Goal: Task Accomplishment & Management: Complete application form

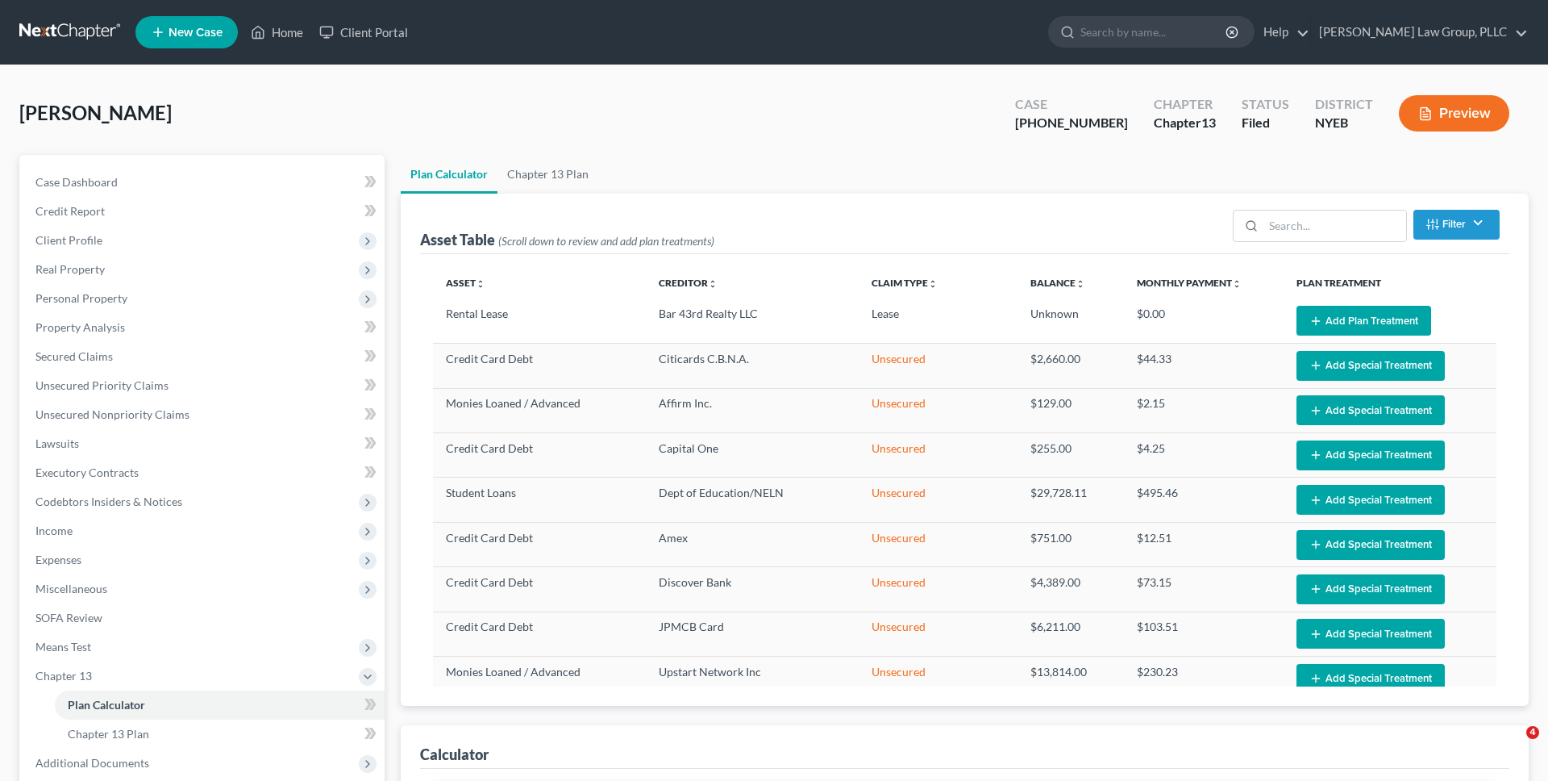
select select "59"
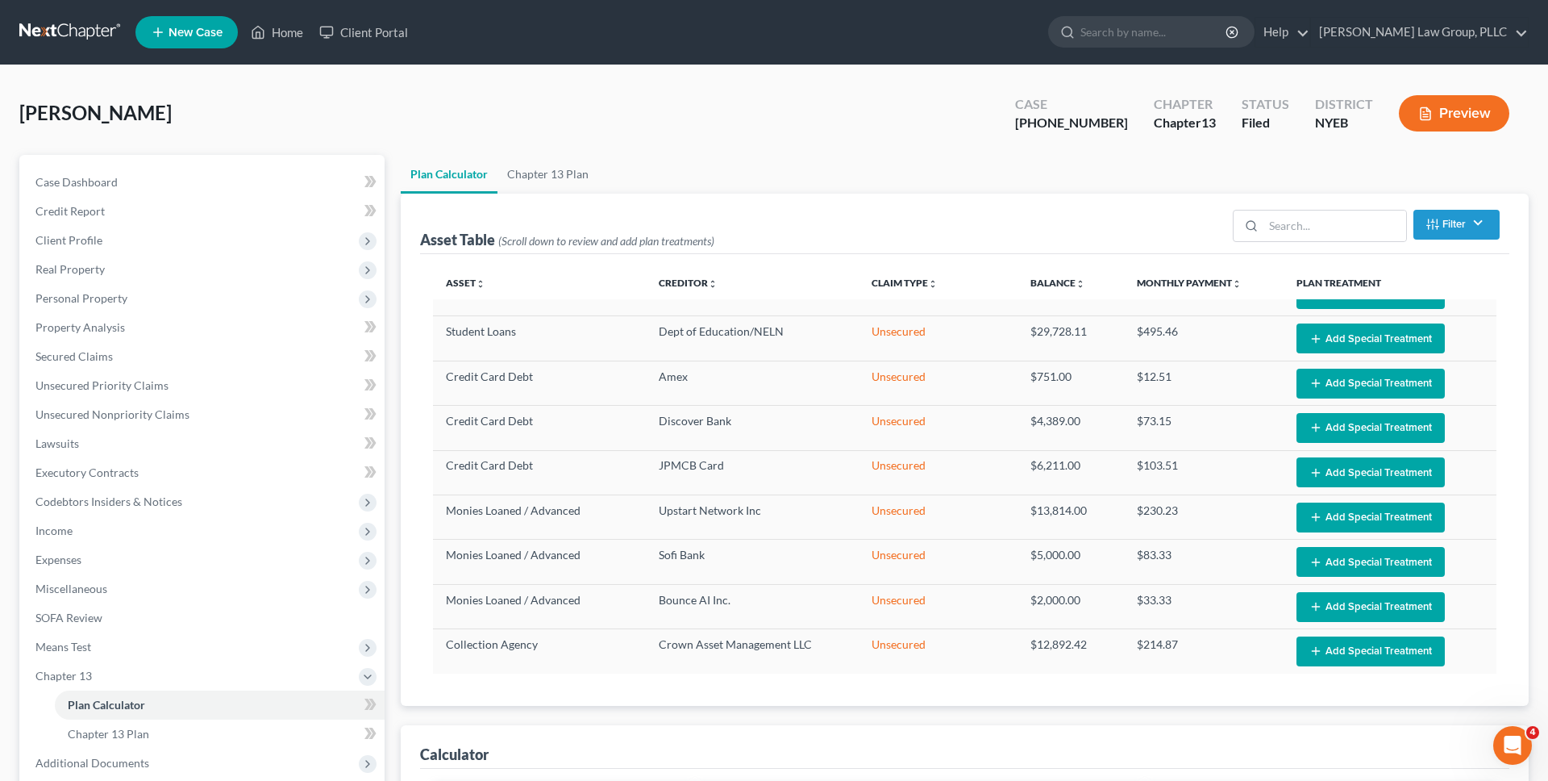
click at [85, 31] on link at bounding box center [70, 32] width 103 height 29
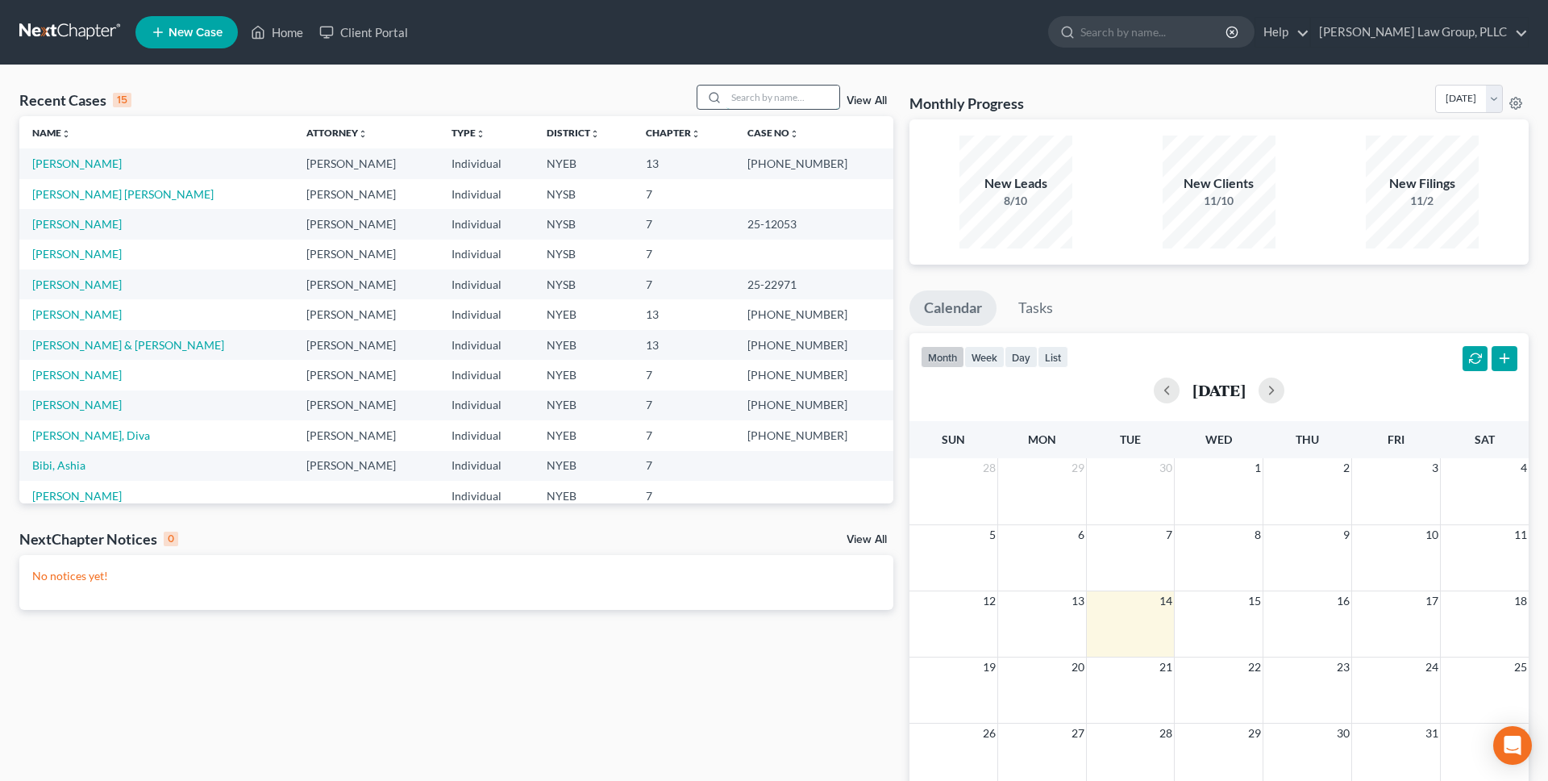
click at [761, 95] on input "search" at bounding box center [783, 96] width 113 height 23
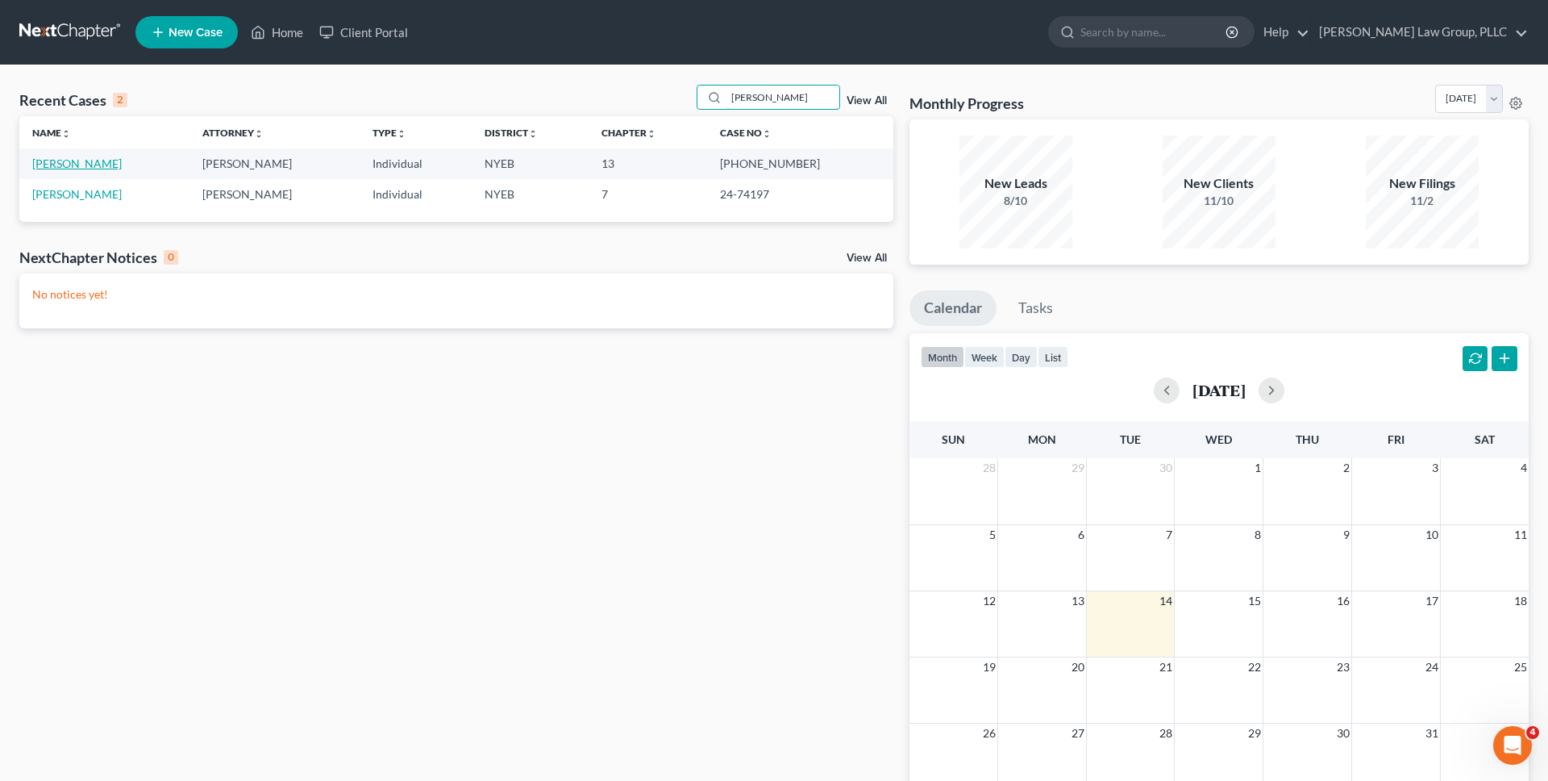
type input "lynch"
click at [64, 167] on link "[PERSON_NAME]" at bounding box center [77, 163] width 90 height 14
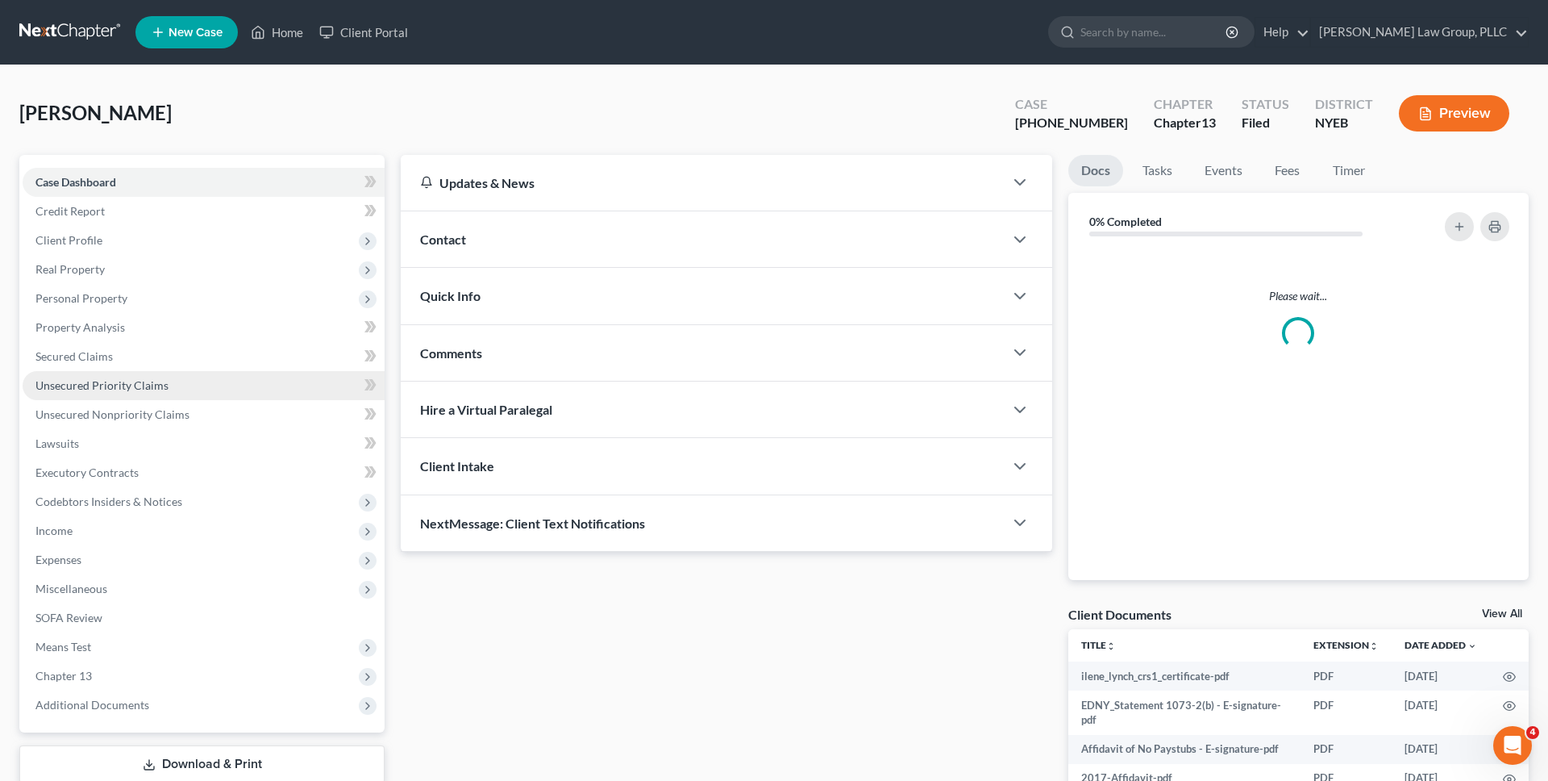
click at [148, 385] on span "Unsecured Priority Claims" at bounding box center [101, 385] width 133 height 14
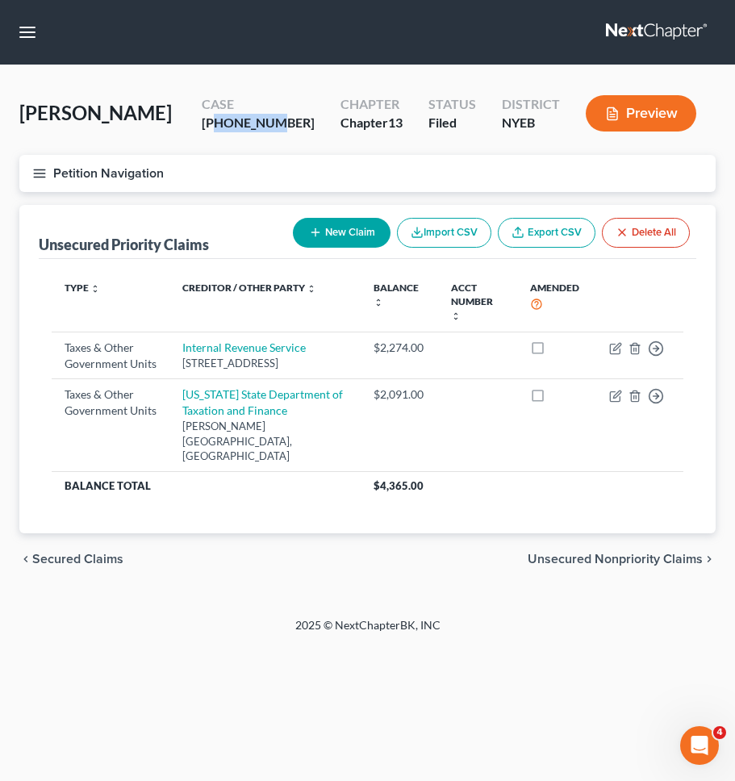
copy div "25-73119"
drag, startPoint x: 259, startPoint y: 124, endPoint x: 318, endPoint y: 124, distance: 58.9
click at [318, 124] on div "Case 8-25-73119" at bounding box center [258, 115] width 139 height 48
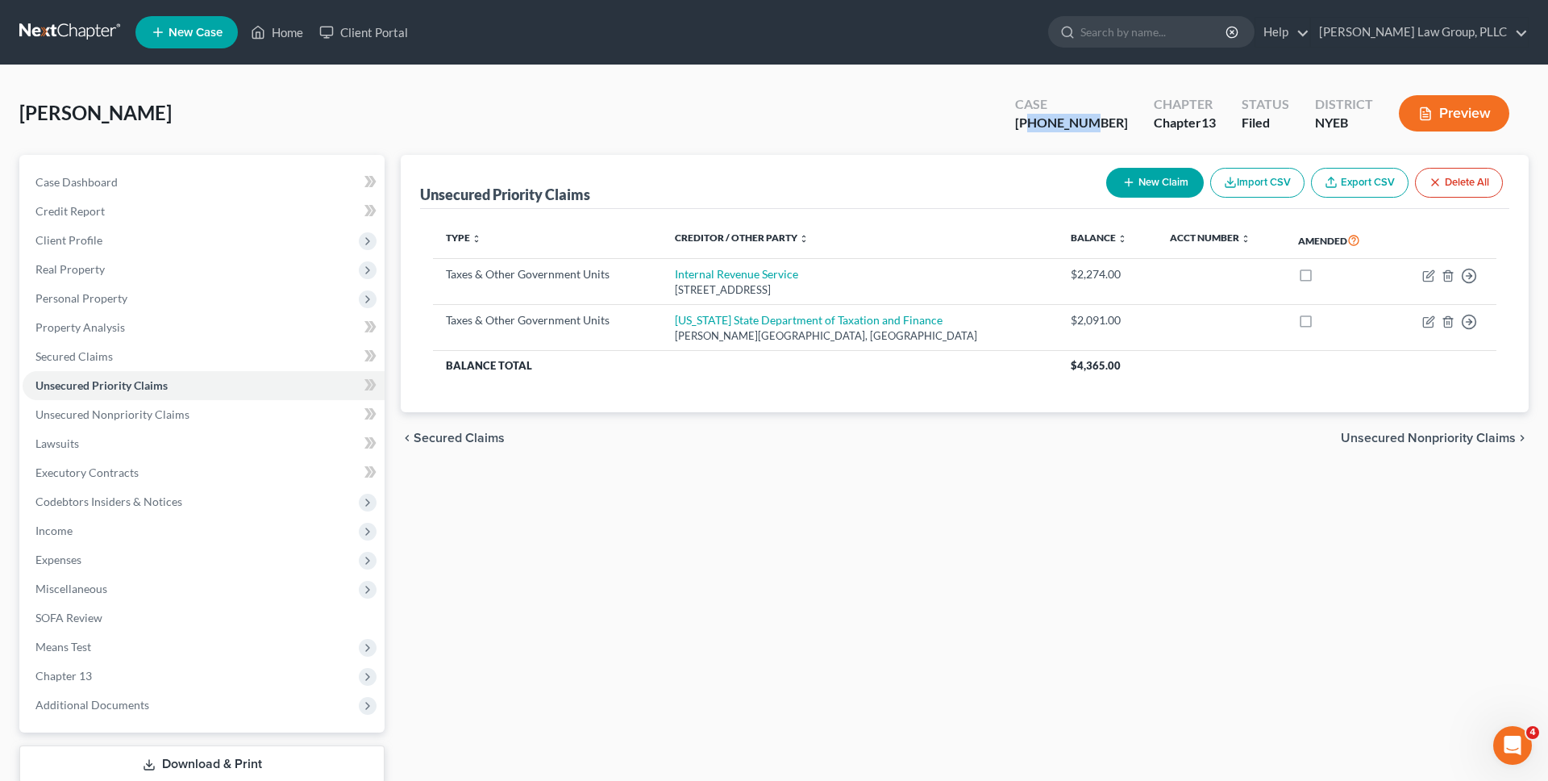
click at [104, 27] on link at bounding box center [70, 32] width 103 height 29
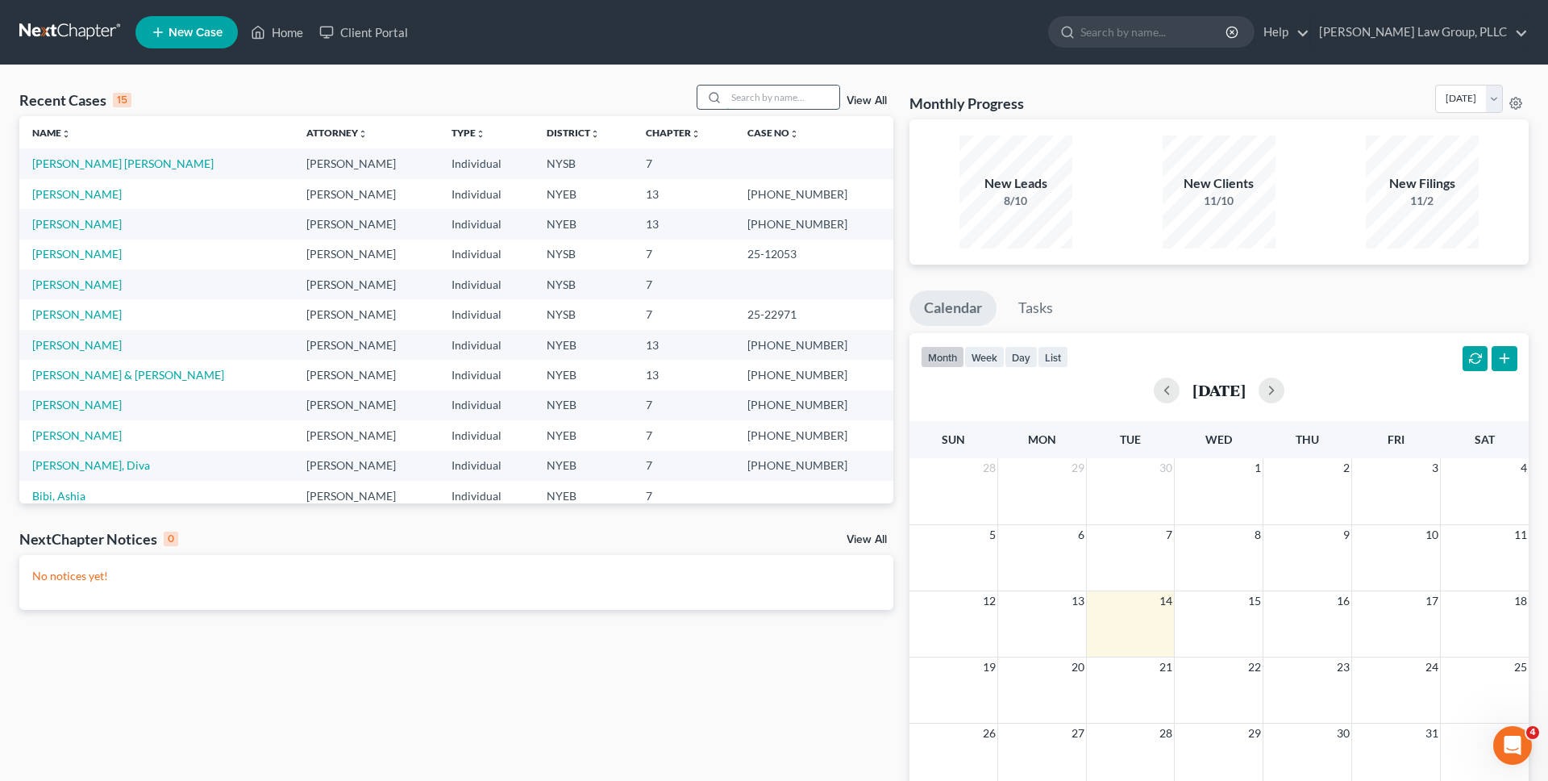
click at [762, 98] on input "search" at bounding box center [783, 96] width 113 height 23
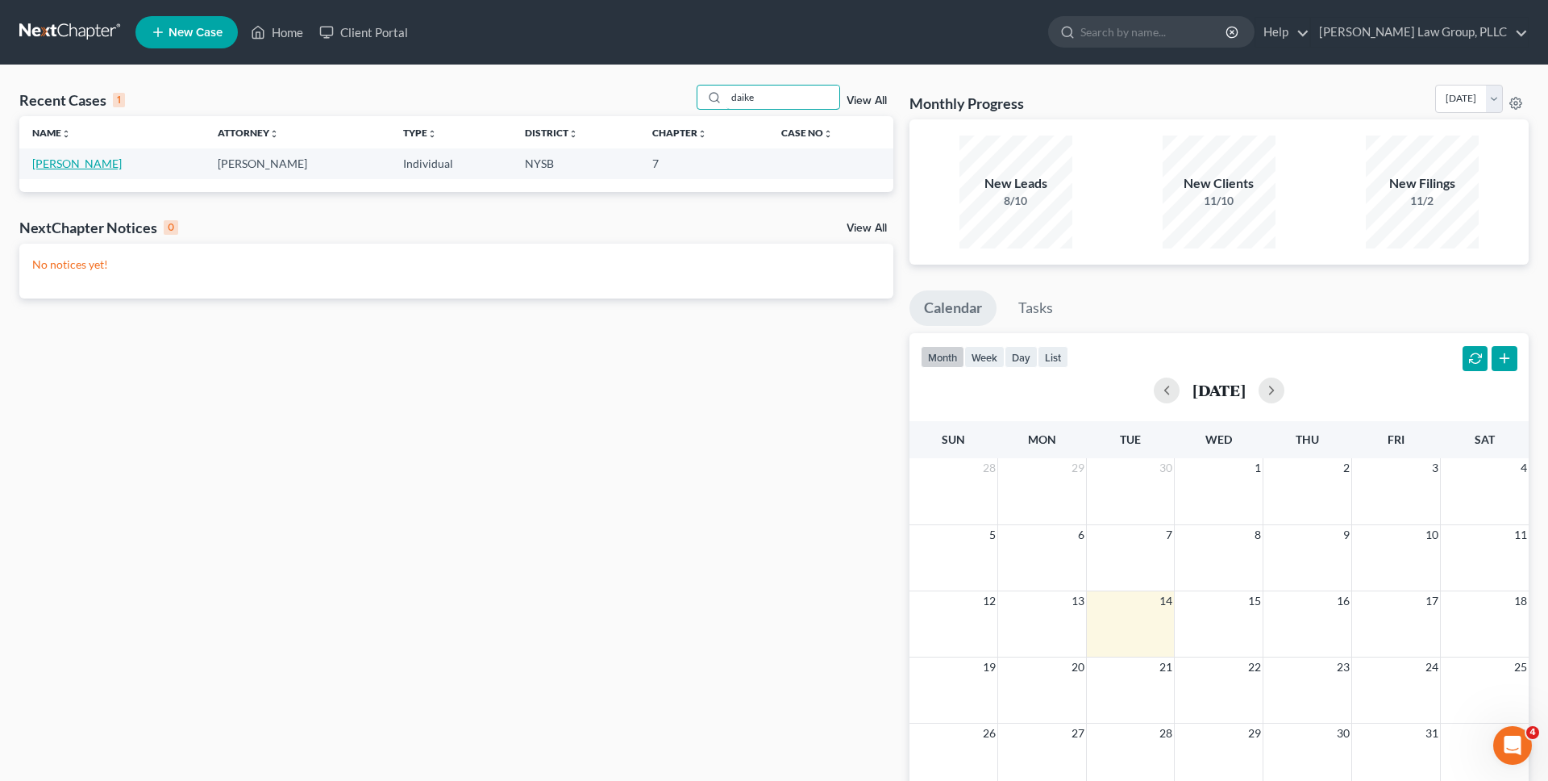
type input "daike"
click at [56, 164] on link "[PERSON_NAME]" at bounding box center [77, 163] width 90 height 14
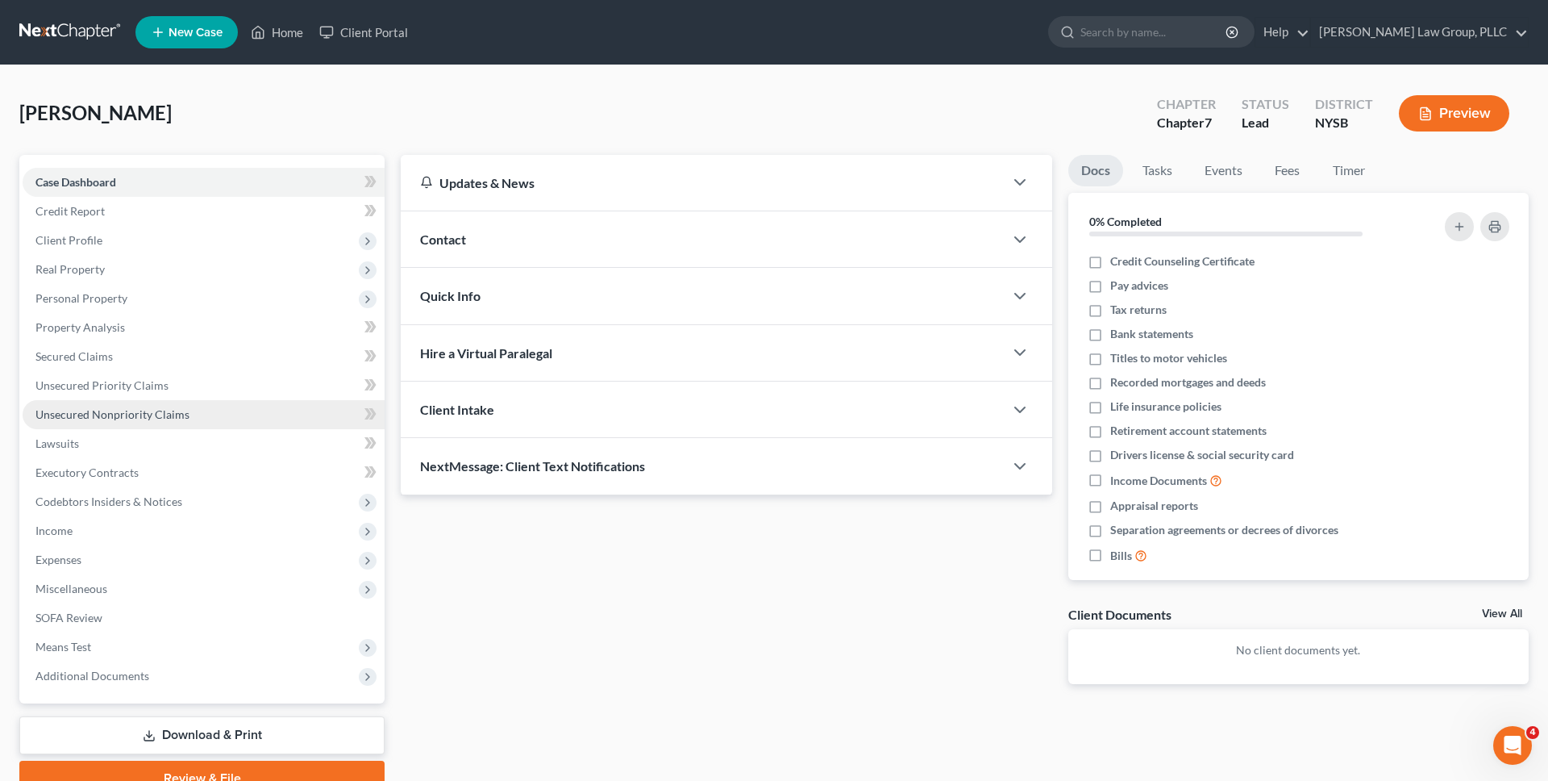
click at [139, 404] on link "Unsecured Nonpriority Claims" at bounding box center [204, 414] width 362 height 29
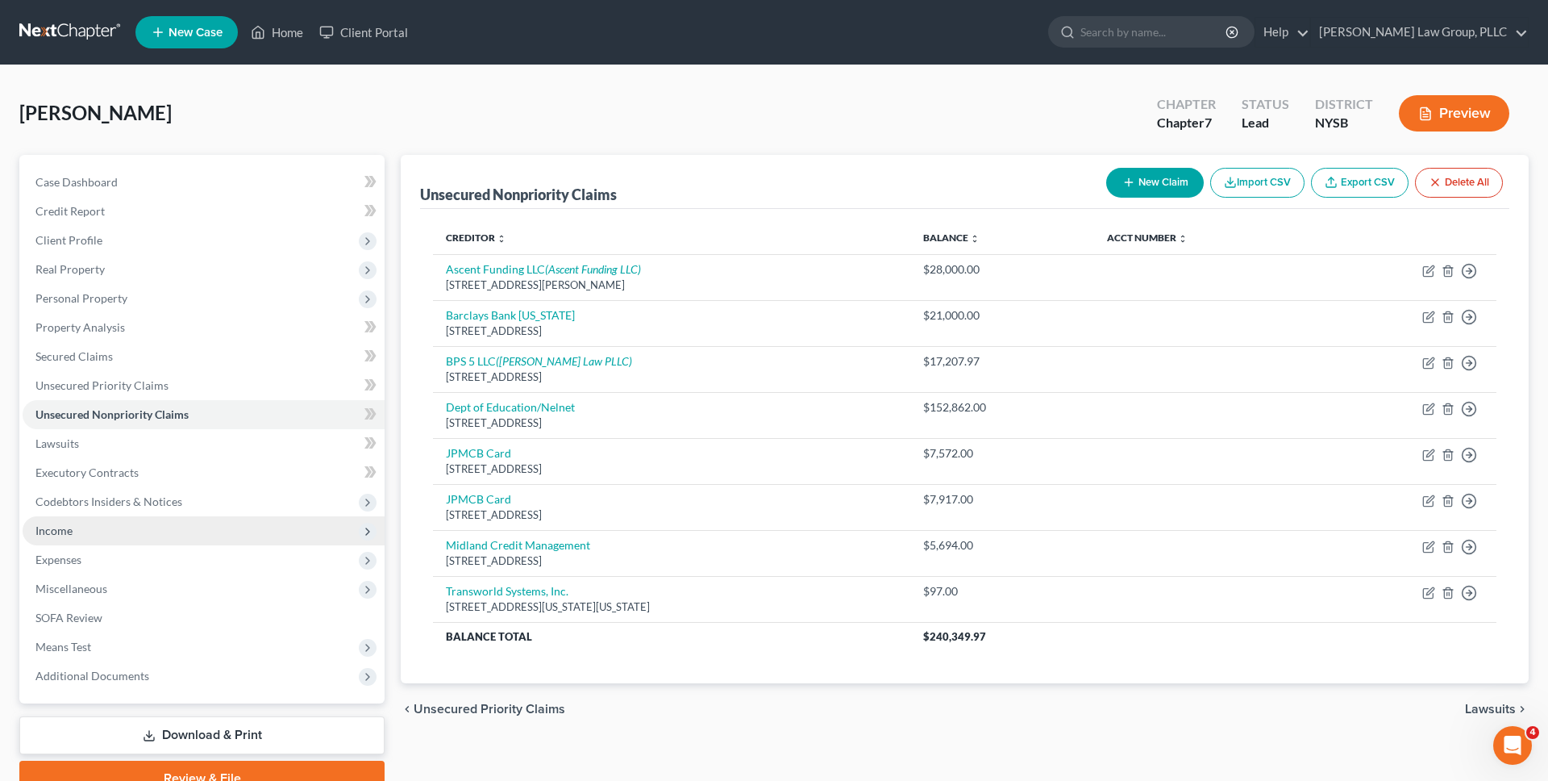
click at [214, 531] on span "Income" at bounding box center [204, 530] width 362 height 29
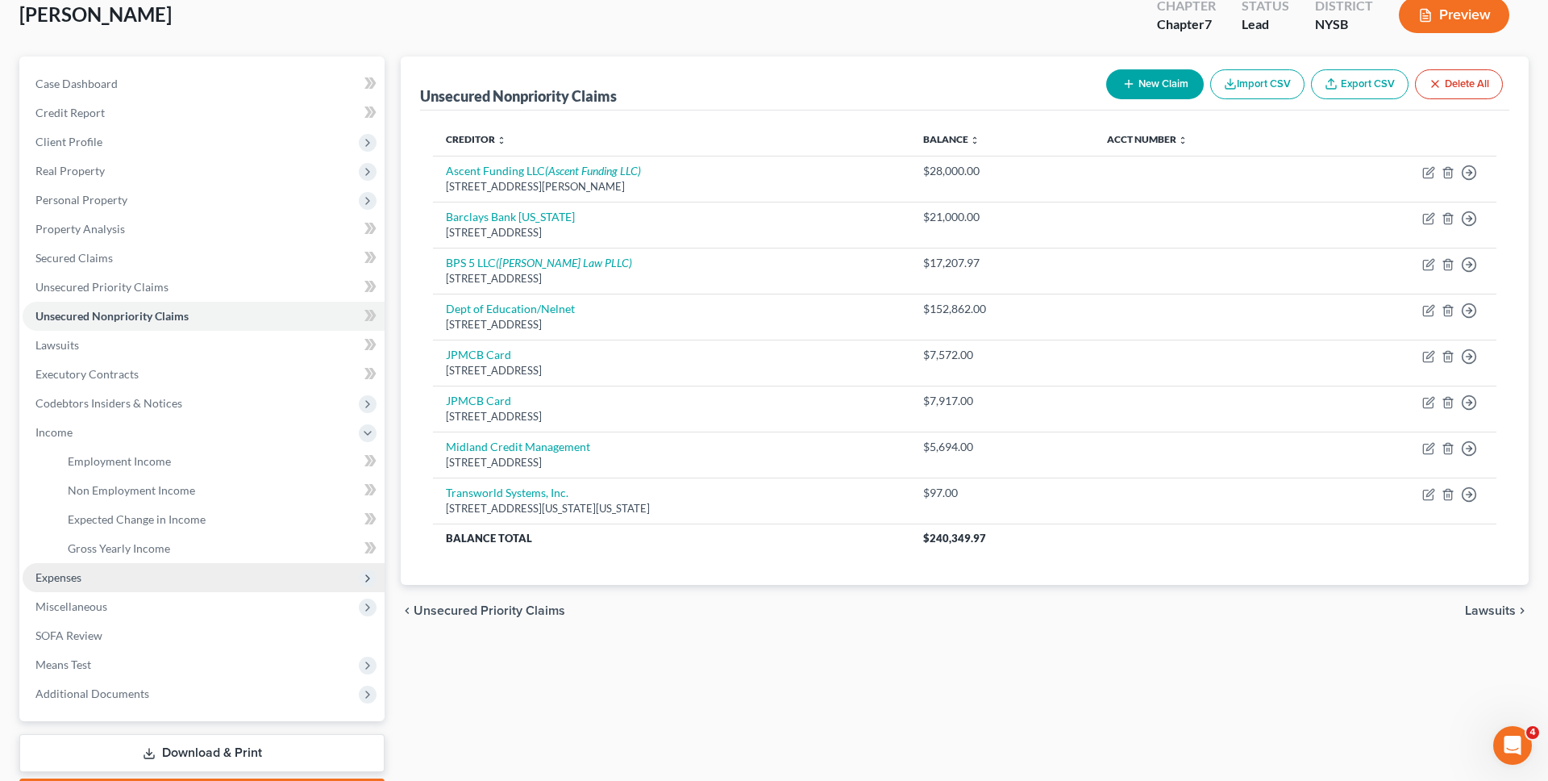
scroll to position [127, 0]
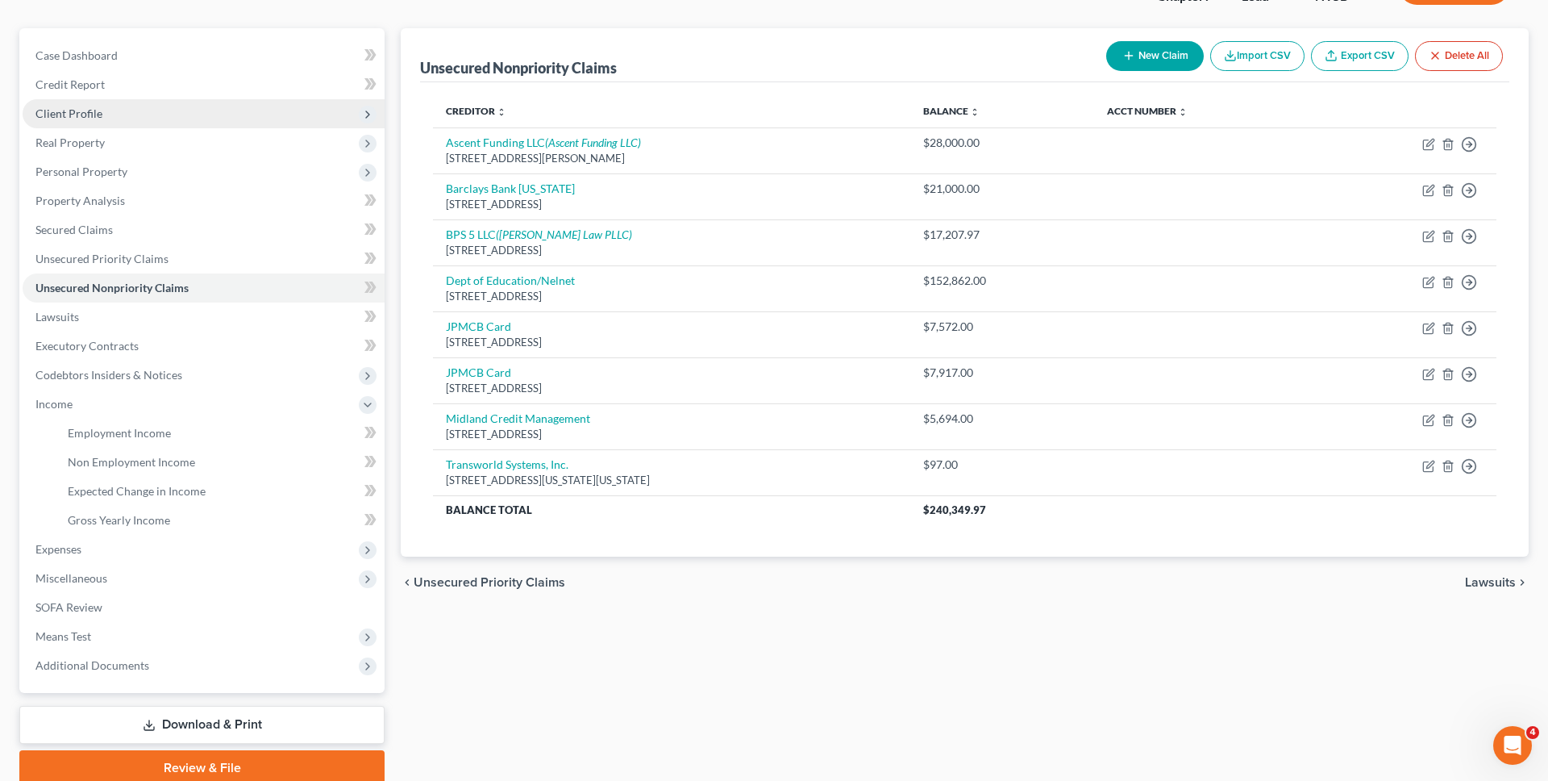
click at [157, 106] on span "Client Profile" at bounding box center [204, 113] width 362 height 29
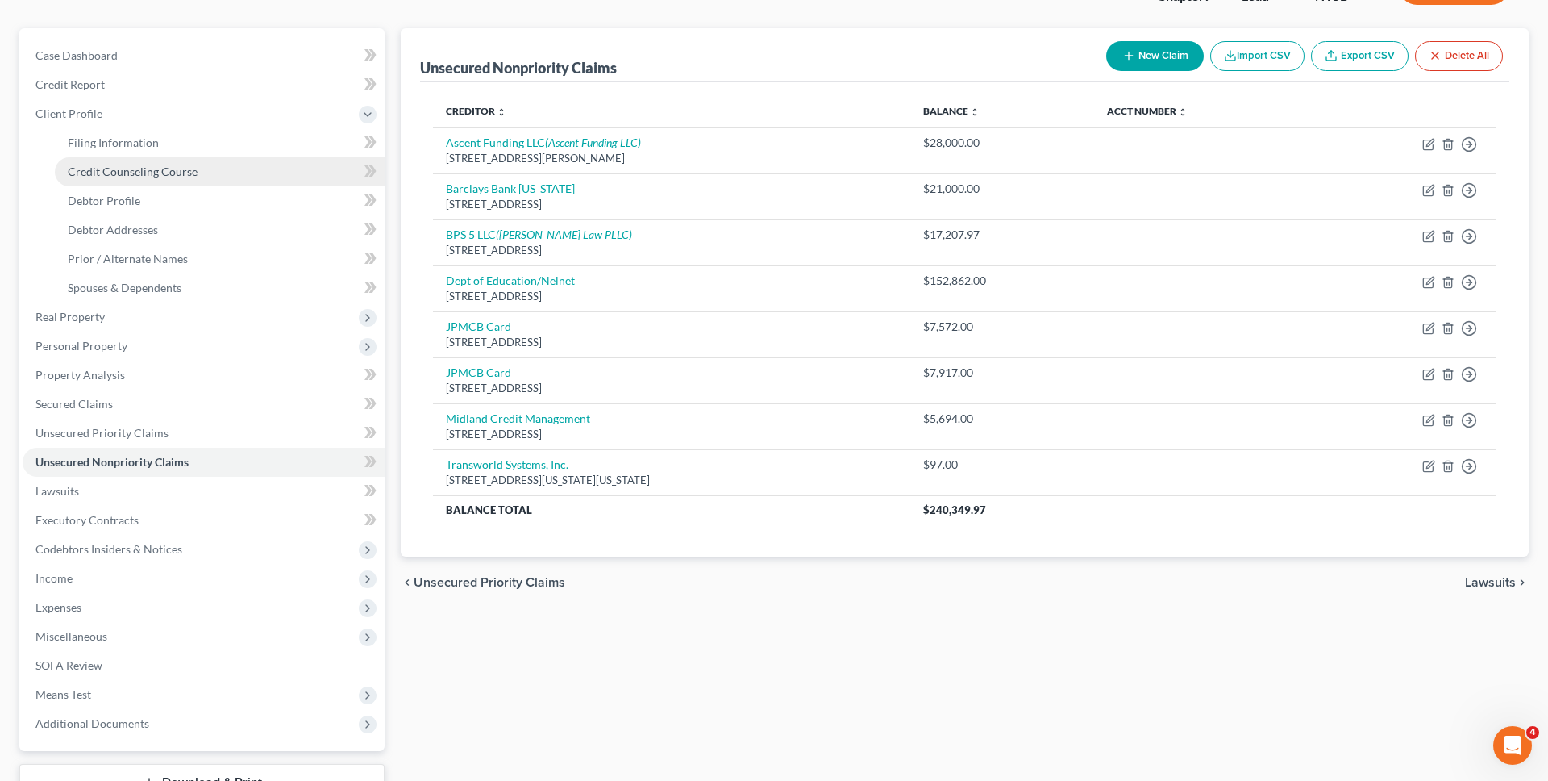
click at [140, 165] on span "Credit Counseling Course" at bounding box center [133, 172] width 130 height 14
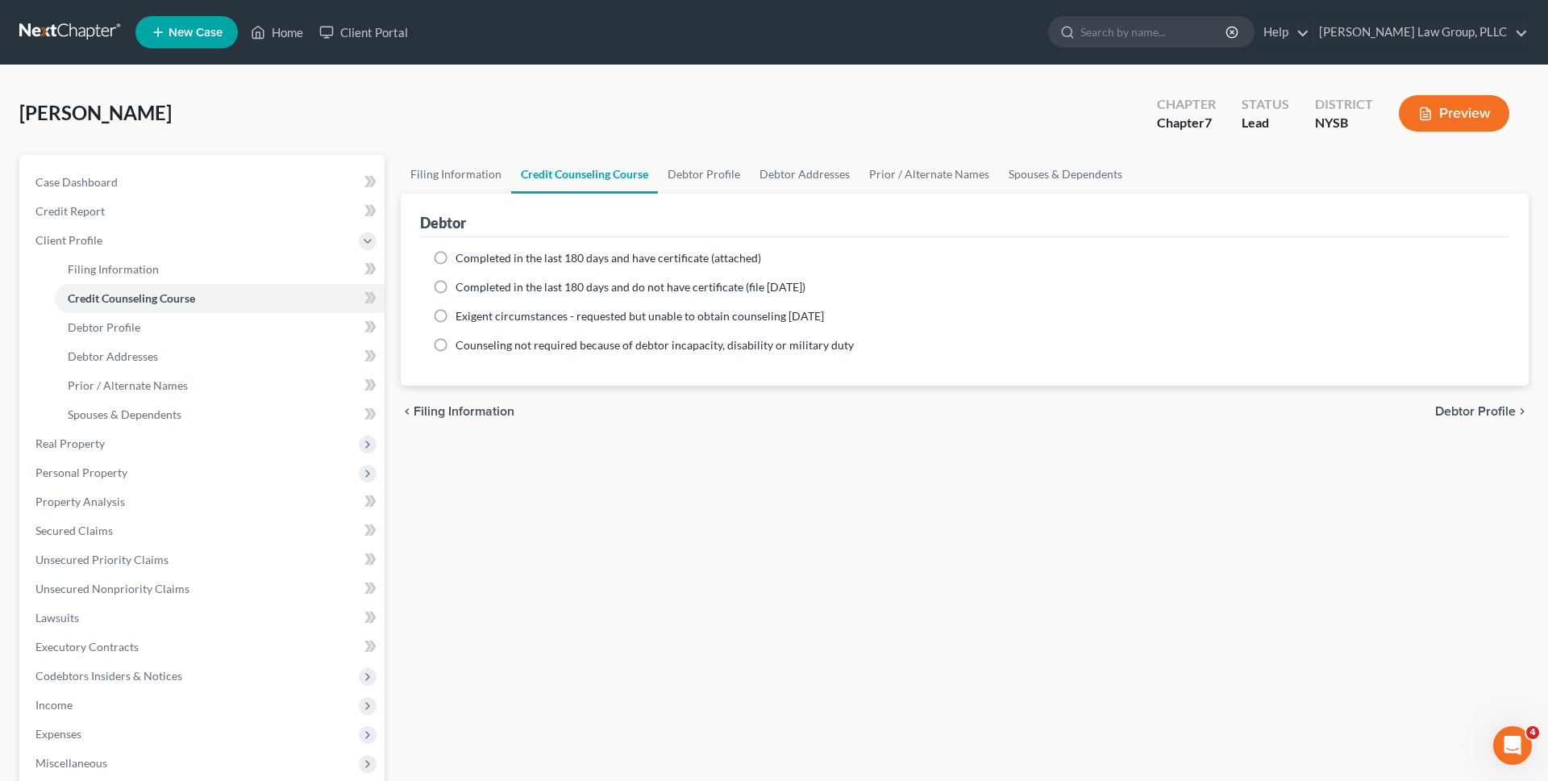
click at [1535, 266] on div "Filing Information Credit Counseling Course Debtor Profile Debtor Addresses Pri…" at bounding box center [965, 562] width 1144 height 815
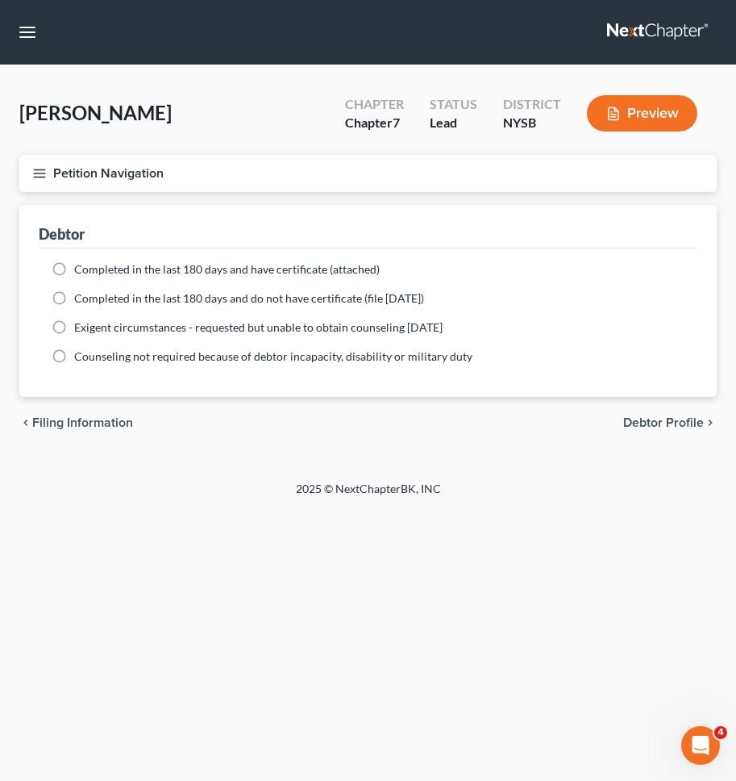
click at [266, 264] on span "Completed in the last 180 days and have certificate (attached)" at bounding box center [227, 269] width 306 height 14
click at [91, 264] on input "Completed in the last 180 days and have certificate (attached)" at bounding box center [86, 266] width 10 height 10
radio input "true"
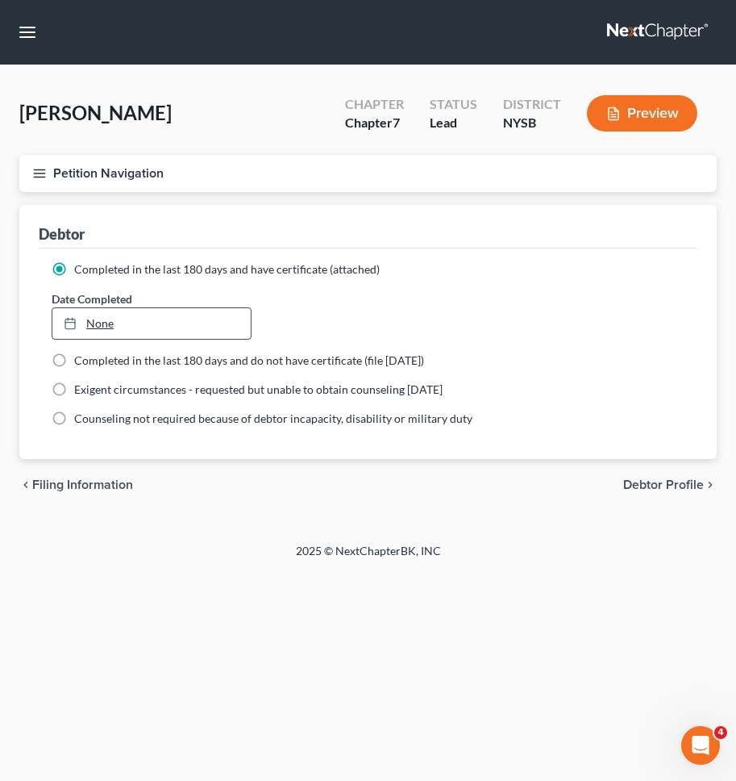
click at [184, 312] on link "None" at bounding box center [151, 323] width 198 height 31
type input "[DATE]"
drag, startPoint x: 656, startPoint y: 483, endPoint x: 678, endPoint y: 158, distance: 325.7
click at [656, 483] on span "Debtor Profile" at bounding box center [663, 484] width 81 height 13
select select "1"
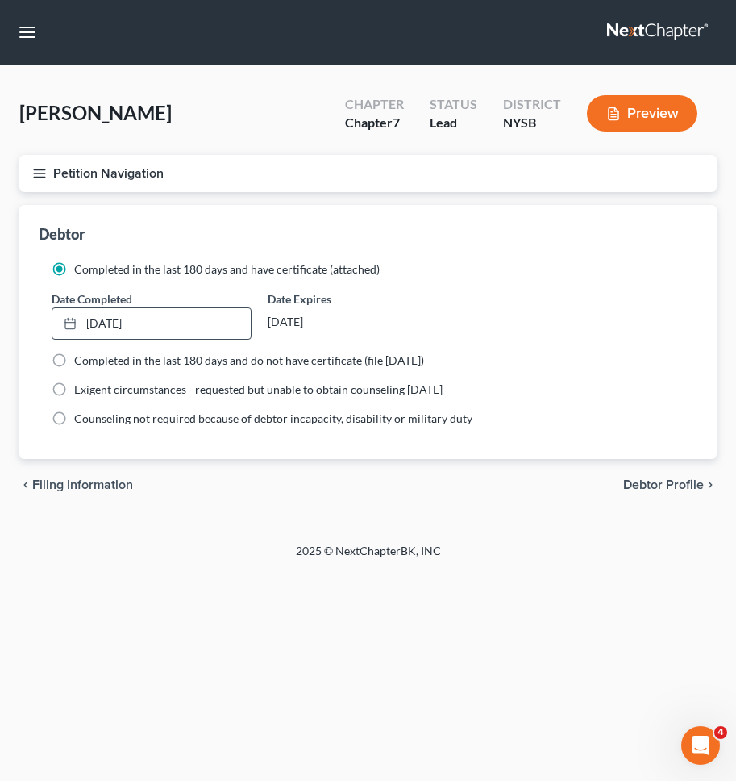
select select "6"
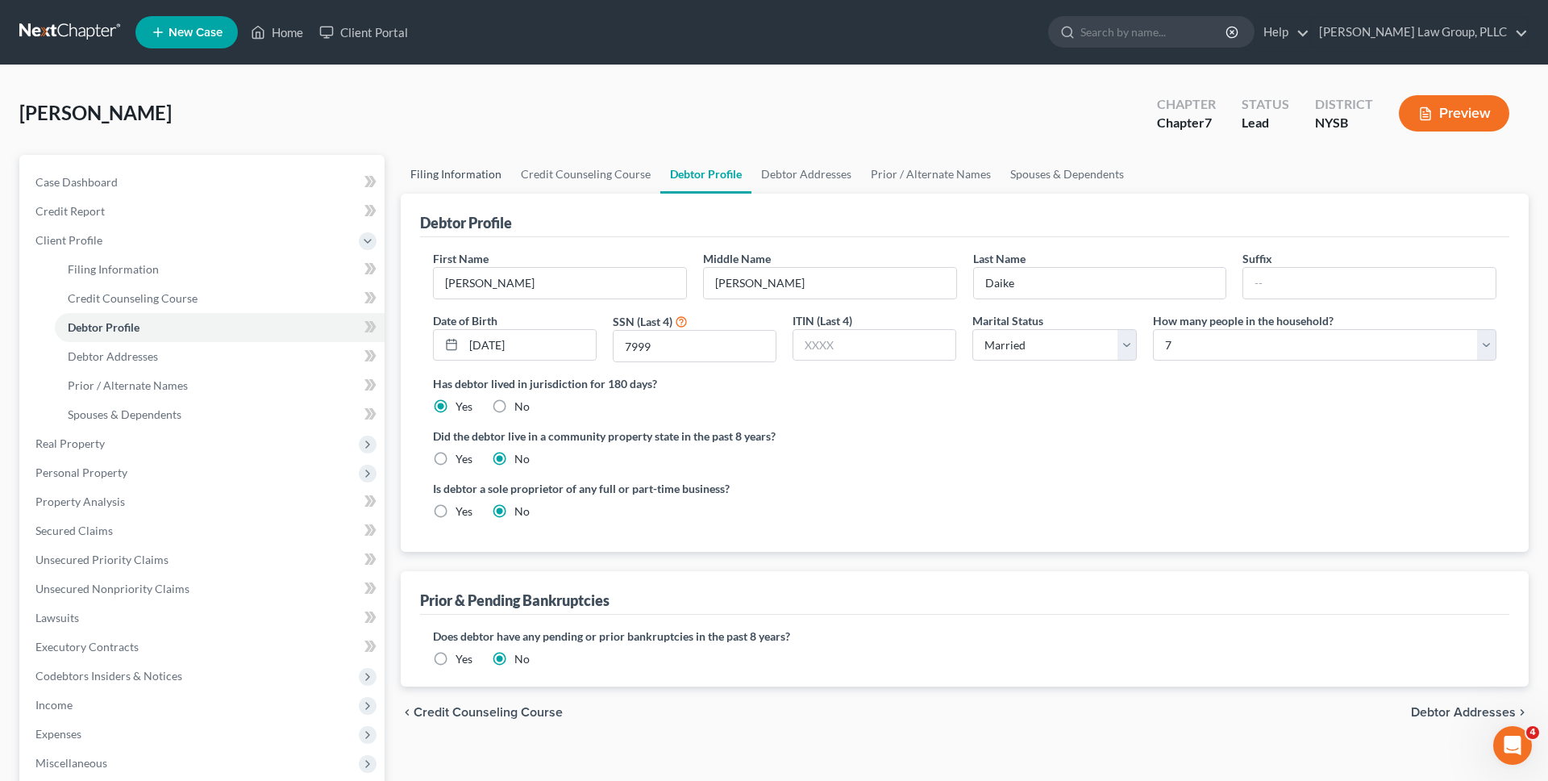
click at [474, 165] on link "Filing Information" at bounding box center [456, 174] width 110 height 39
select select "1"
select select "0"
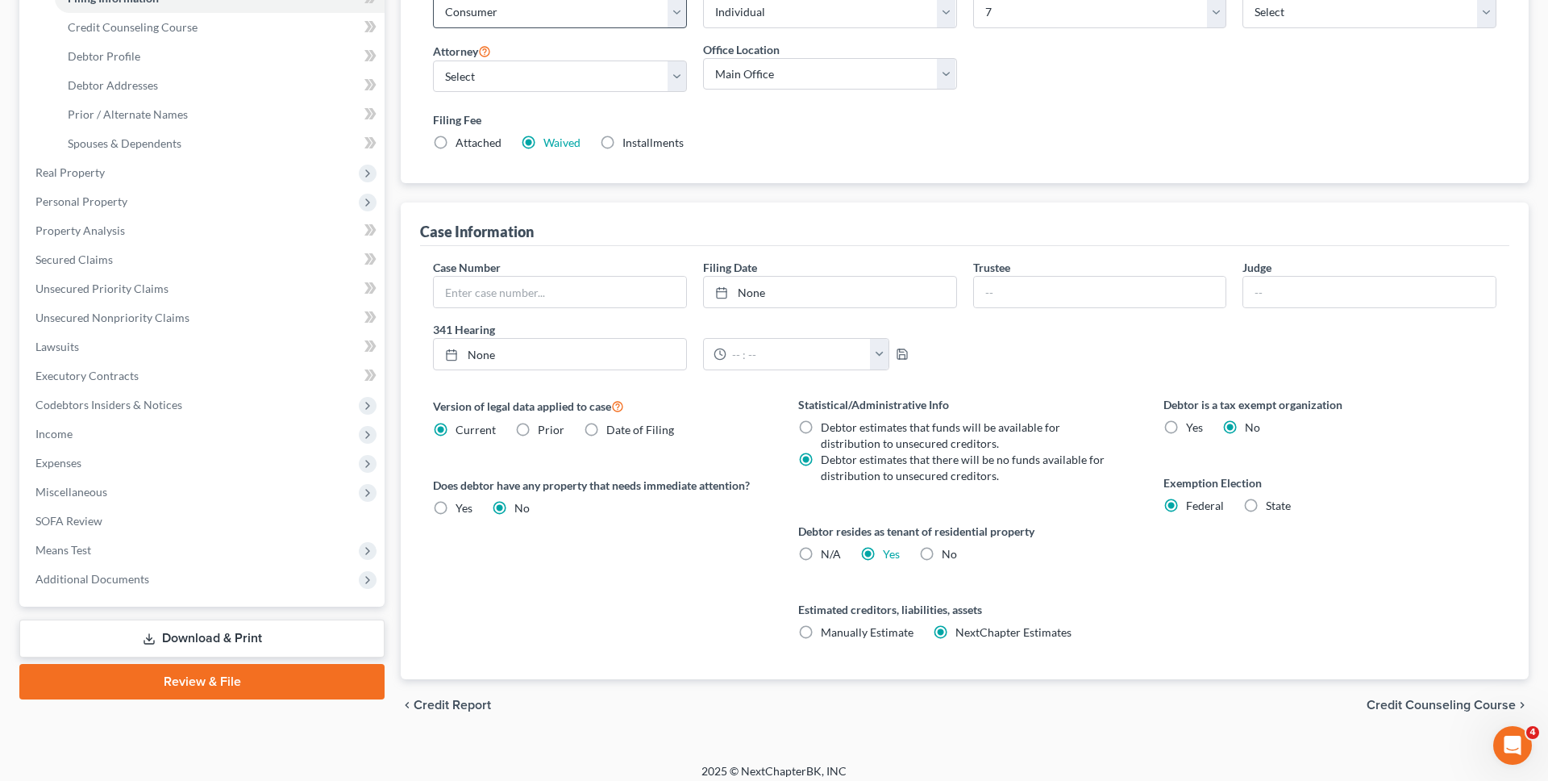
scroll to position [282, 0]
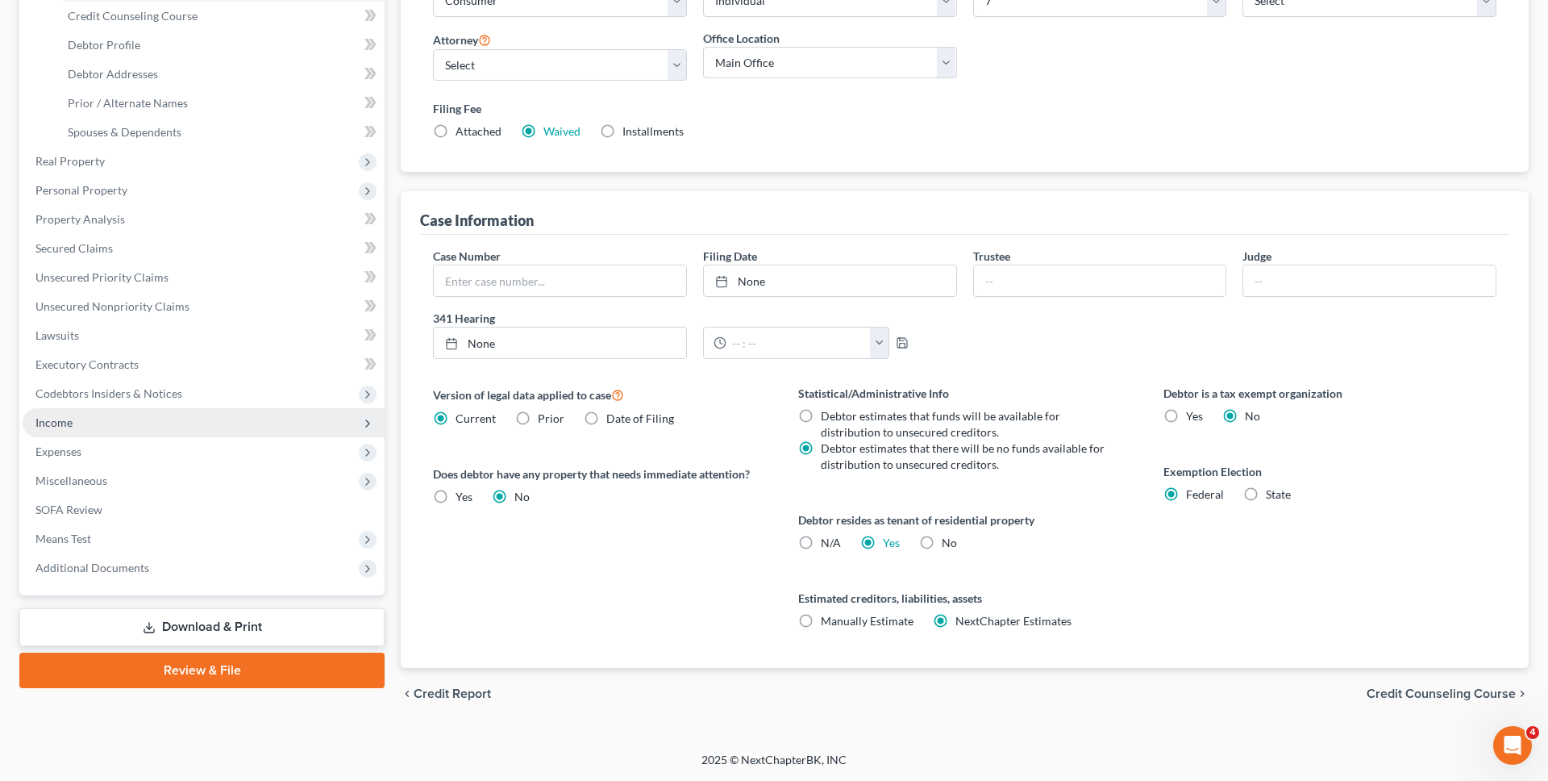
click at [227, 418] on span "Income" at bounding box center [204, 422] width 362 height 29
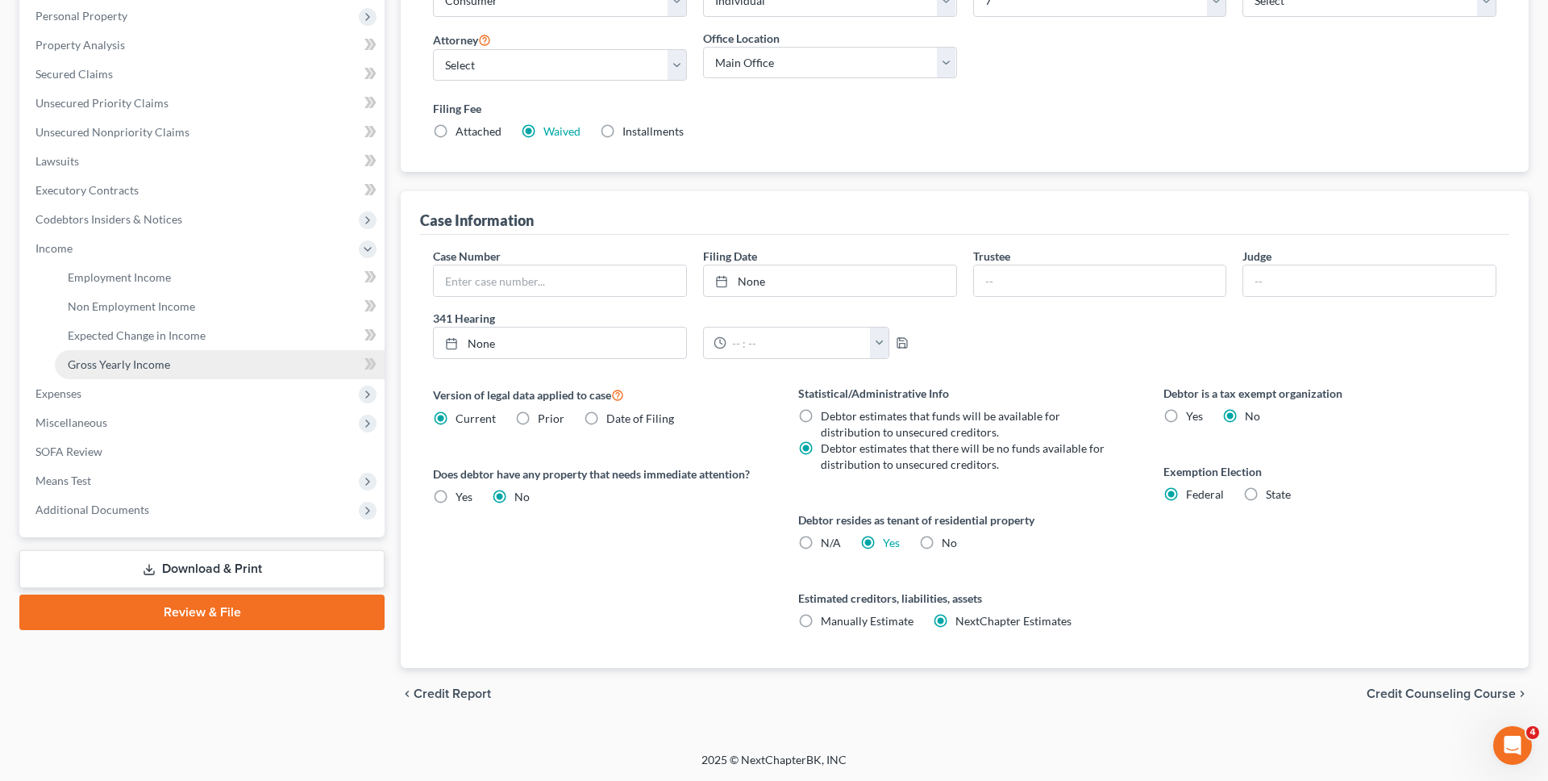
click at [209, 365] on link "Gross Yearly Income" at bounding box center [220, 364] width 330 height 29
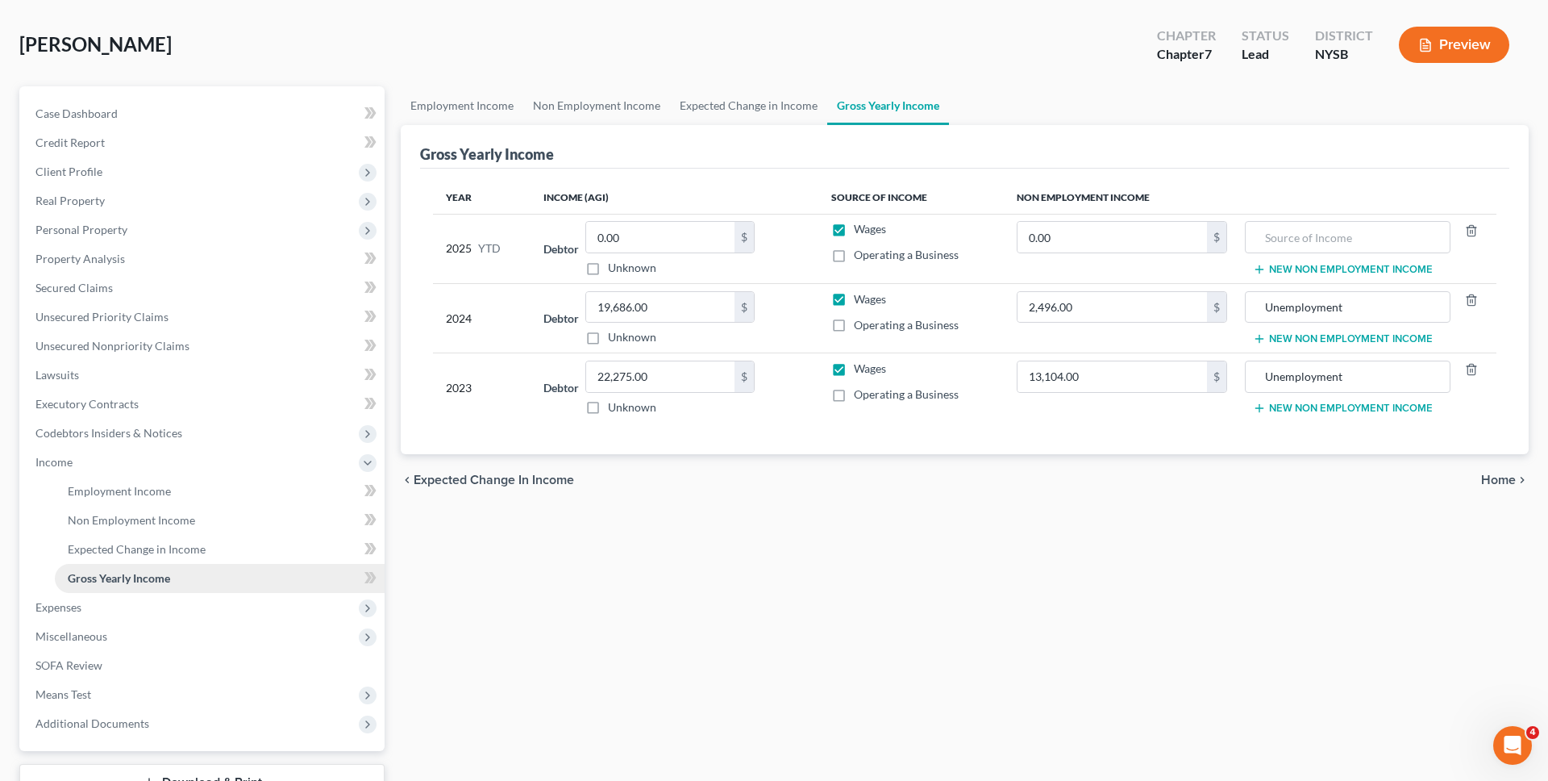
scroll to position [77, 0]
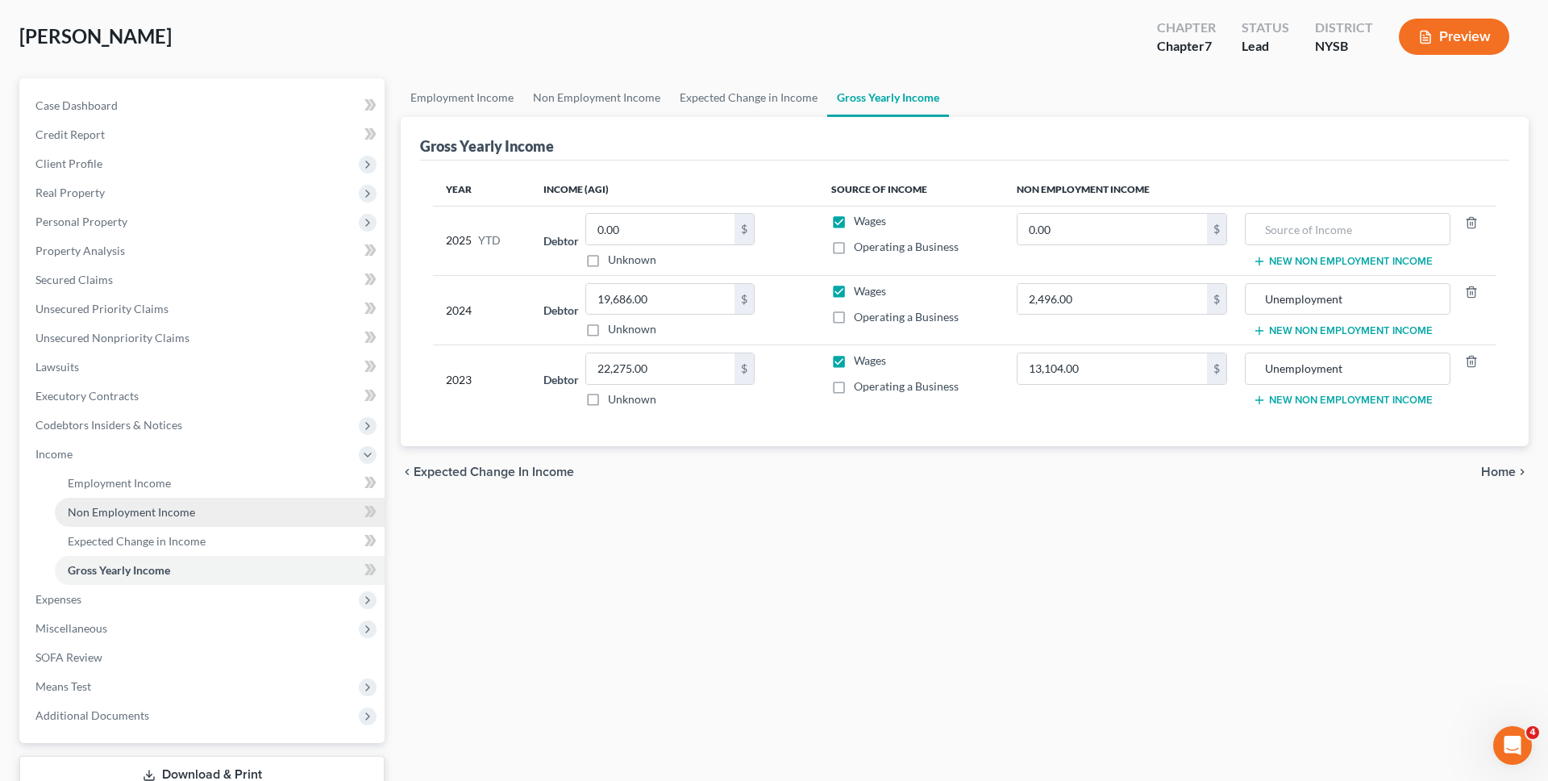
click at [180, 498] on link "Non Employment Income" at bounding box center [220, 512] width 330 height 29
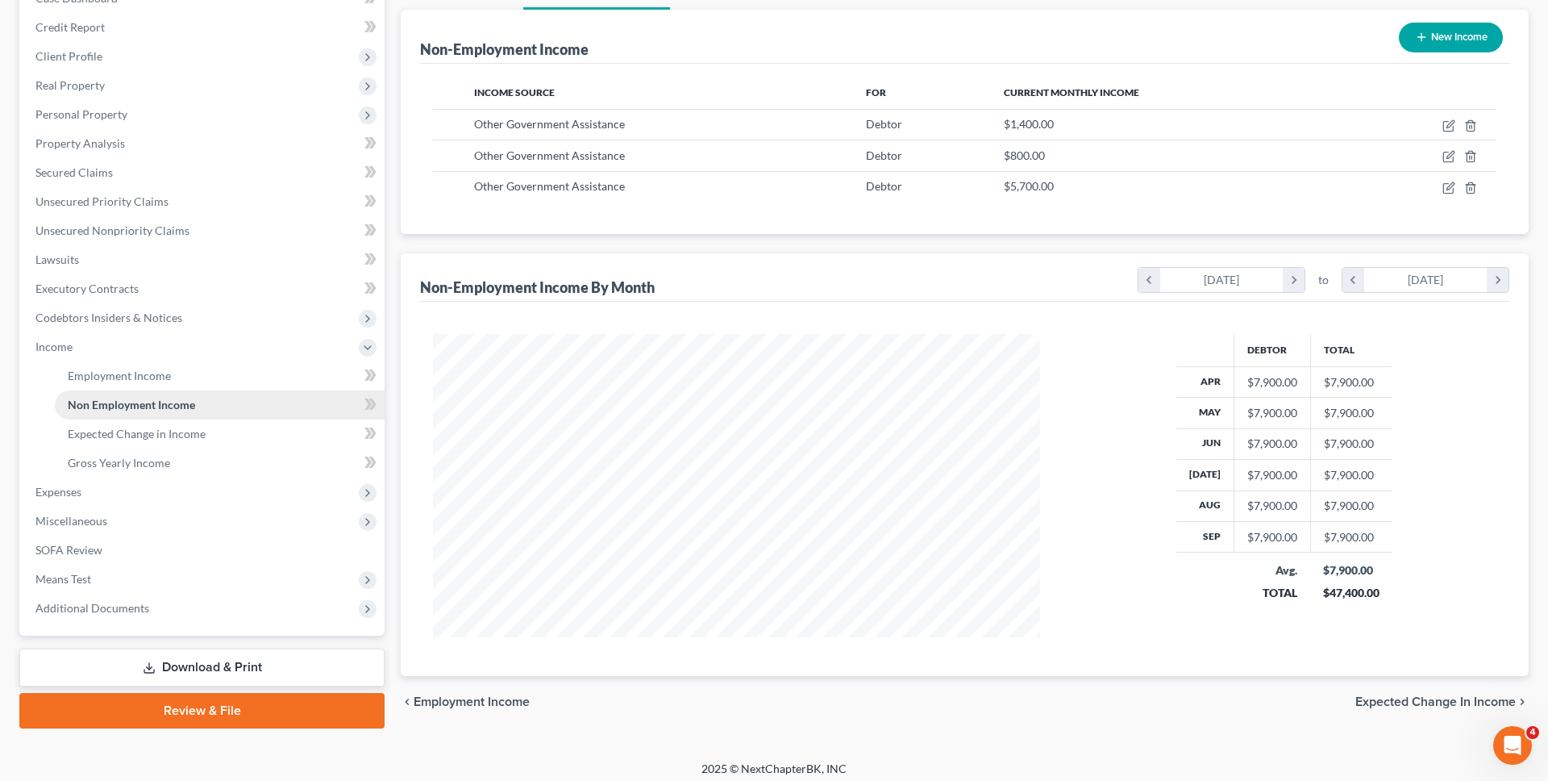
scroll to position [185, 0]
click at [163, 571] on span "Means Test" at bounding box center [204, 578] width 362 height 29
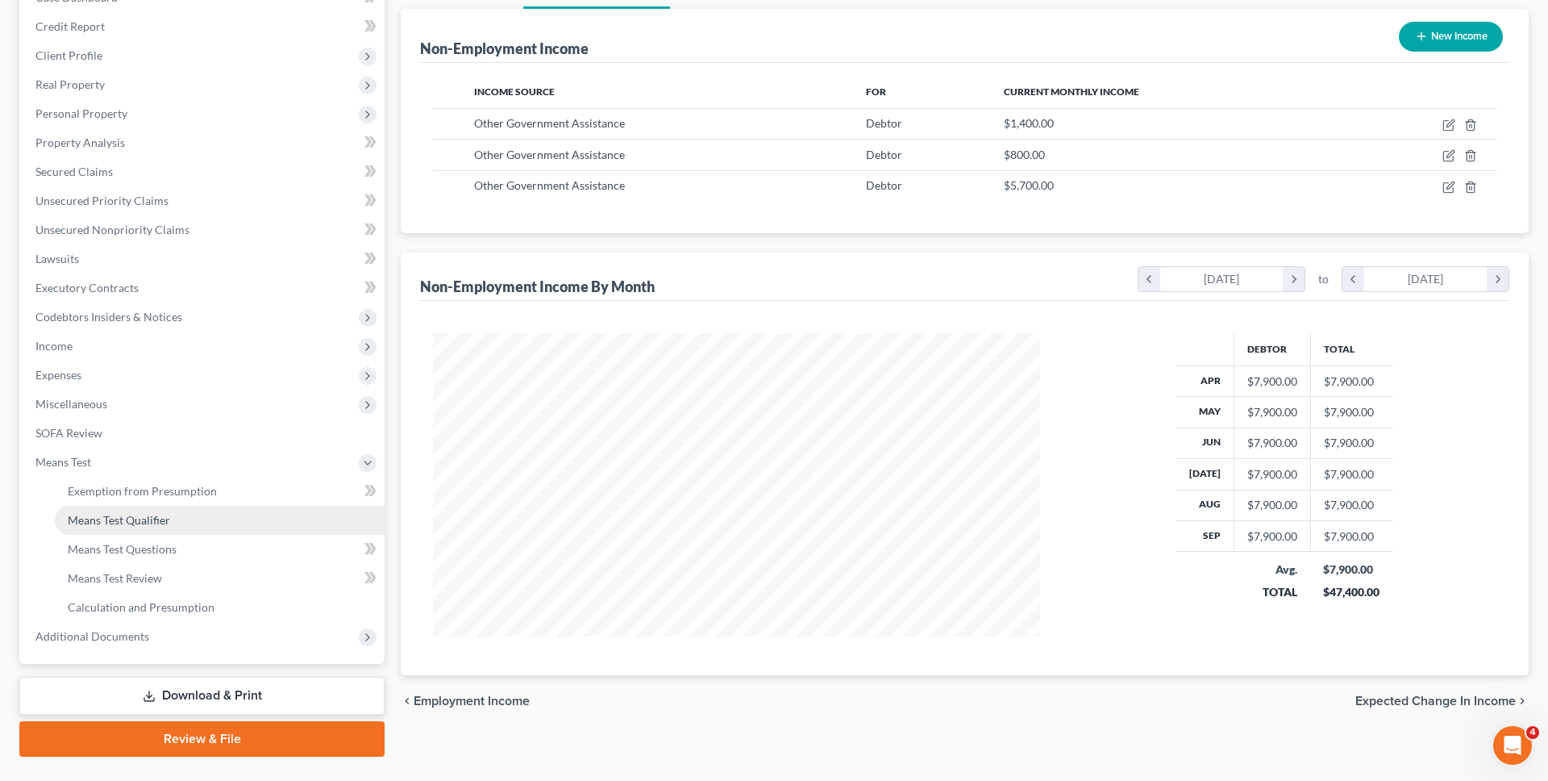
click at [179, 527] on link "Means Test Qualifier" at bounding box center [220, 520] width 330 height 29
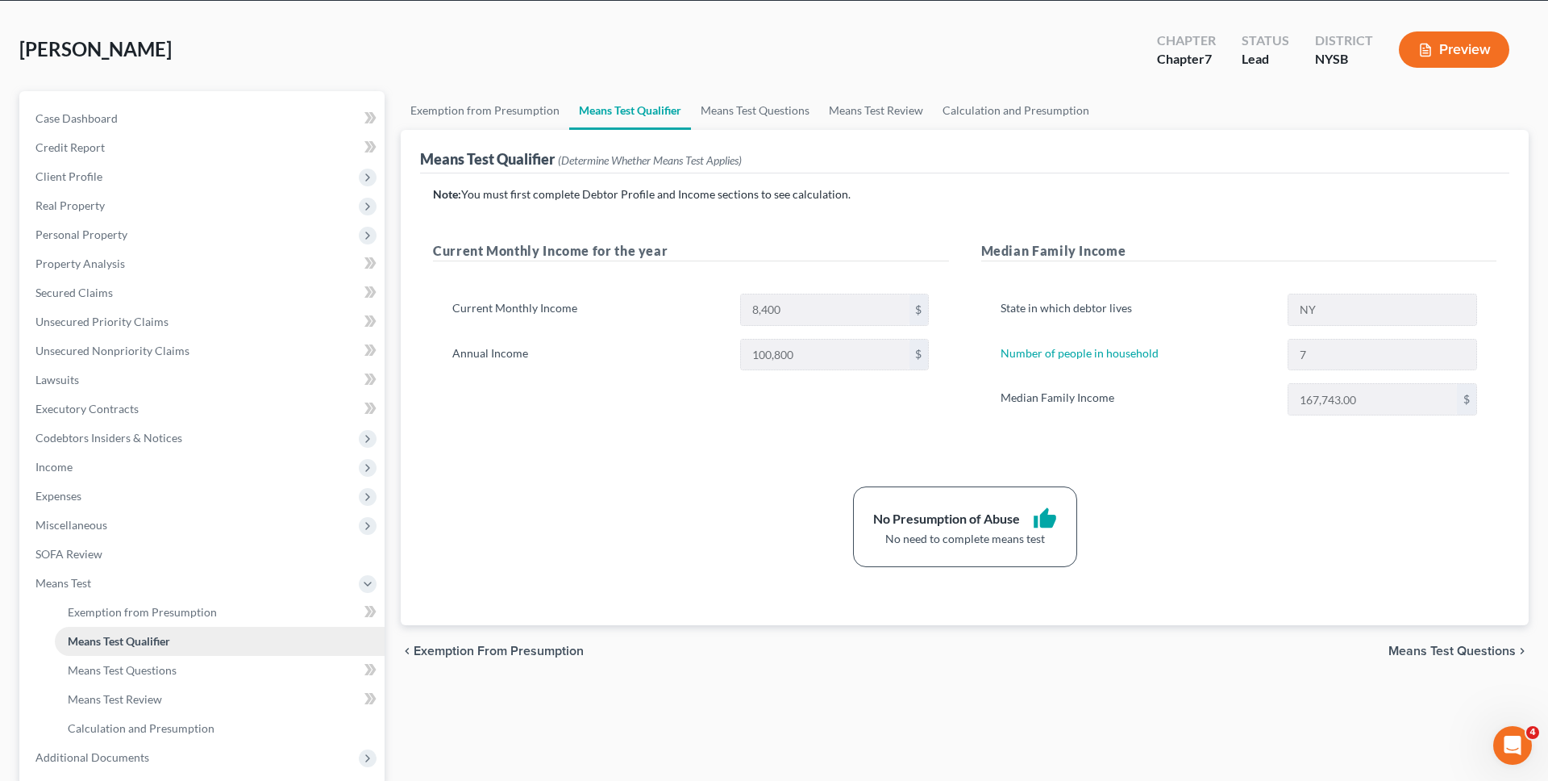
scroll to position [222, 0]
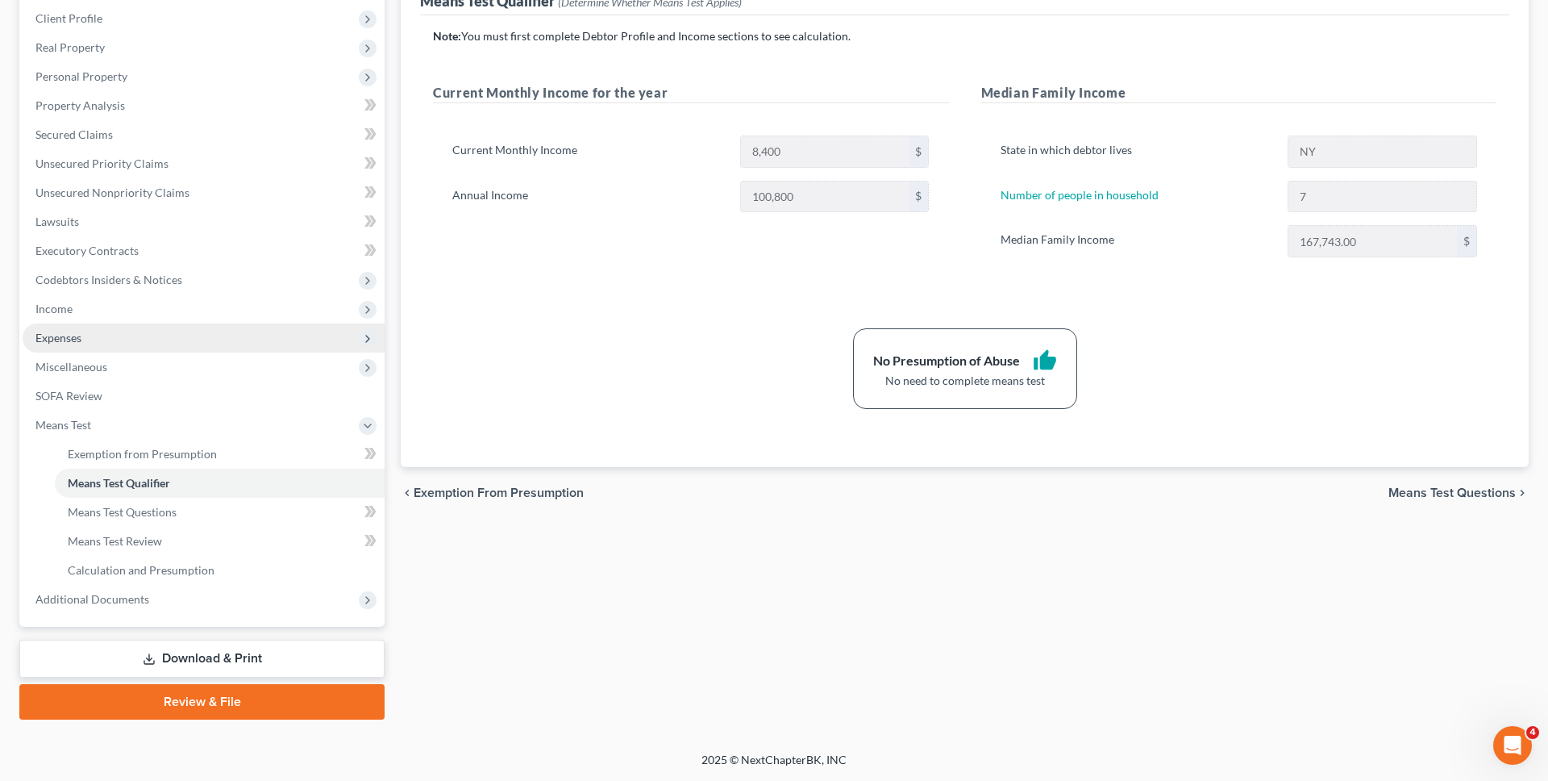
click at [164, 350] on span "Expenses" at bounding box center [204, 337] width 362 height 29
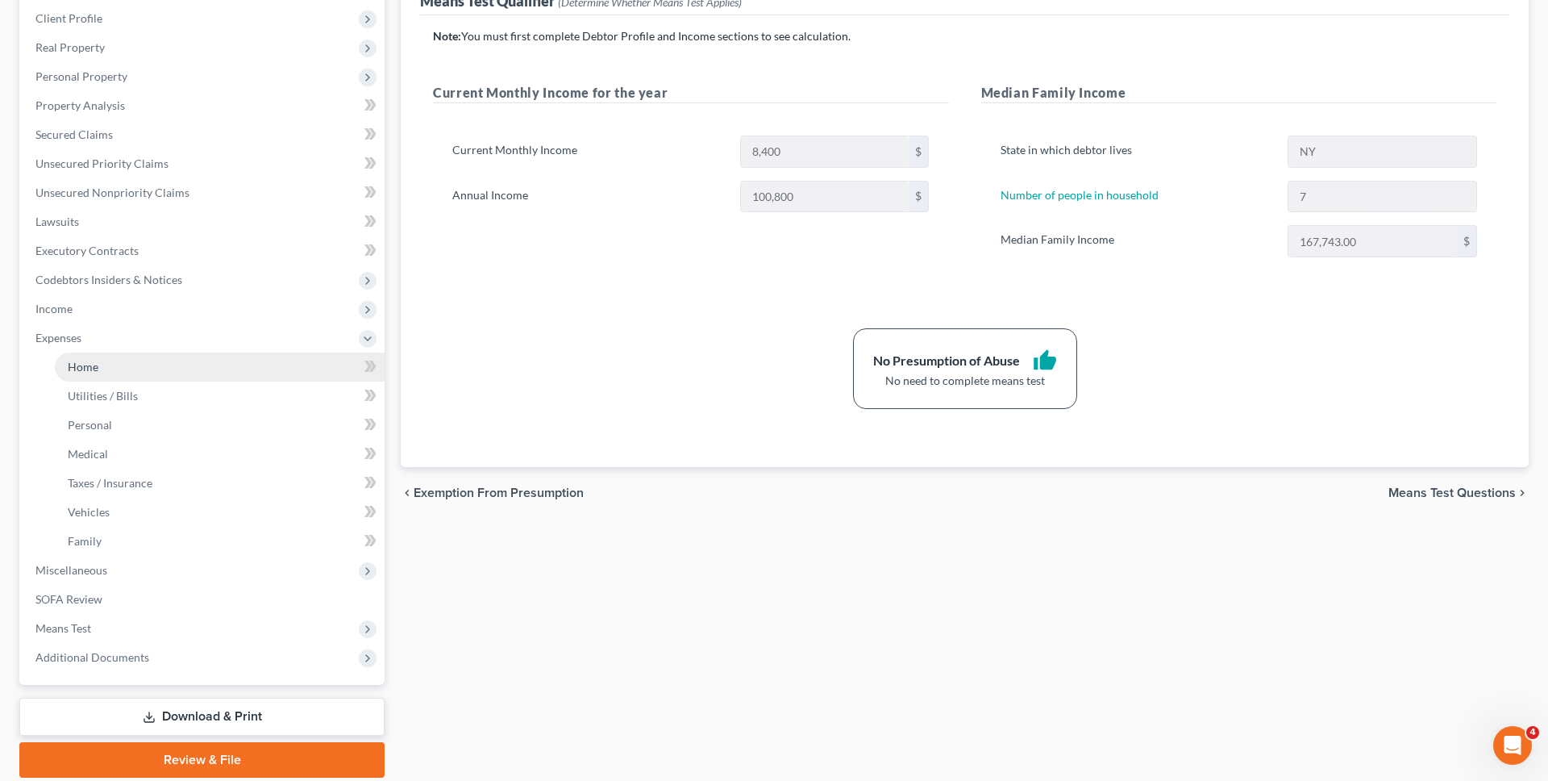
click at [164, 379] on link "Home" at bounding box center [220, 366] width 330 height 29
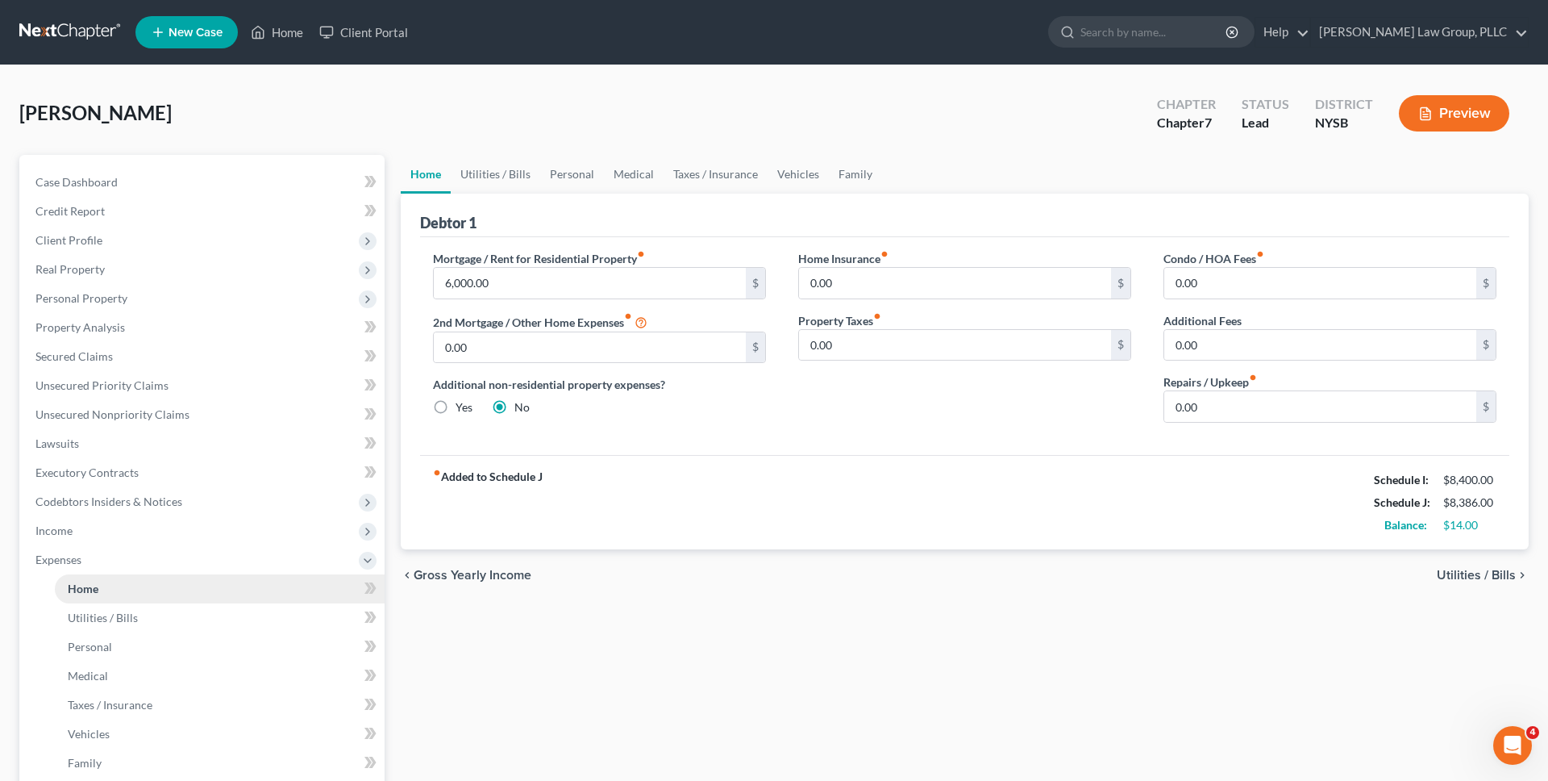
scroll to position [280, 0]
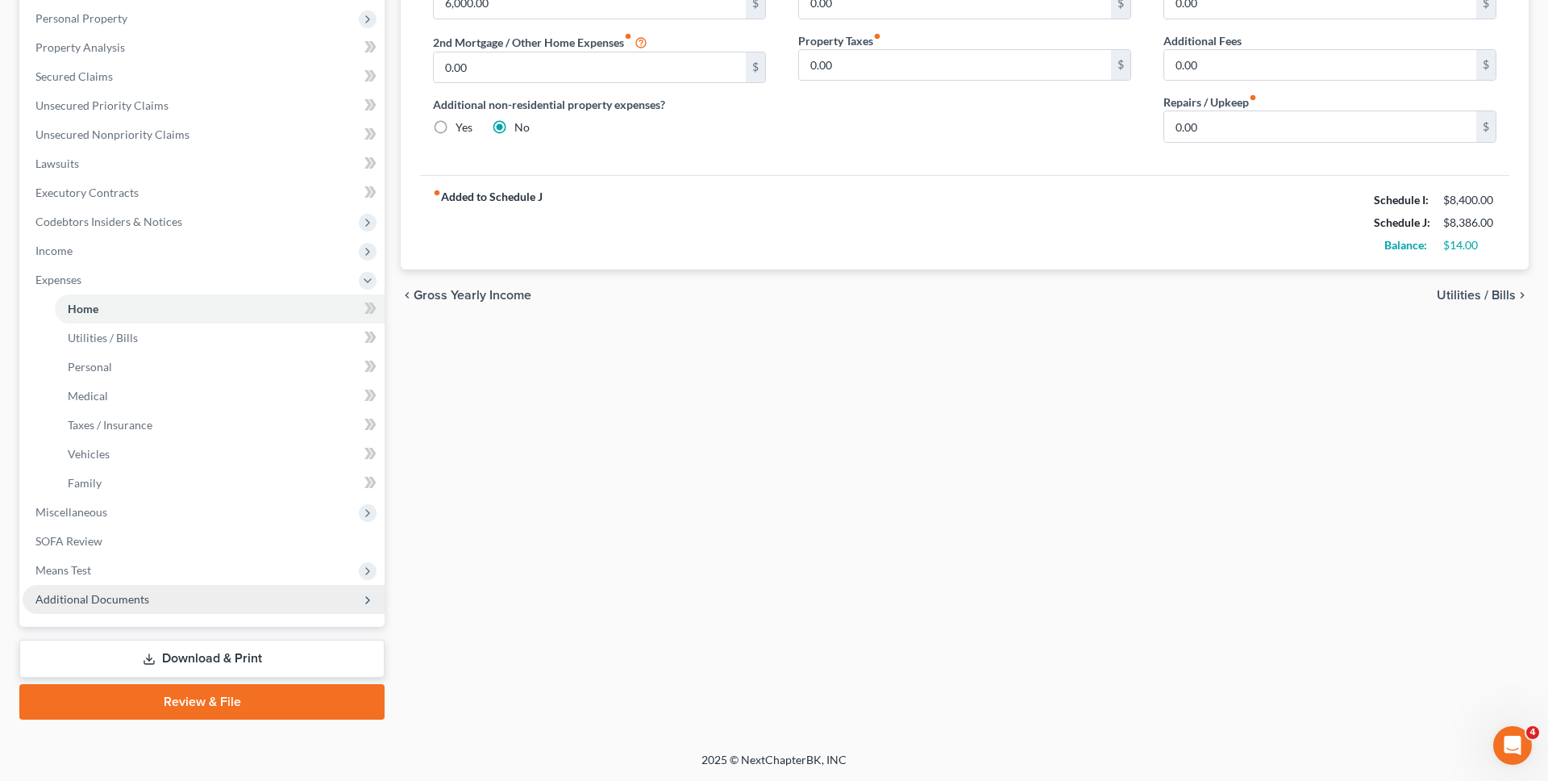
click at [115, 601] on span "Additional Documents" at bounding box center [92, 599] width 114 height 14
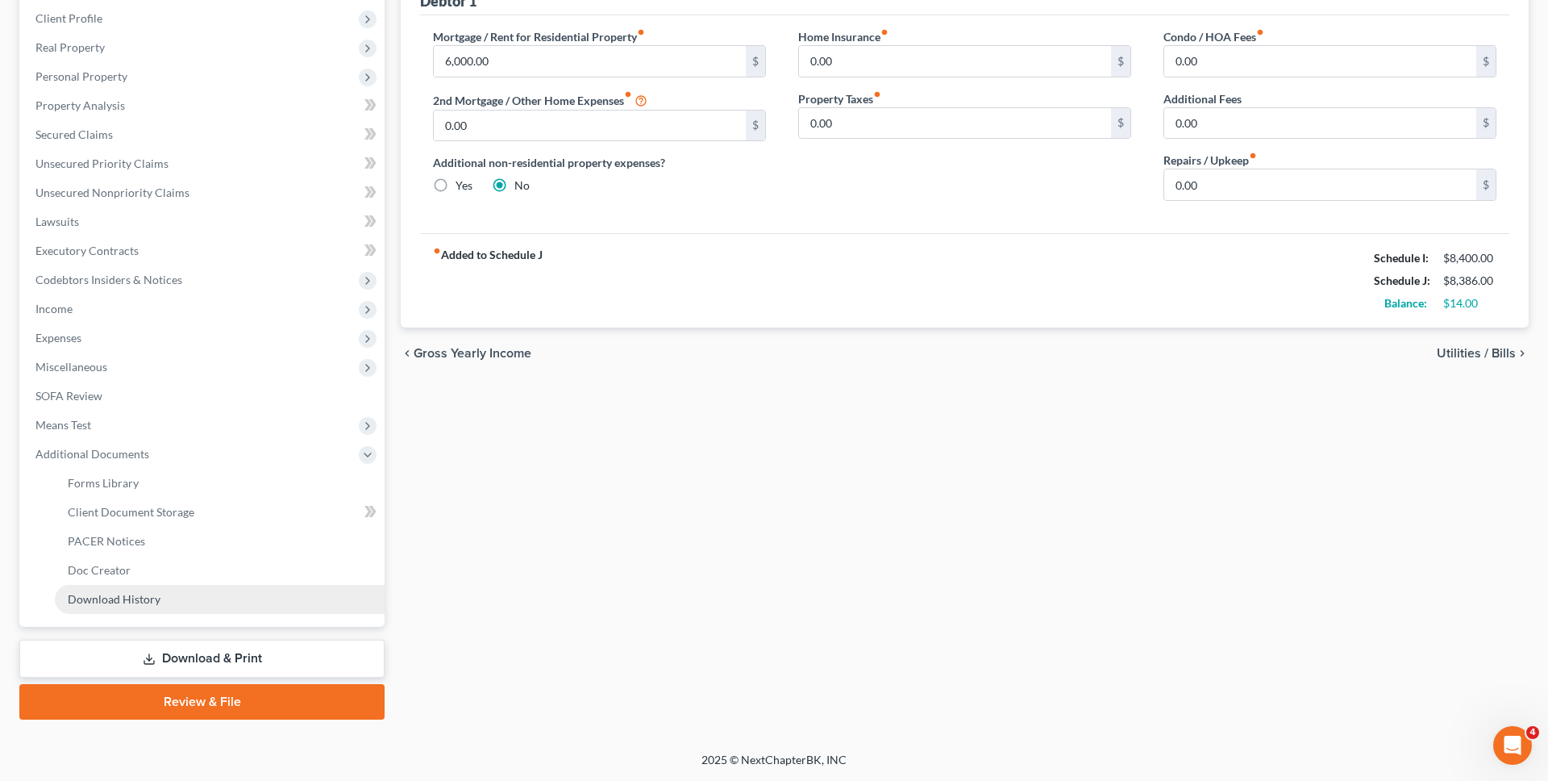
scroll to position [222, 0]
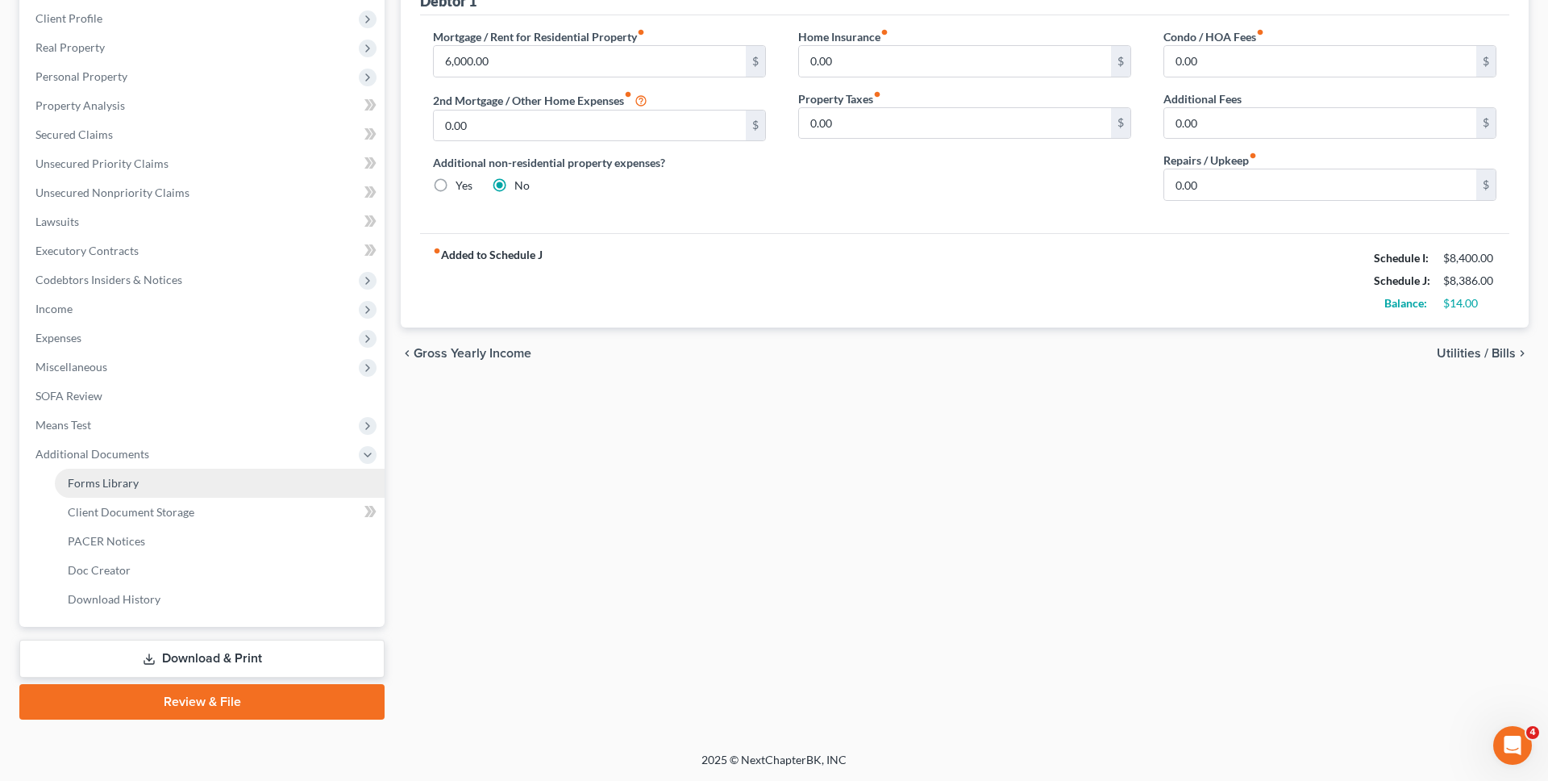
click at [157, 485] on link "Forms Library" at bounding box center [220, 483] width 330 height 29
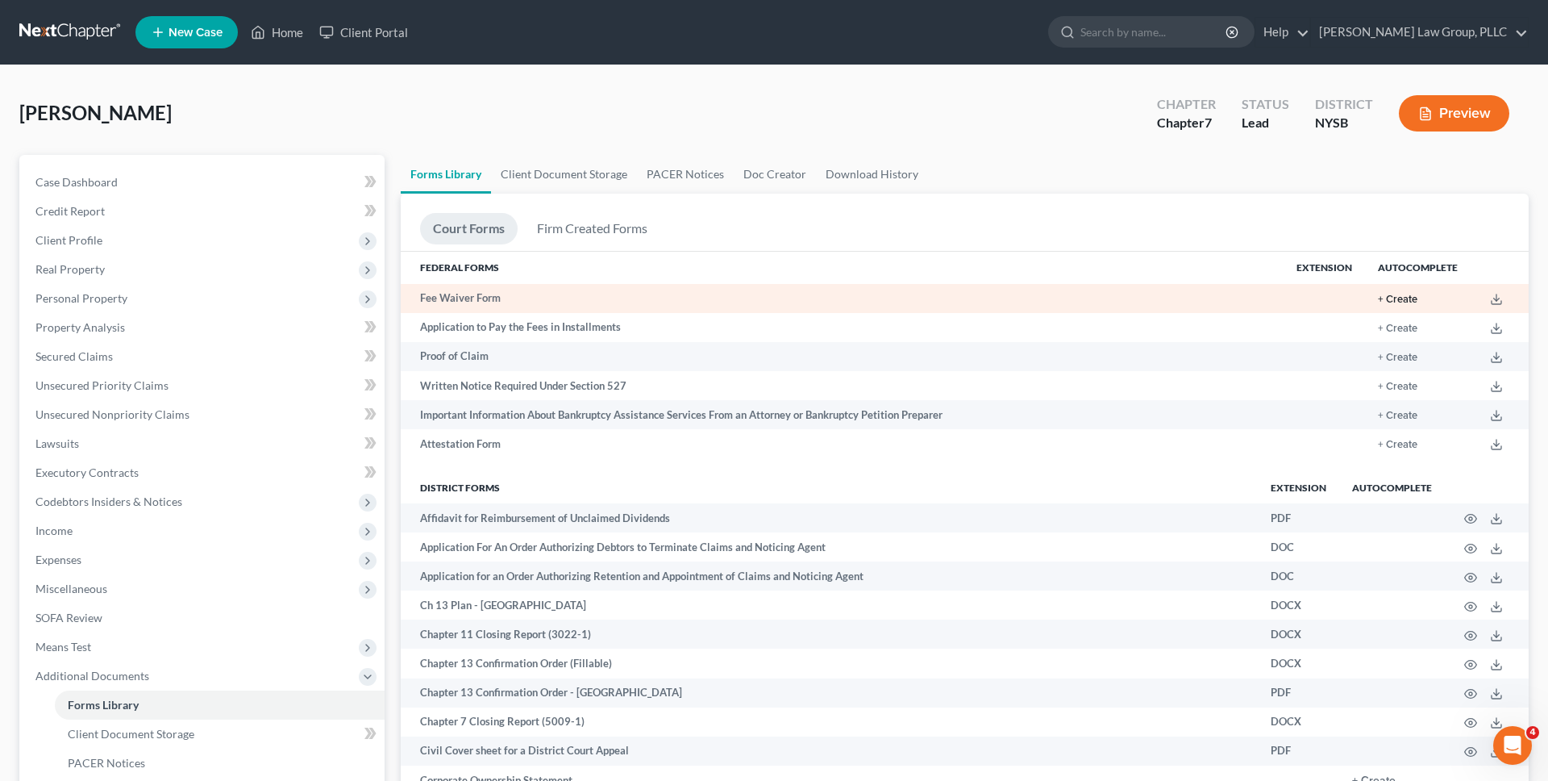
click at [1414, 298] on button "+ Create" at bounding box center [1398, 299] width 40 height 10
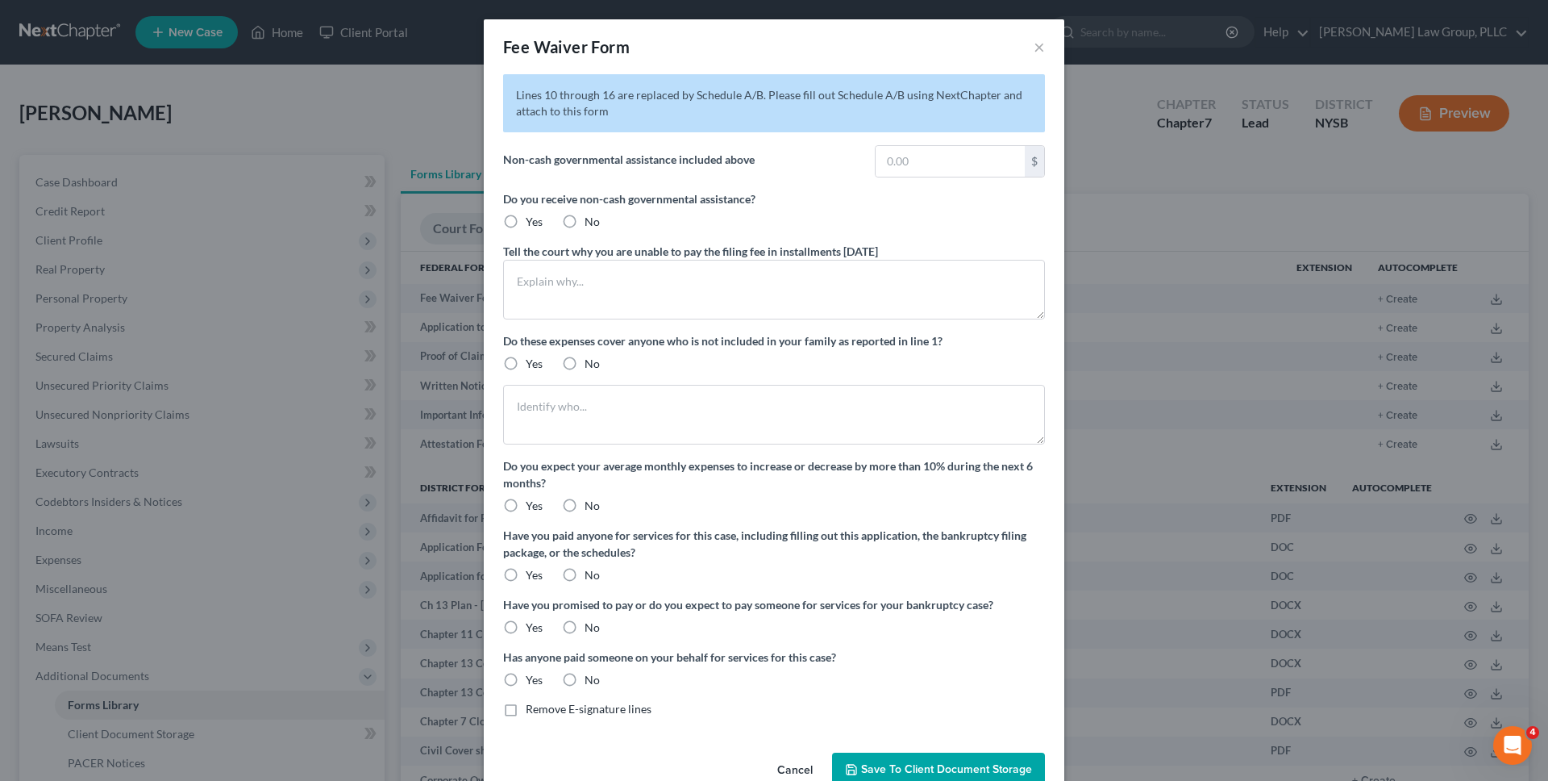
click at [526, 223] on label "Yes" at bounding box center [534, 222] width 17 height 16
click at [532, 223] on input "Yes" at bounding box center [537, 219] width 10 height 10
radio input "true"
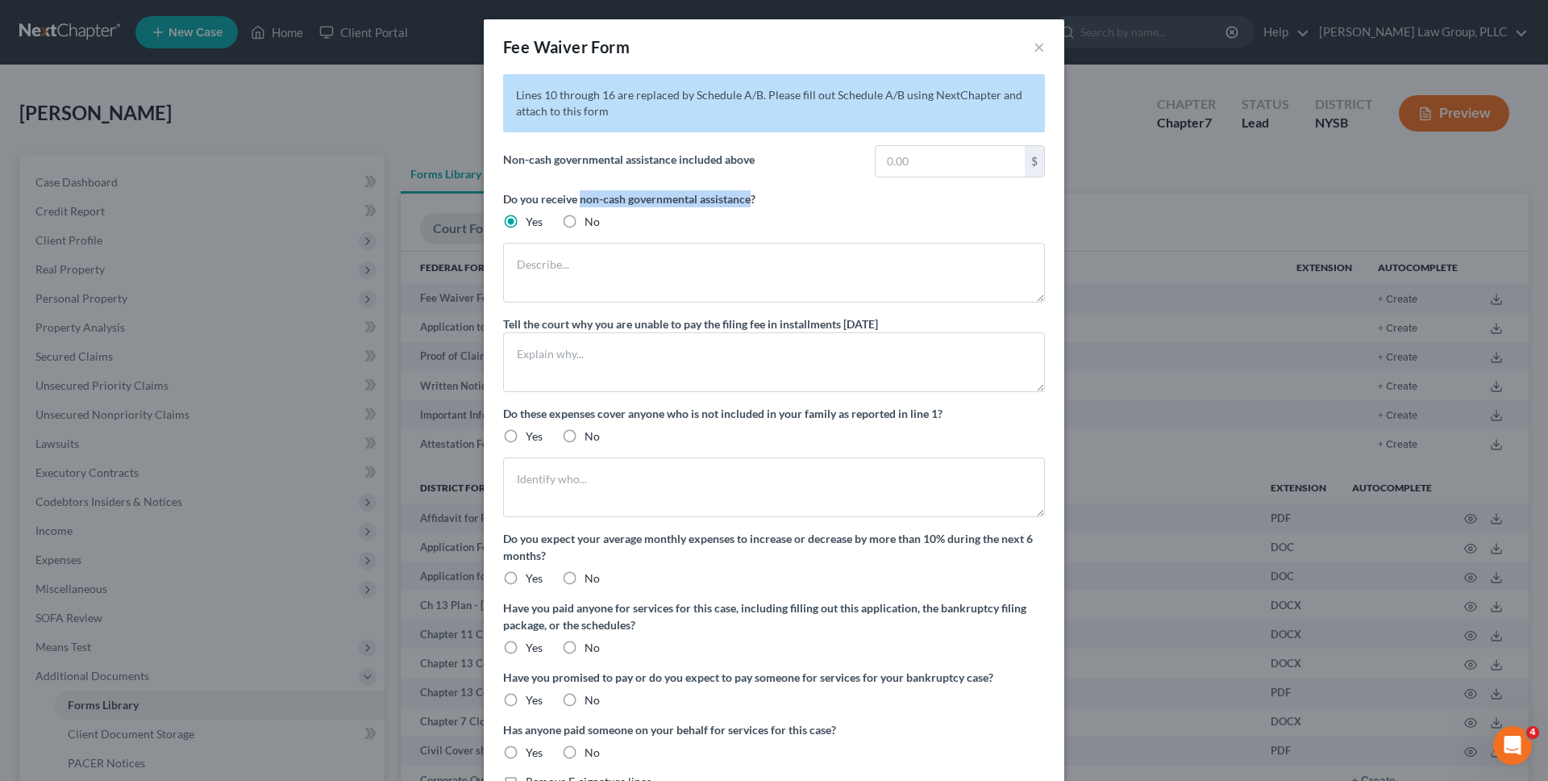
copy label "non-cash governmental assistance"
drag, startPoint x: 581, startPoint y: 198, endPoint x: 748, endPoint y: 195, distance: 167.0
click at [751, 198] on label "Do you receive non-cash governmental assistance?" at bounding box center [774, 198] width 542 height 17
click at [644, 282] on textarea at bounding box center [774, 273] width 542 height 60
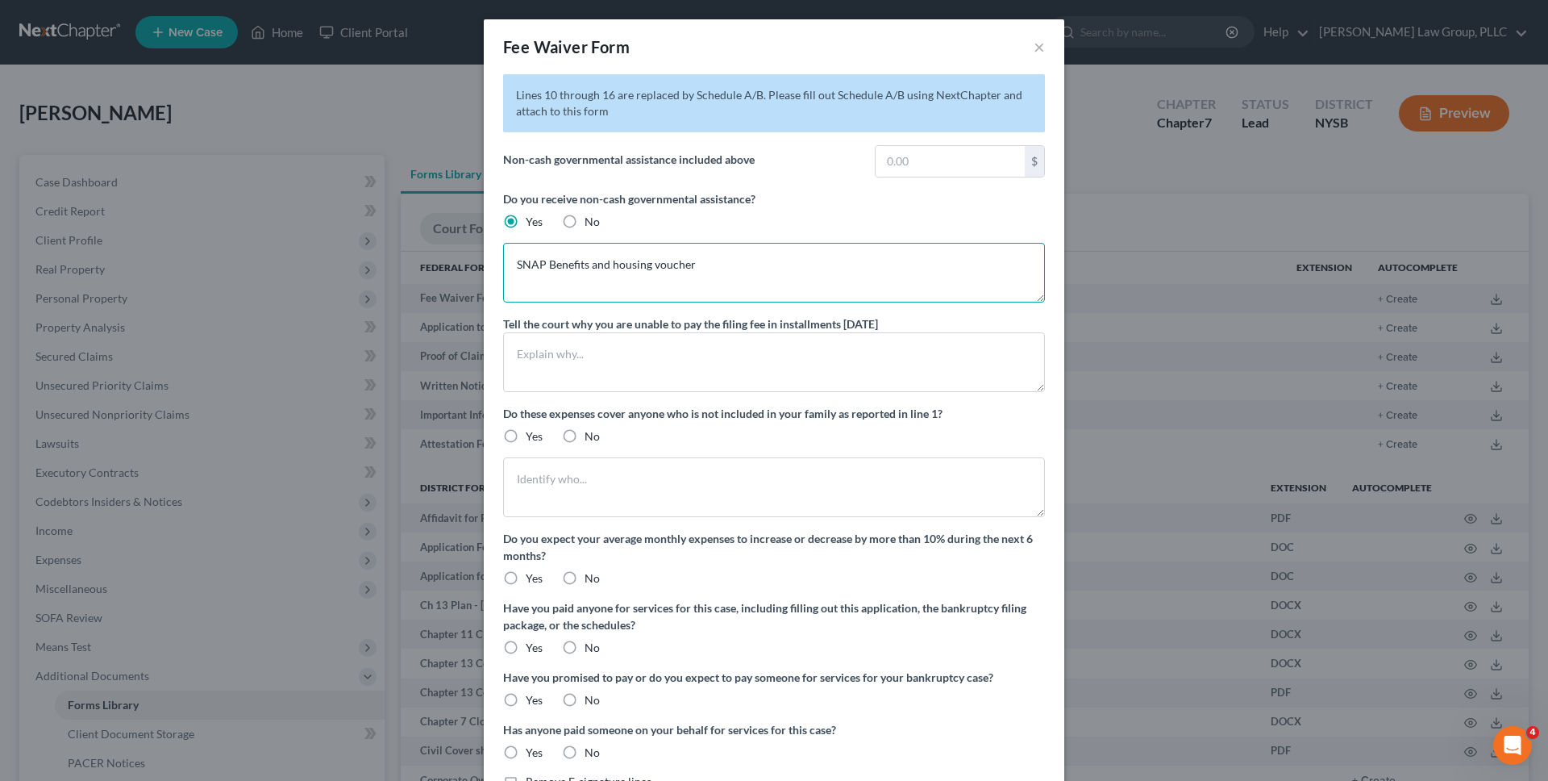
type textarea "SNAP Benefits and housing voucher"
click at [765, 202] on label "Do you receive non-cash governmental assistance?" at bounding box center [774, 198] width 542 height 17
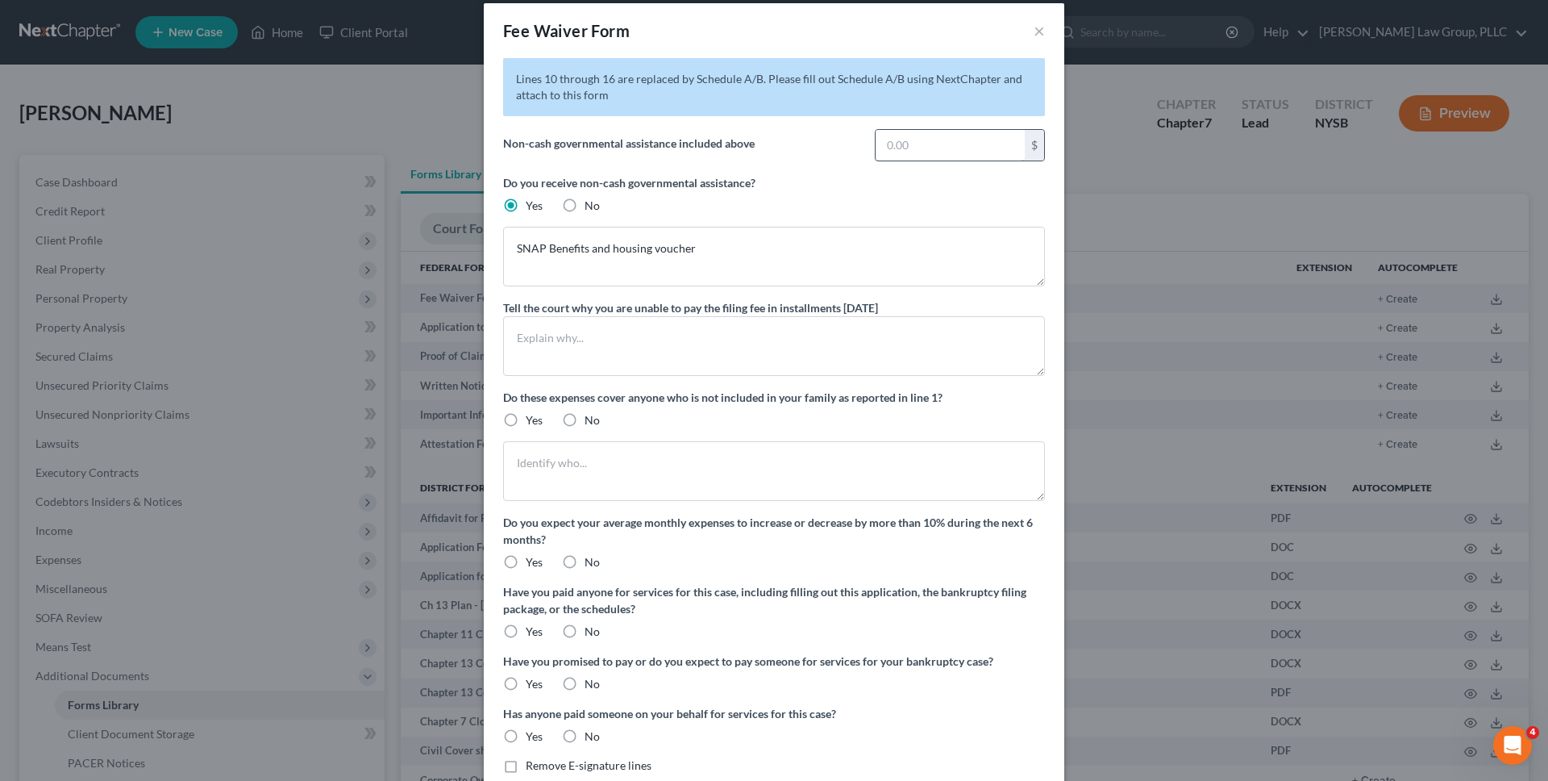
scroll to position [110, 0]
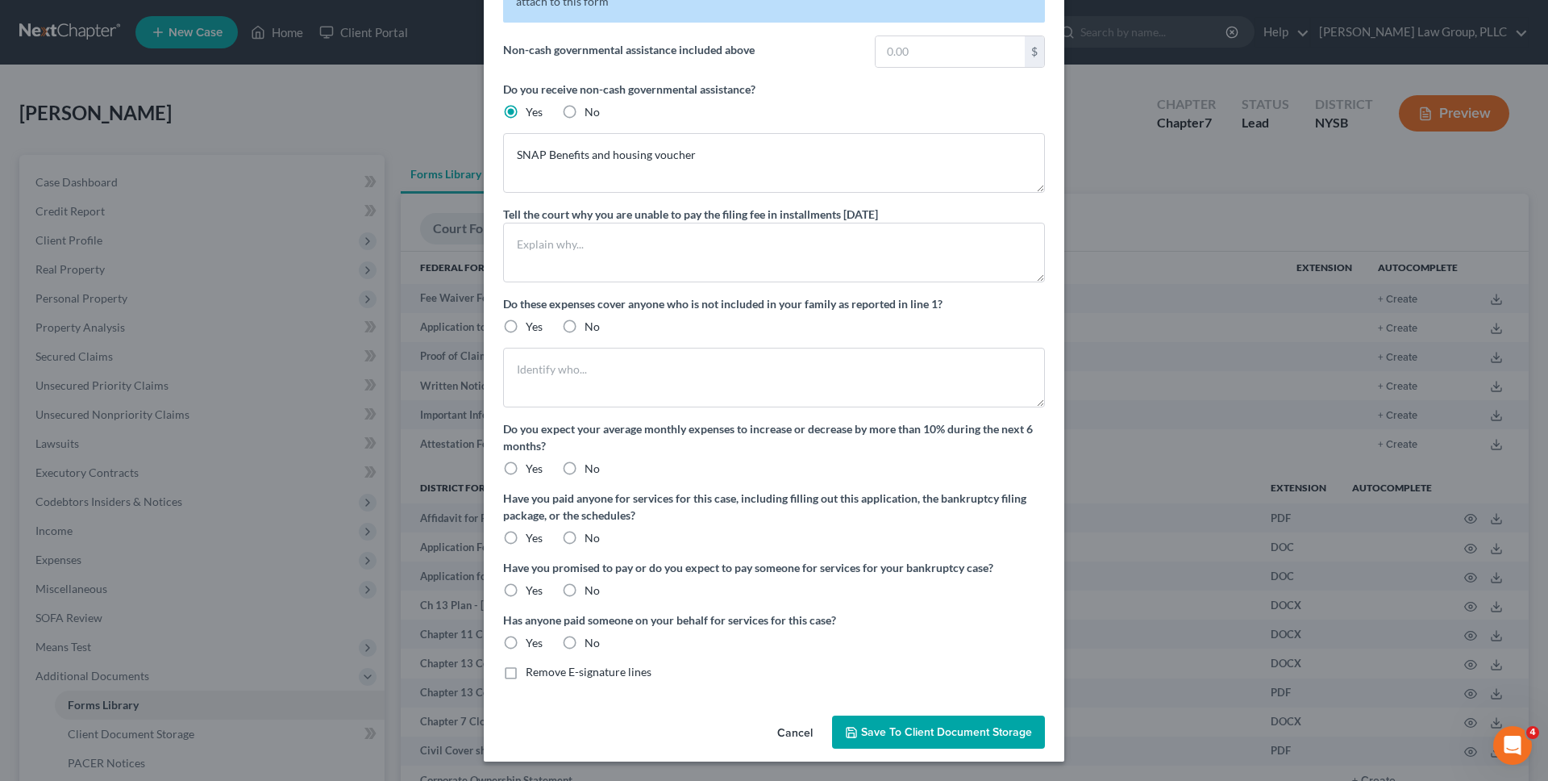
click at [845, 732] on button "Save to Client Document Storage" at bounding box center [938, 732] width 213 height 34
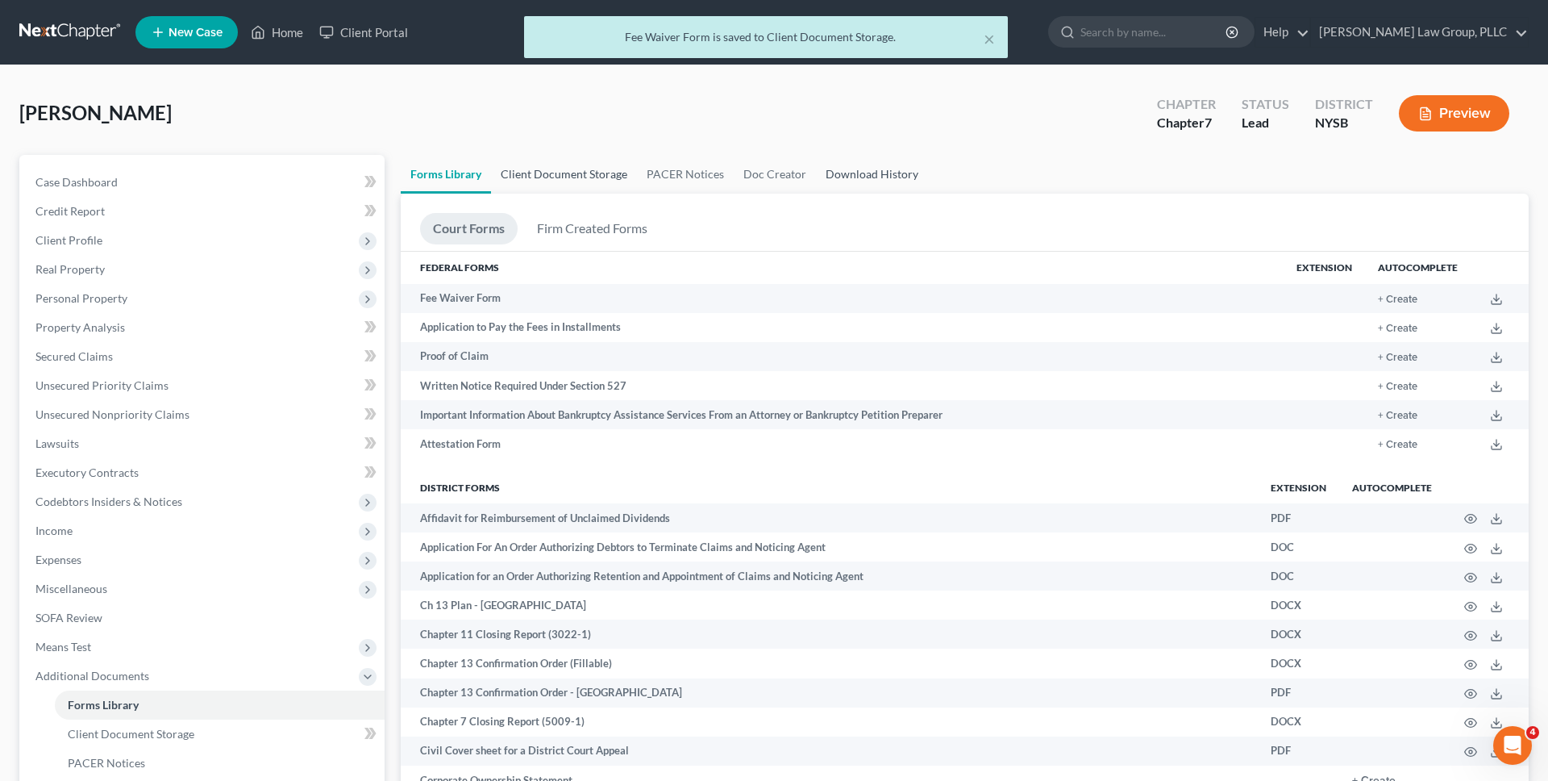
drag, startPoint x: 552, startPoint y: 160, endPoint x: 849, endPoint y: 175, distance: 297.2
click at [552, 160] on link "Client Document Storage" at bounding box center [564, 174] width 146 height 39
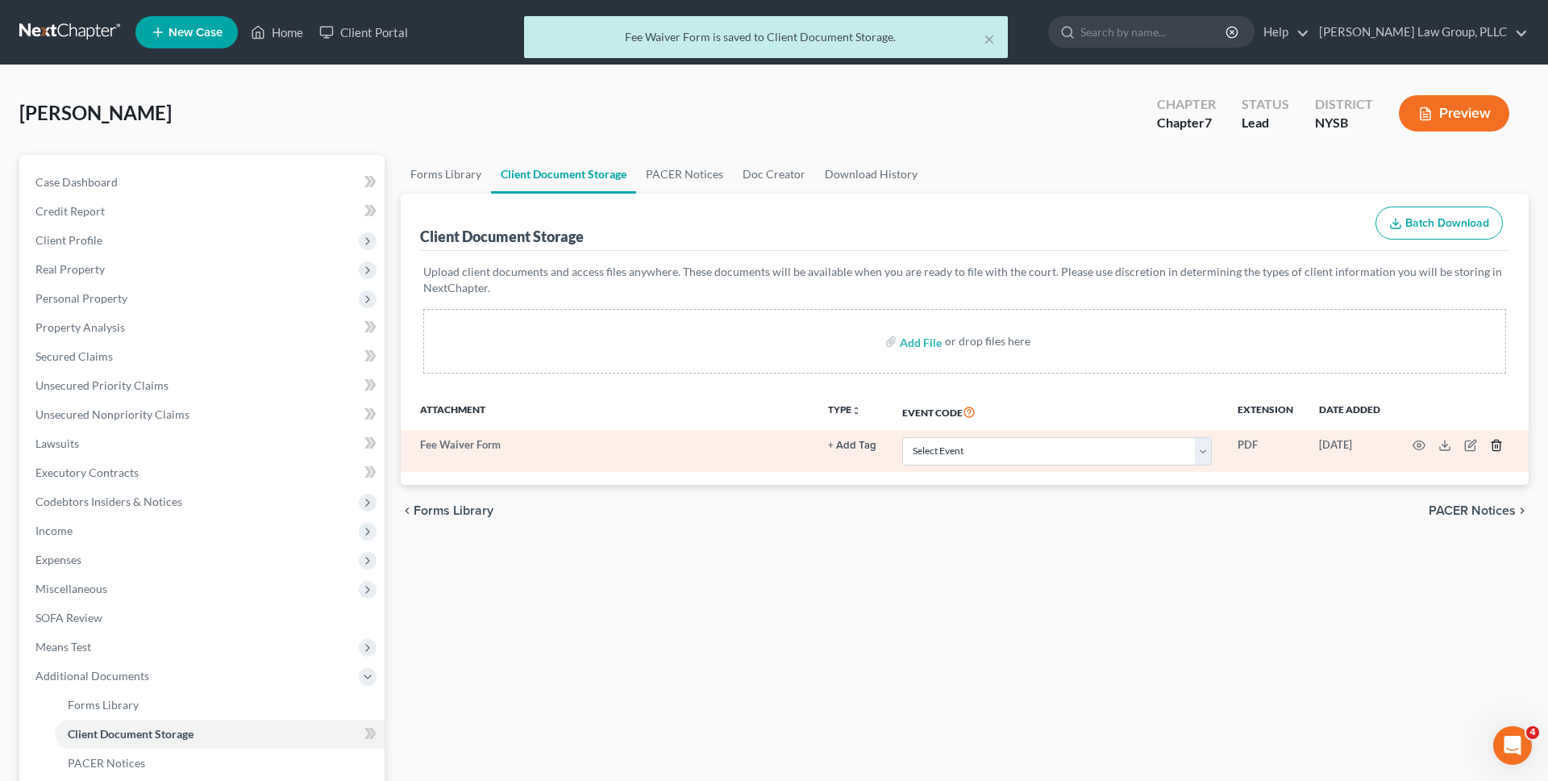
click at [1494, 443] on icon "button" at bounding box center [1496, 445] width 13 height 13
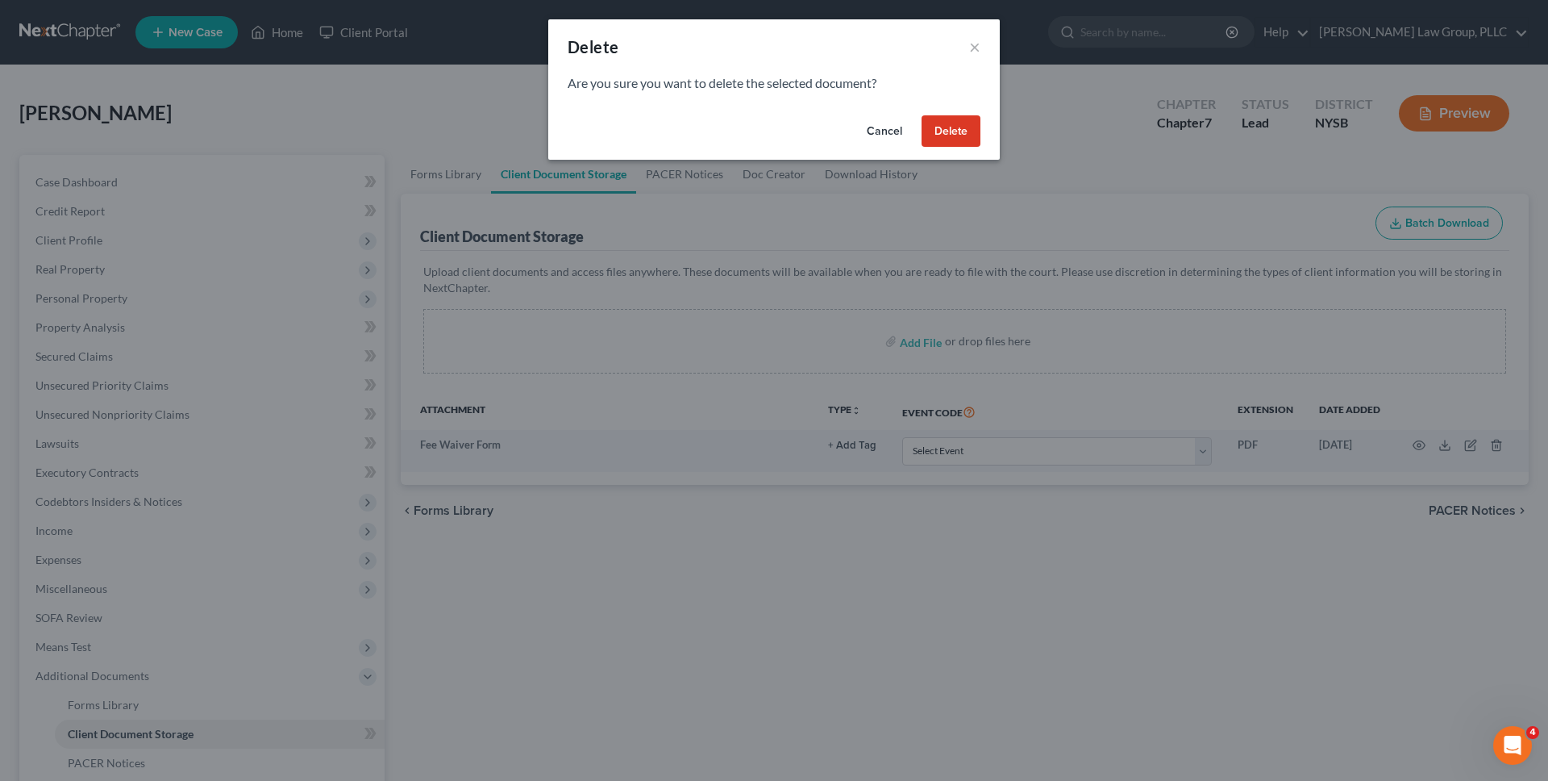
click at [957, 127] on button "Delete" at bounding box center [951, 131] width 59 height 32
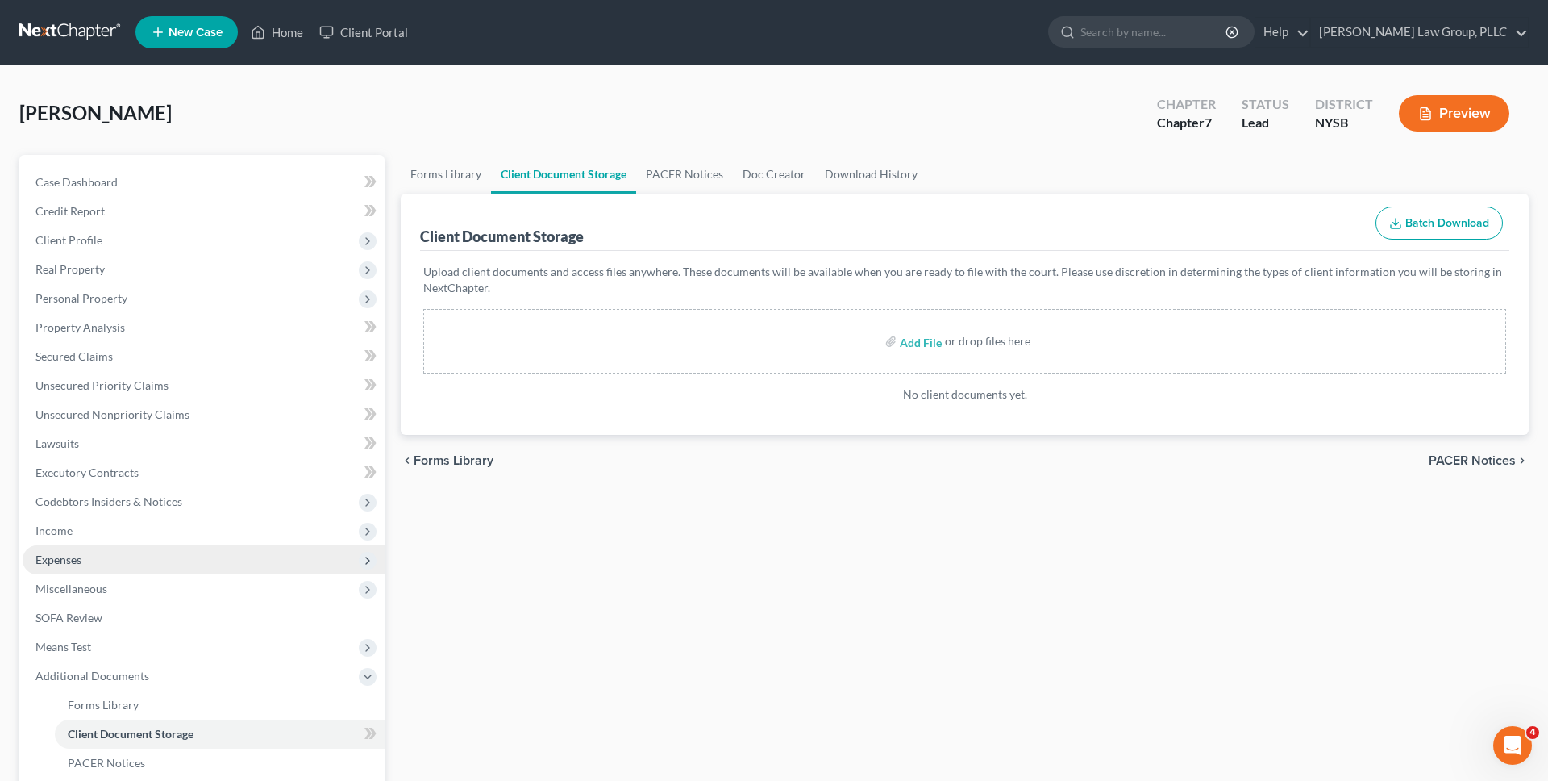
click at [278, 550] on span "Expenses" at bounding box center [204, 559] width 362 height 29
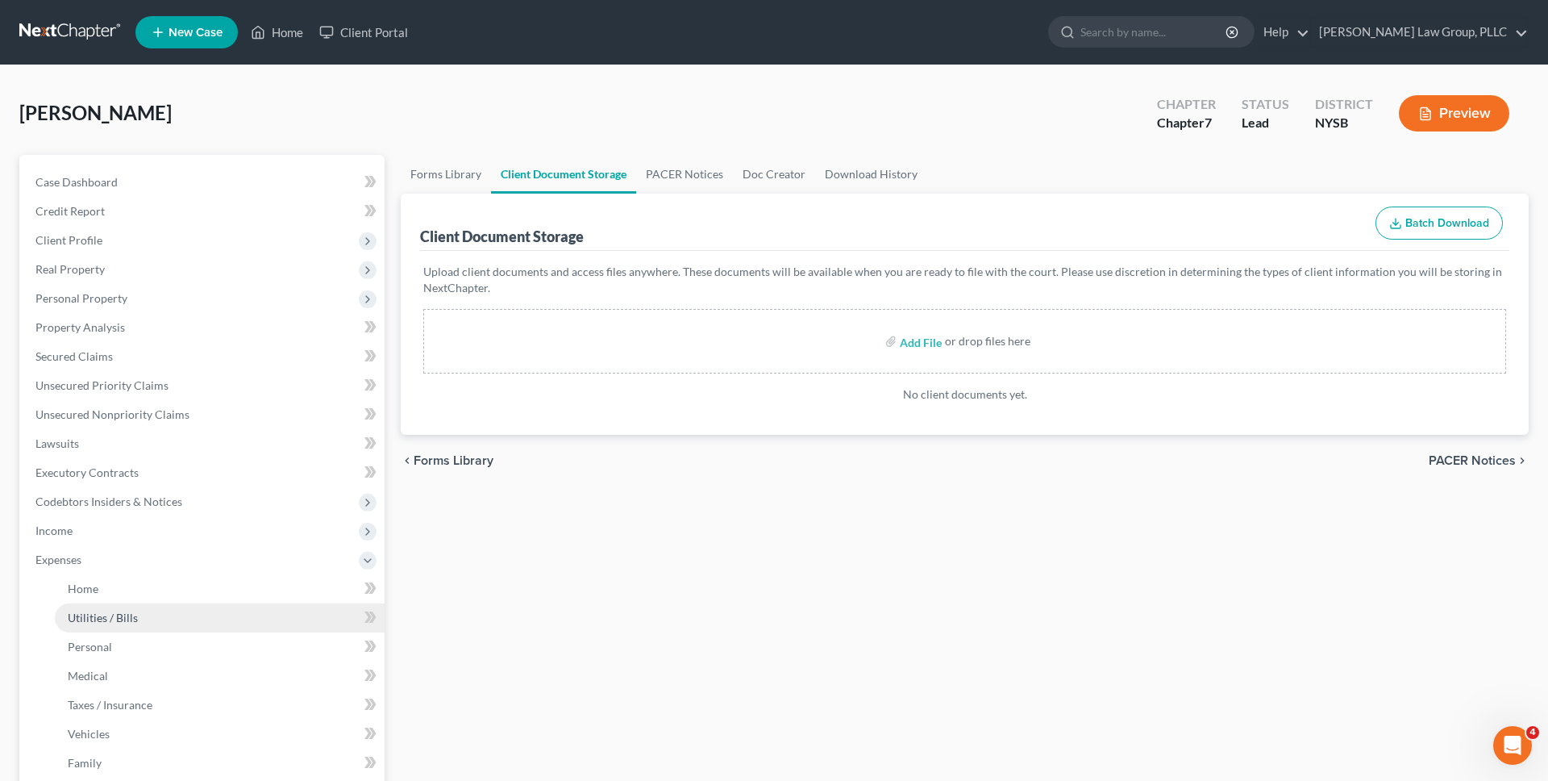
click at [256, 603] on link "Utilities / Bills" at bounding box center [220, 617] width 330 height 29
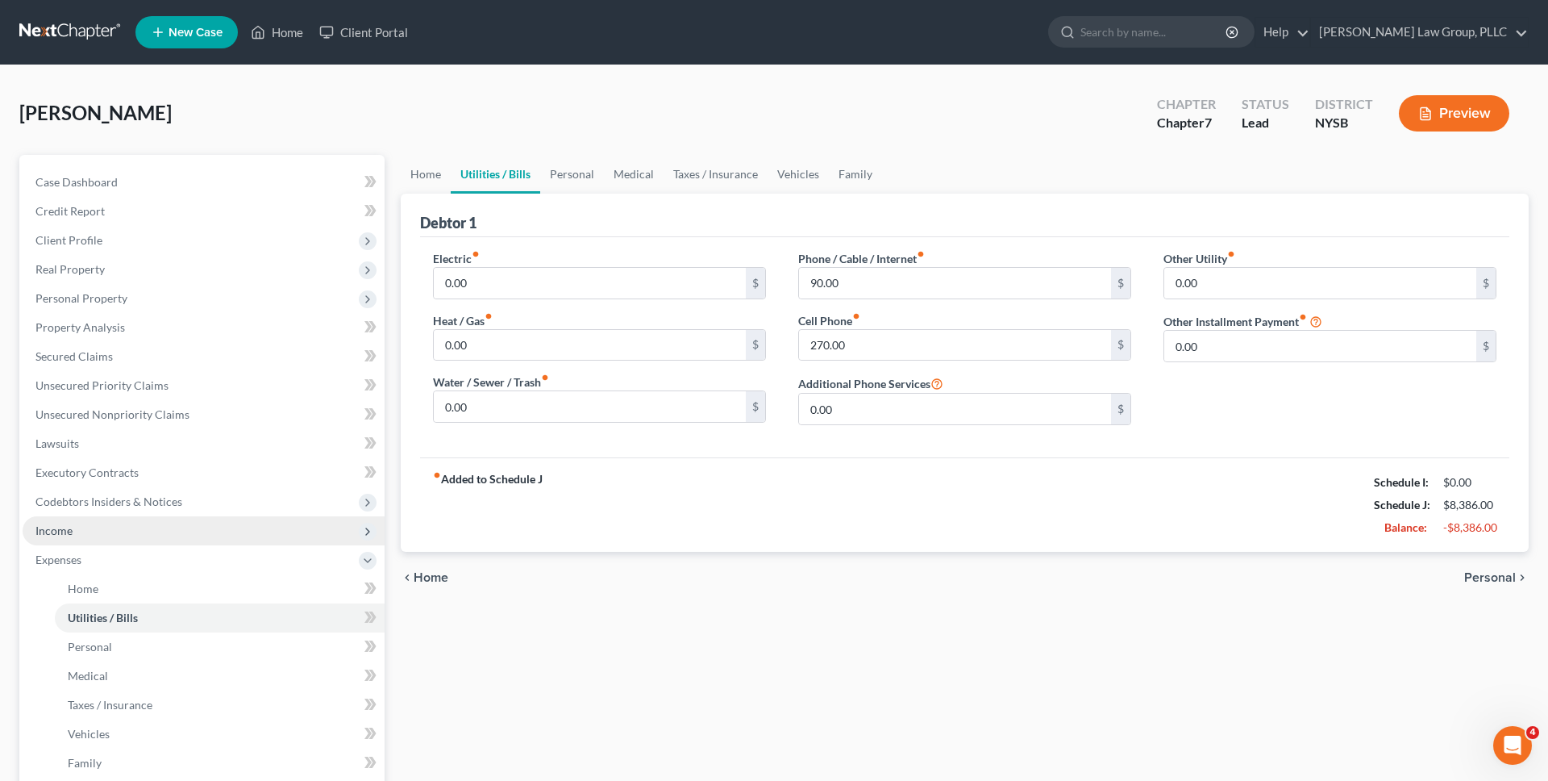
click at [269, 530] on span "Income" at bounding box center [204, 530] width 362 height 29
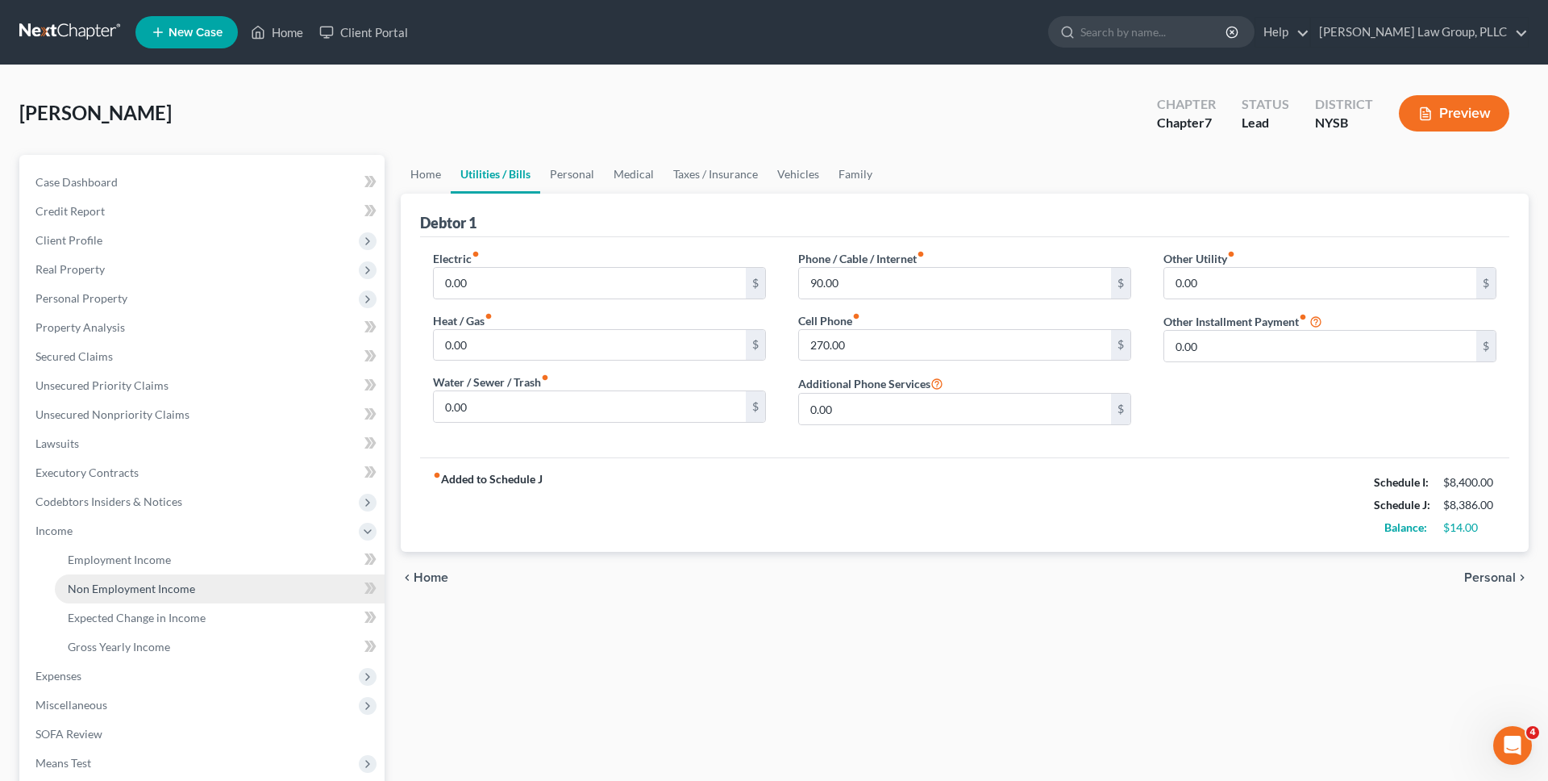
click at [222, 589] on link "Non Employment Income" at bounding box center [220, 588] width 330 height 29
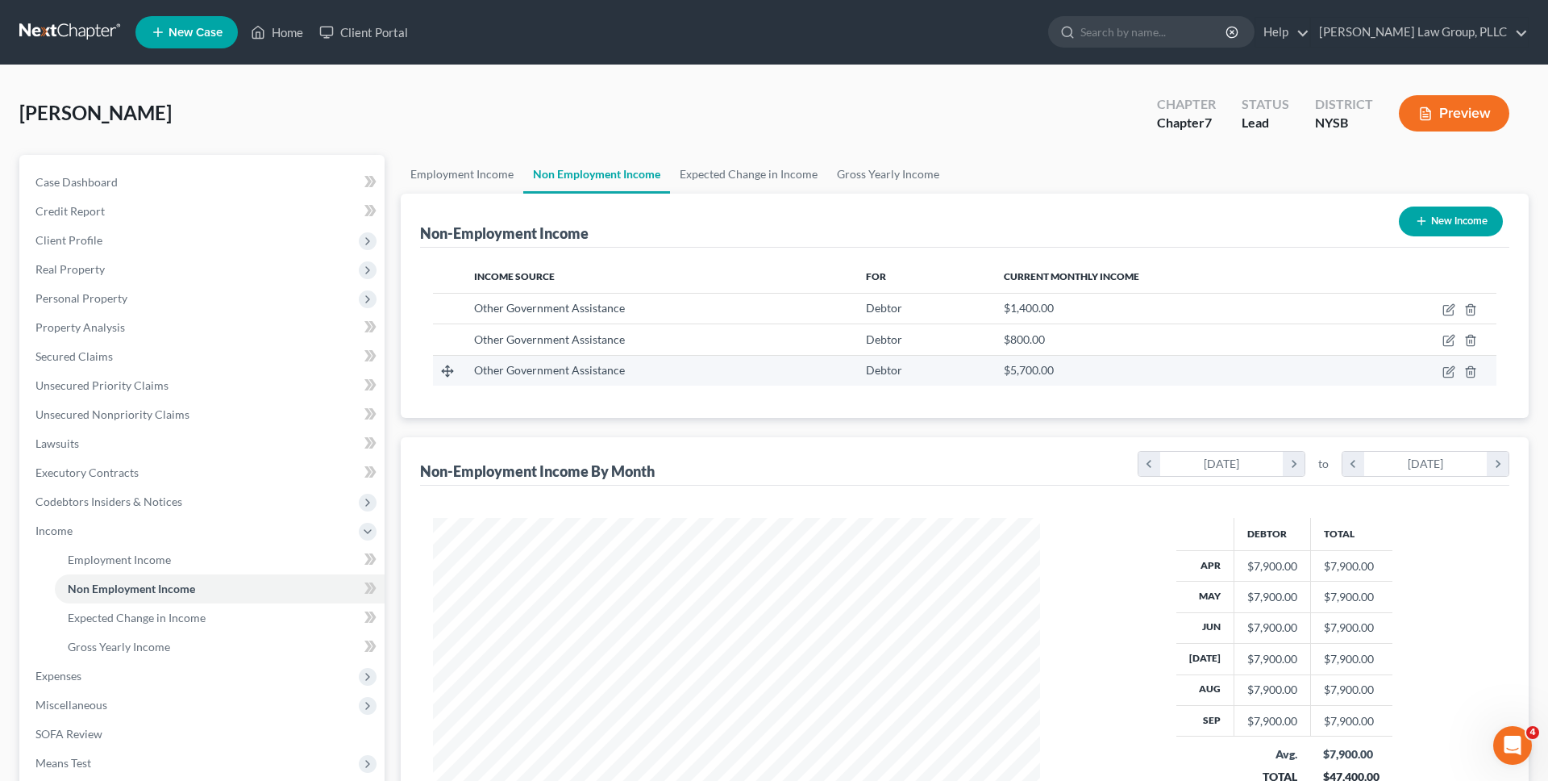
scroll to position [303, 640]
click at [1445, 310] on icon "button" at bounding box center [1449, 309] width 13 height 13
select select "5"
select select "0"
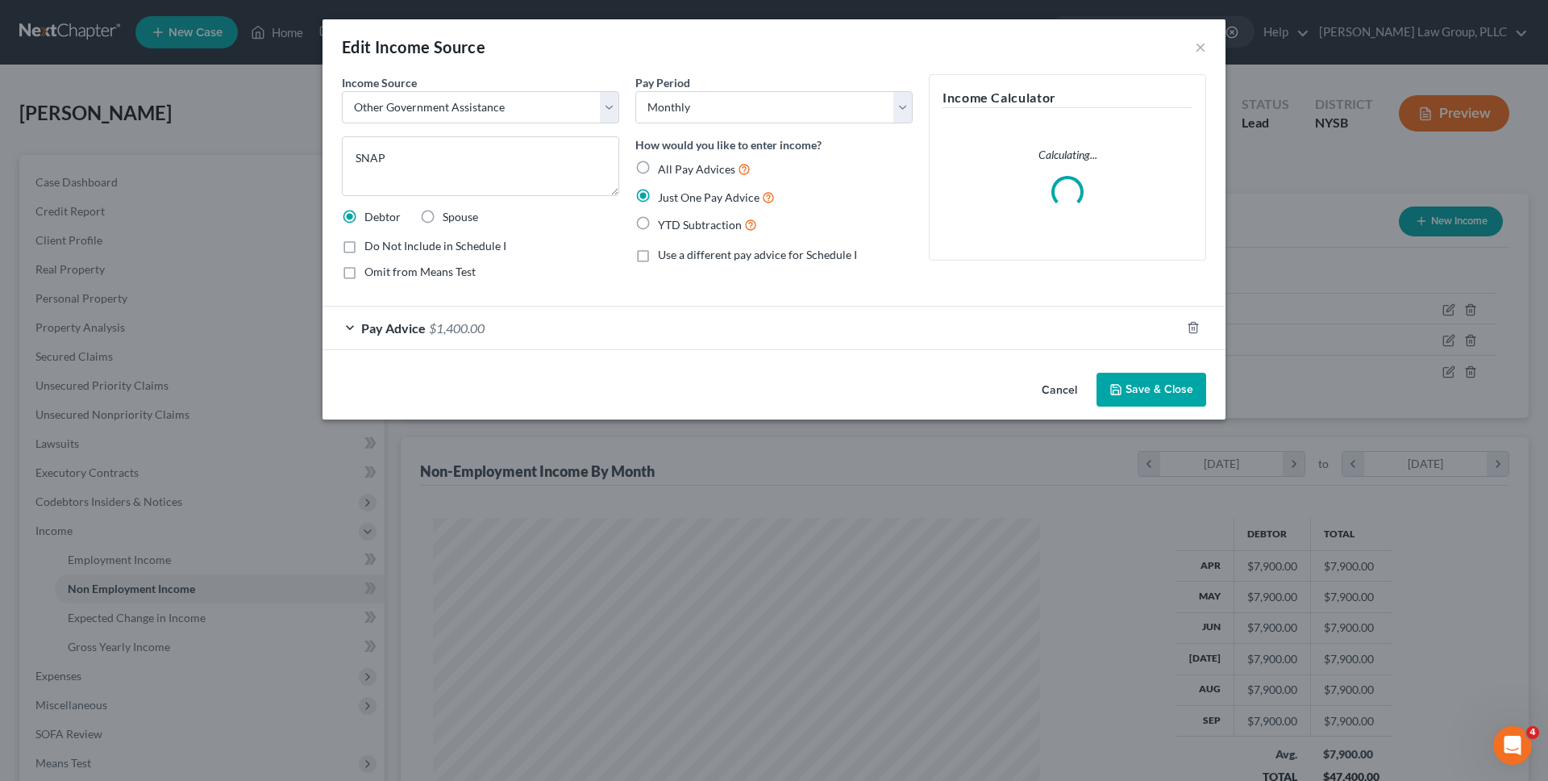
click at [1067, 383] on button "Cancel" at bounding box center [1059, 390] width 61 height 32
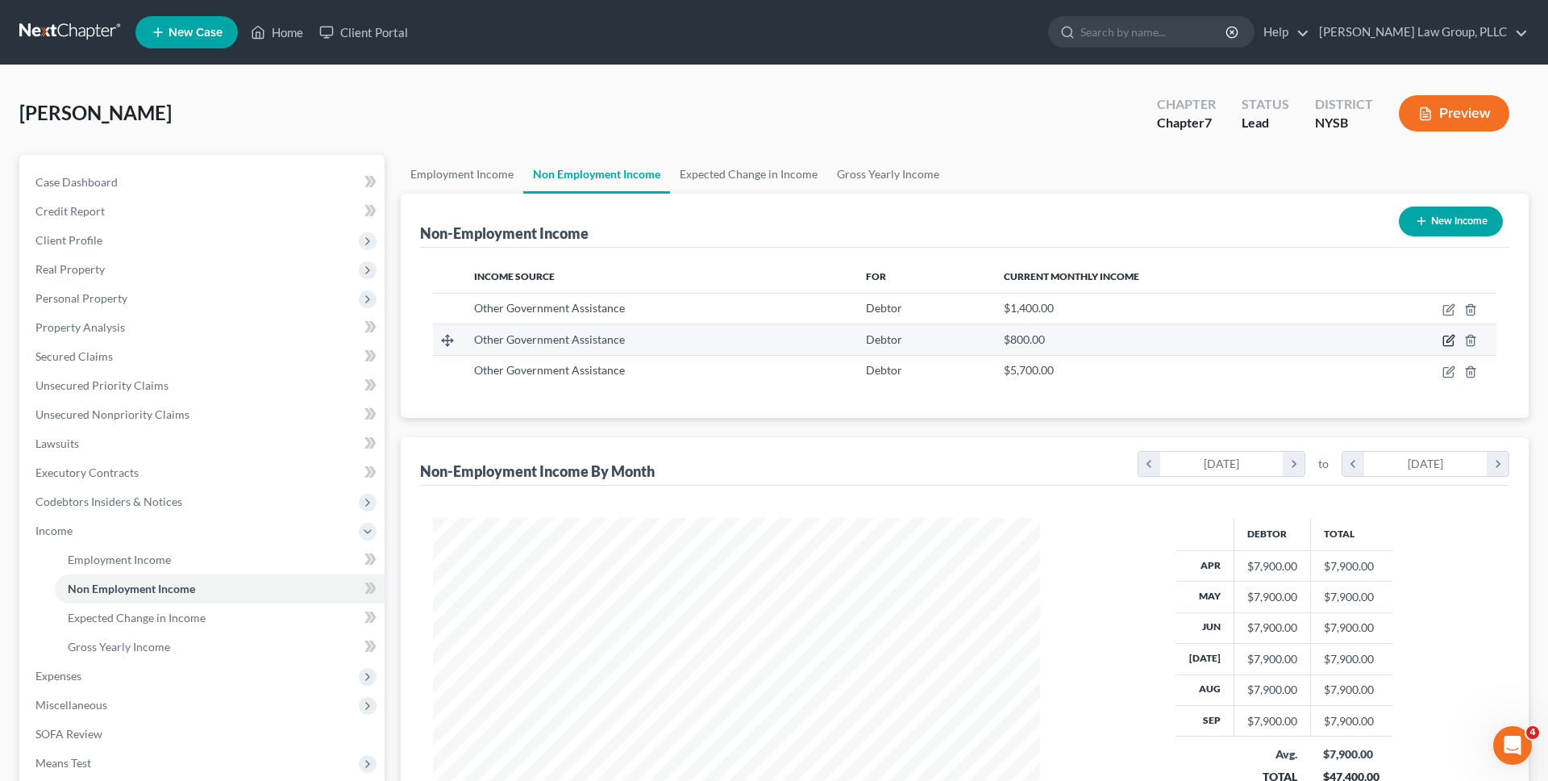
click at [1452, 344] on icon "button" at bounding box center [1449, 340] width 13 height 13
select select "5"
select select "0"
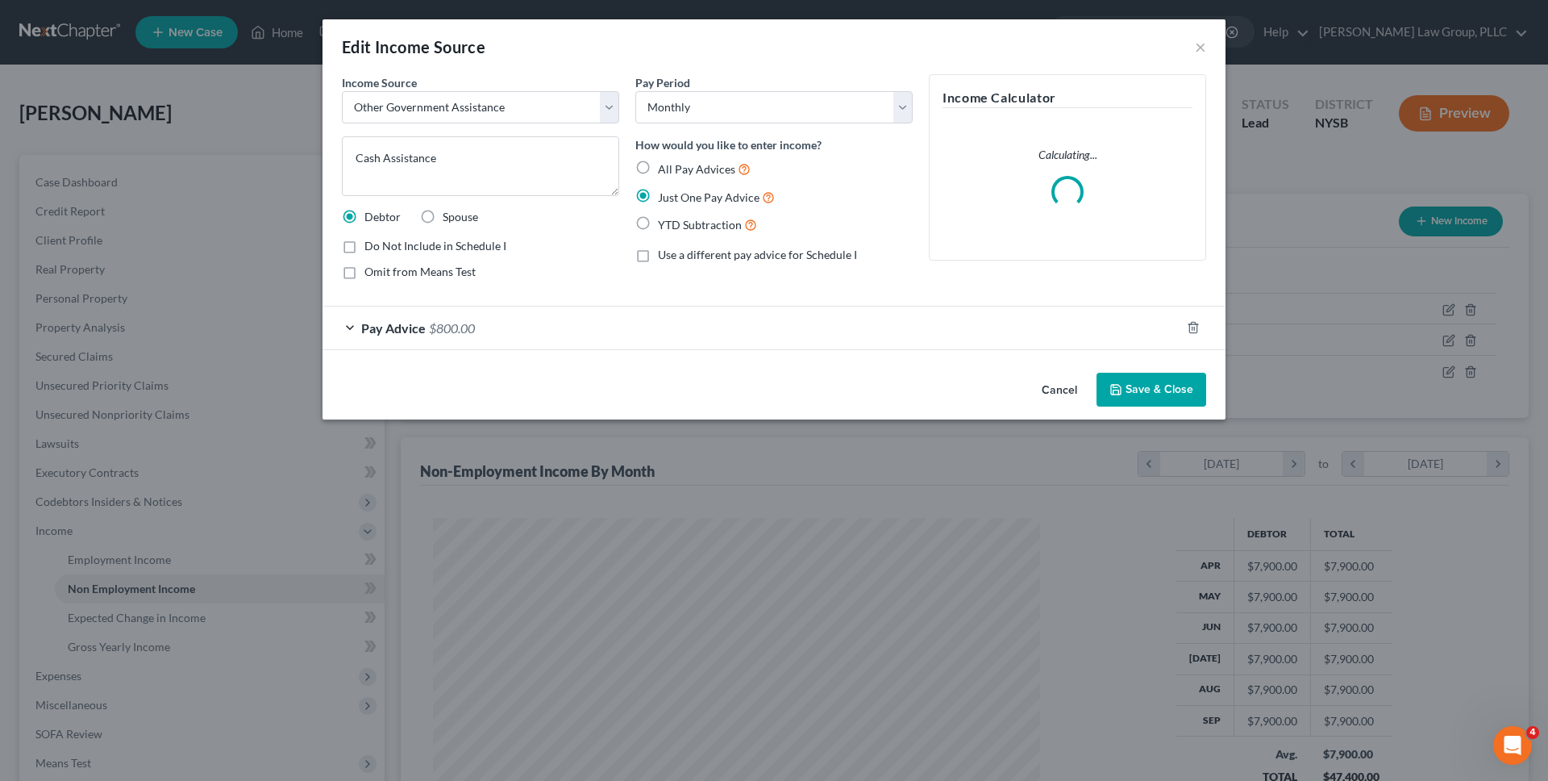
click at [1057, 375] on button "Cancel" at bounding box center [1059, 390] width 61 height 32
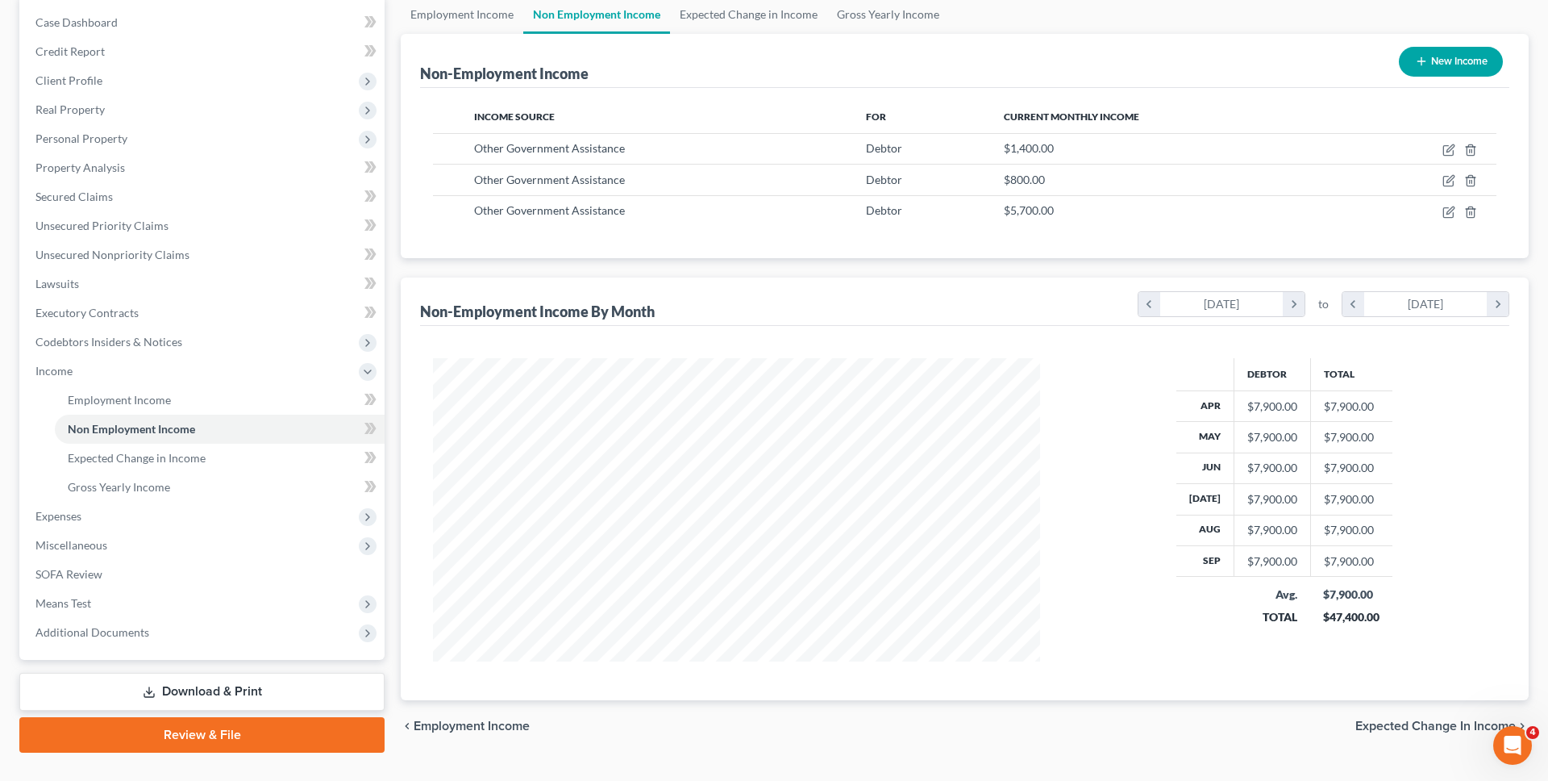
scroll to position [160, 0]
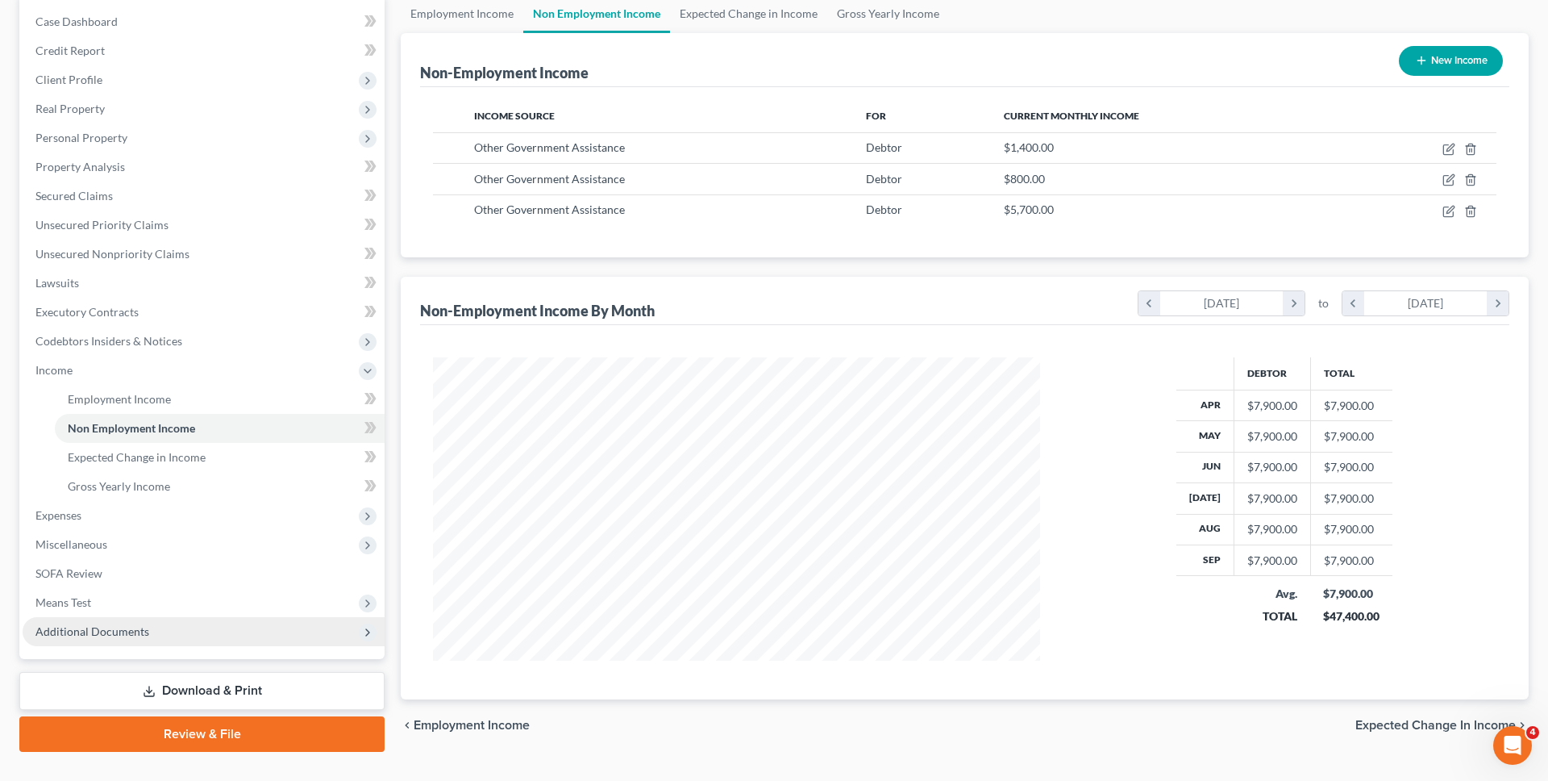
click at [127, 629] on span "Additional Documents" at bounding box center [92, 631] width 114 height 14
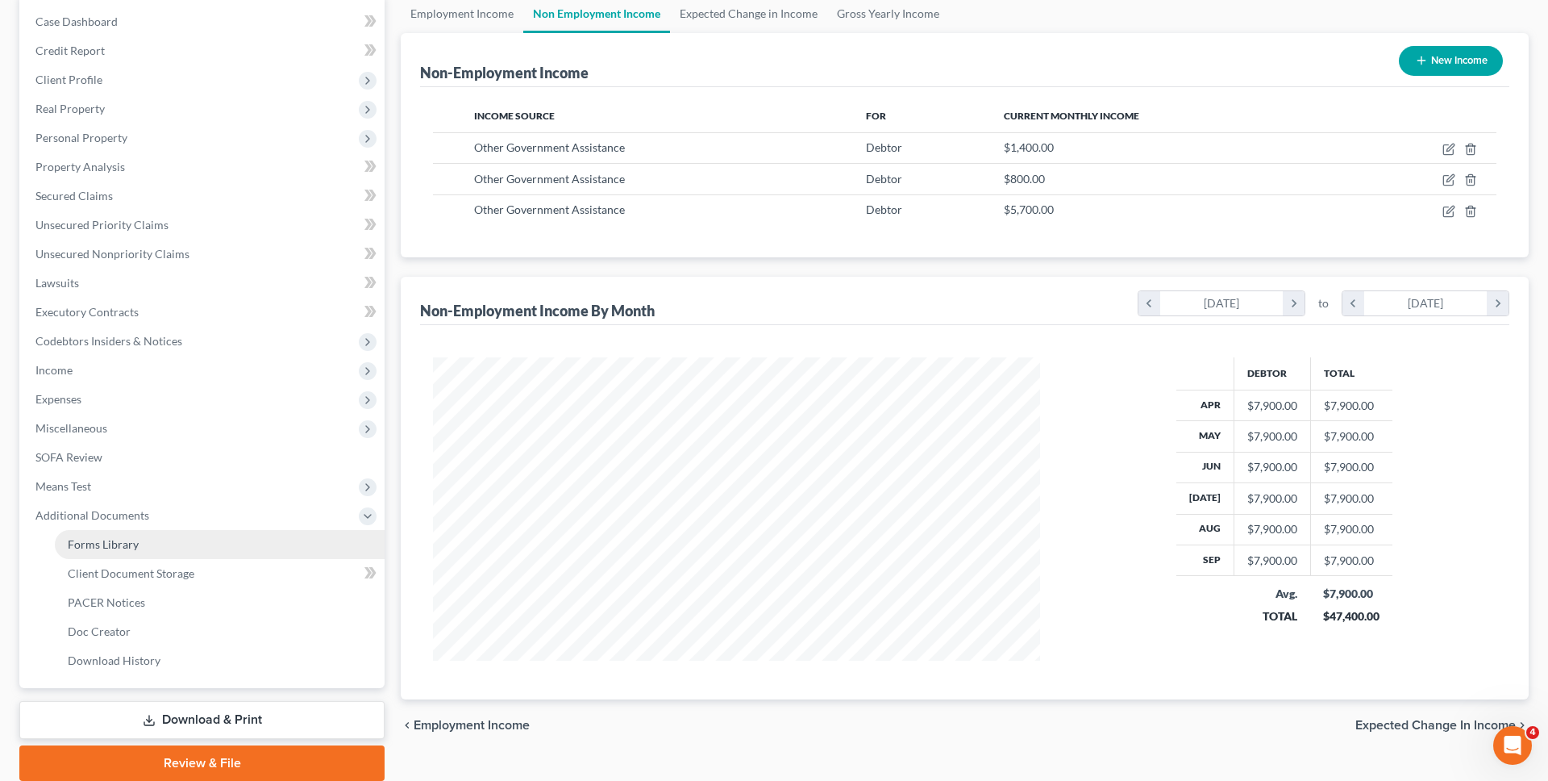
click at [154, 542] on link "Forms Library" at bounding box center [220, 544] width 330 height 29
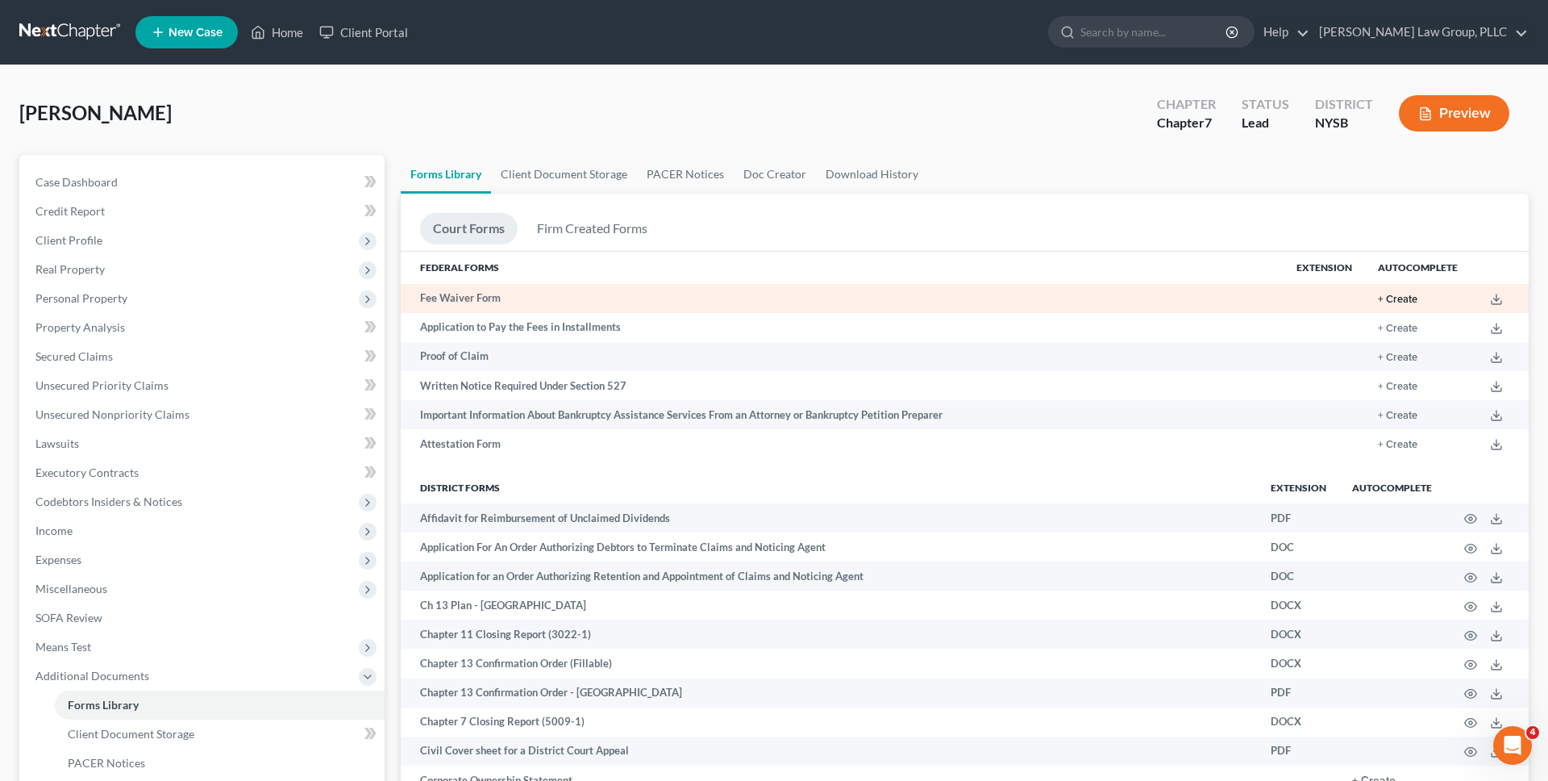
click at [1406, 294] on button "+ Create" at bounding box center [1398, 299] width 40 height 10
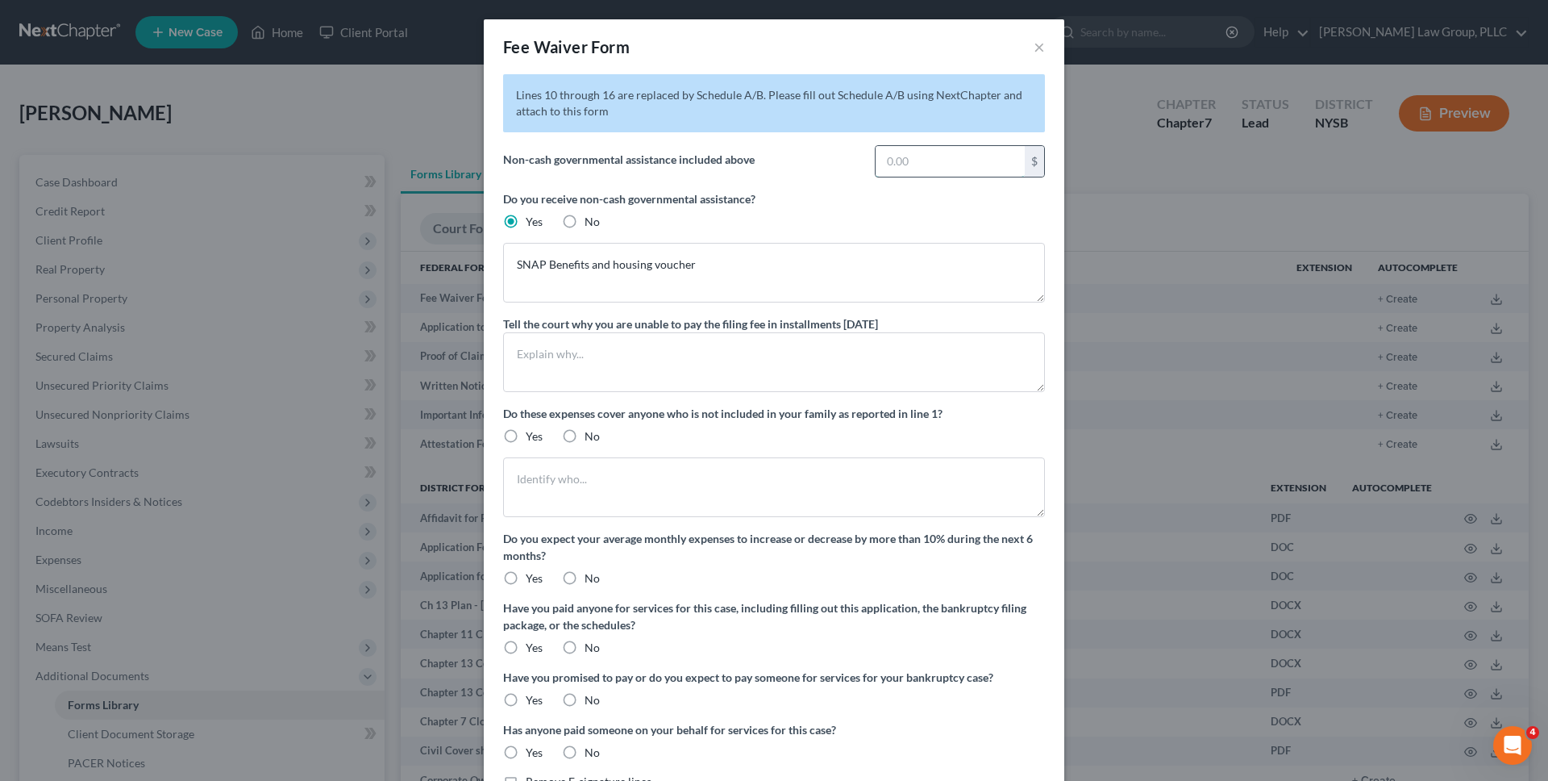
click at [998, 168] on input "text" at bounding box center [950, 161] width 149 height 31
type input "7,100"
click at [906, 185] on div "Lines 10 through 16 are replaced by Schedule A/B. Please fill out Schedule A/B …" at bounding box center [774, 431] width 542 height 715
click at [806, 348] on textarea at bounding box center [774, 362] width 542 height 60
type textarea "My monthly income is below 150% of the poverty guidelines."
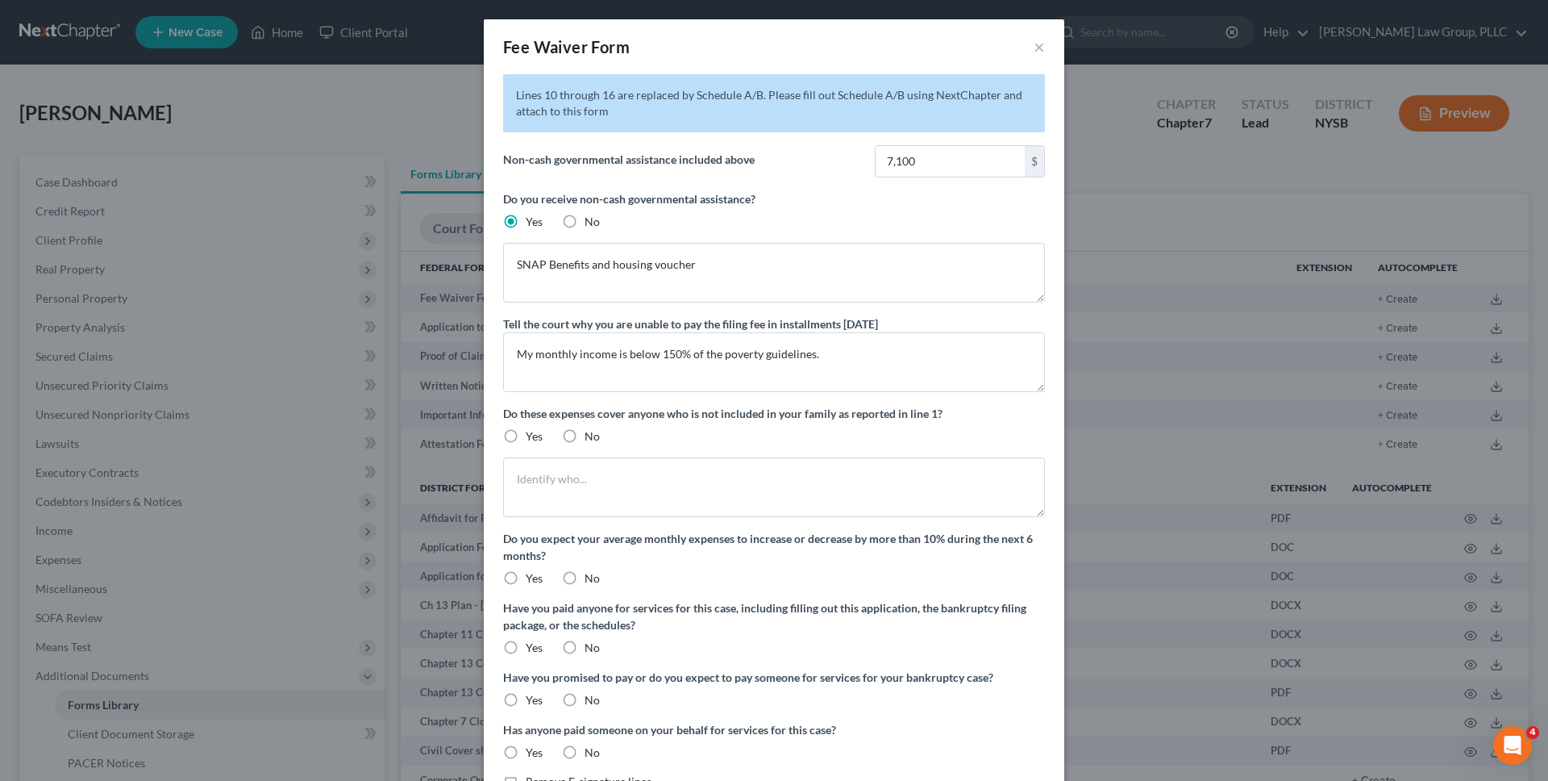
click at [585, 440] on label "No" at bounding box center [592, 436] width 15 height 16
click at [591, 439] on input "No" at bounding box center [596, 433] width 10 height 10
radio input "true"
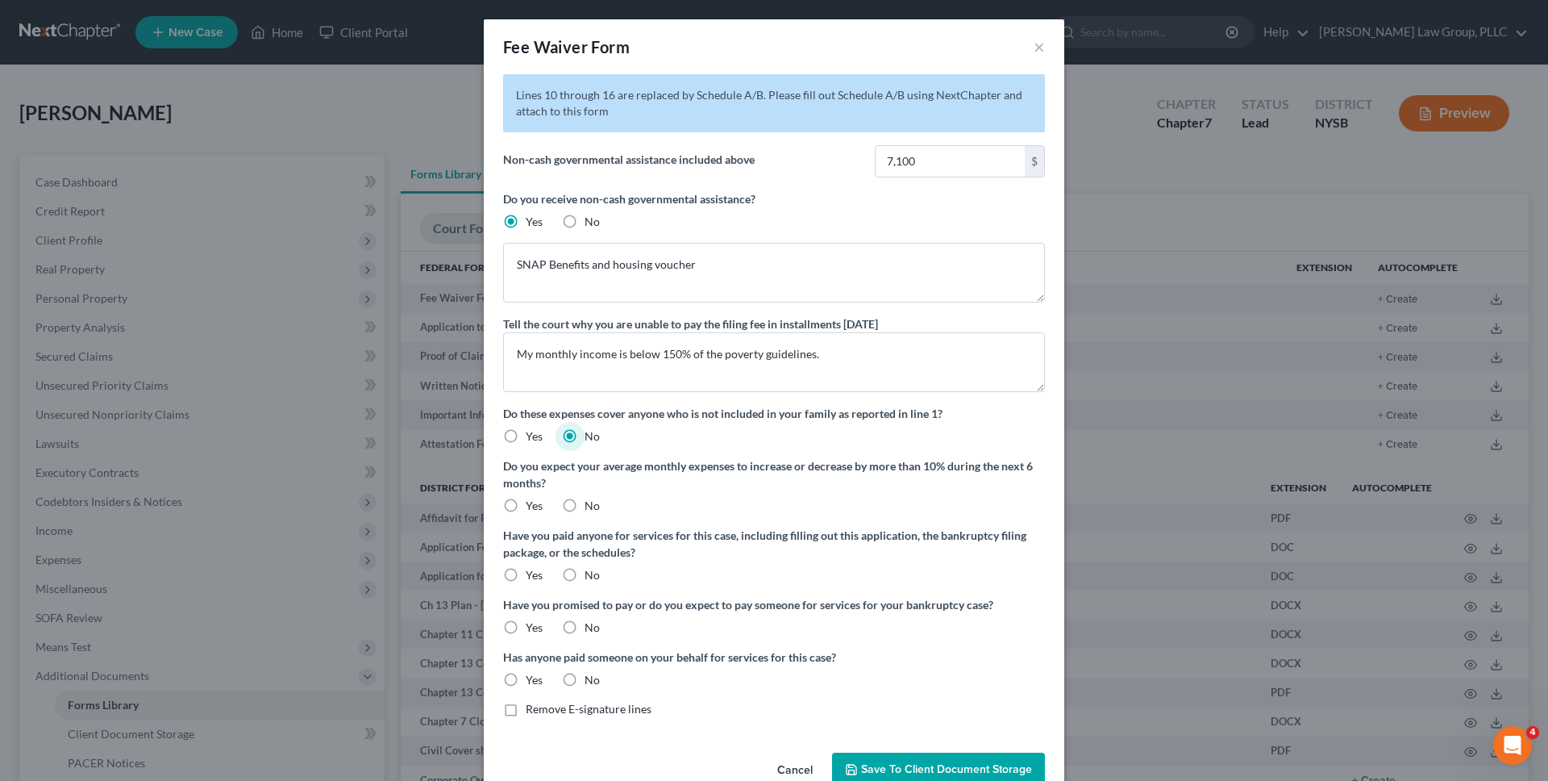
scroll to position [37, 0]
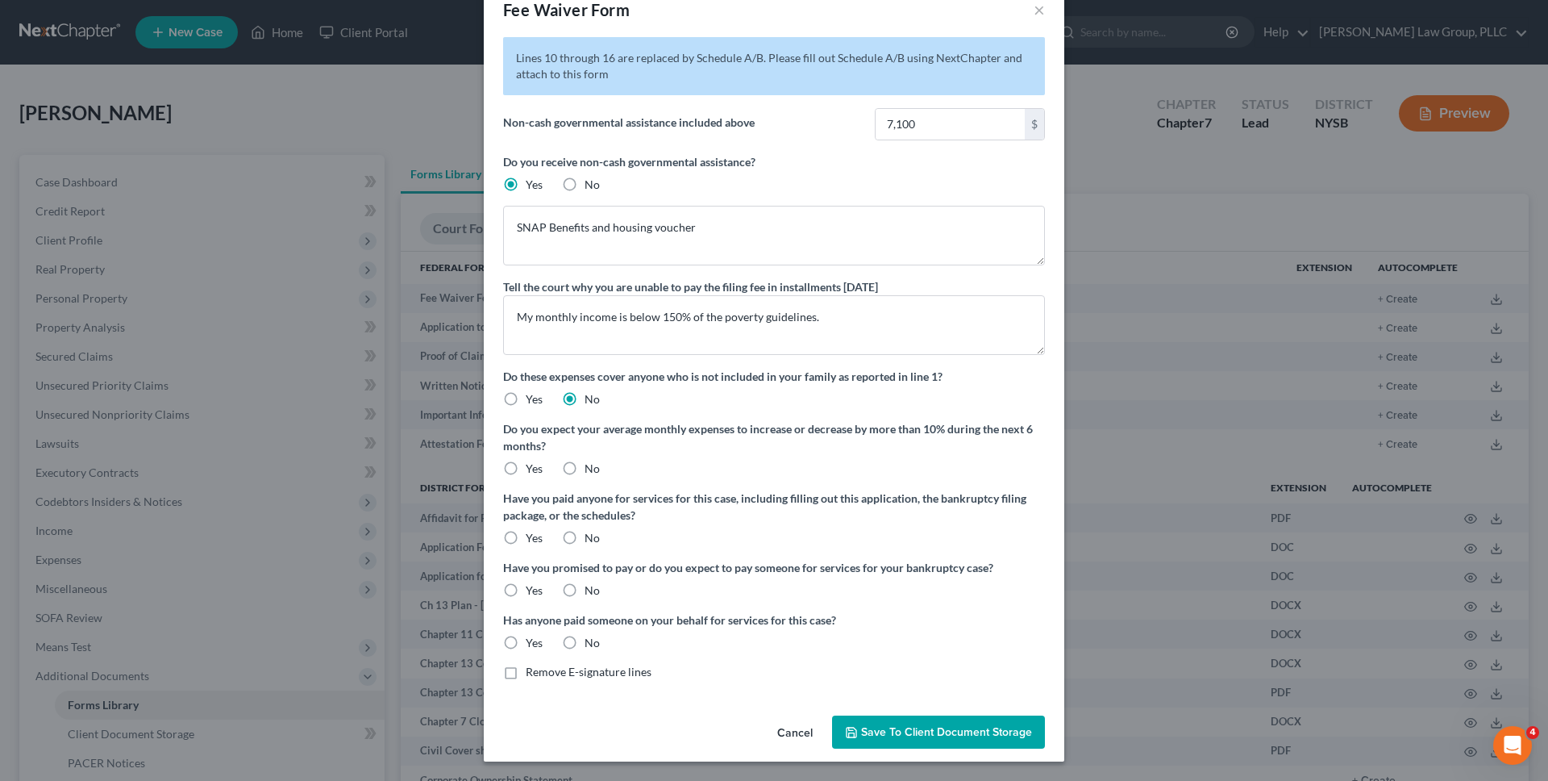
click at [585, 461] on label "No" at bounding box center [592, 468] width 15 height 16
click at [591, 461] on input "No" at bounding box center [596, 465] width 10 height 10
radio input "true"
click at [540, 534] on span "Yes" at bounding box center [534, 538] width 17 height 14
click at [540, 534] on input "Yes" at bounding box center [537, 535] width 10 height 10
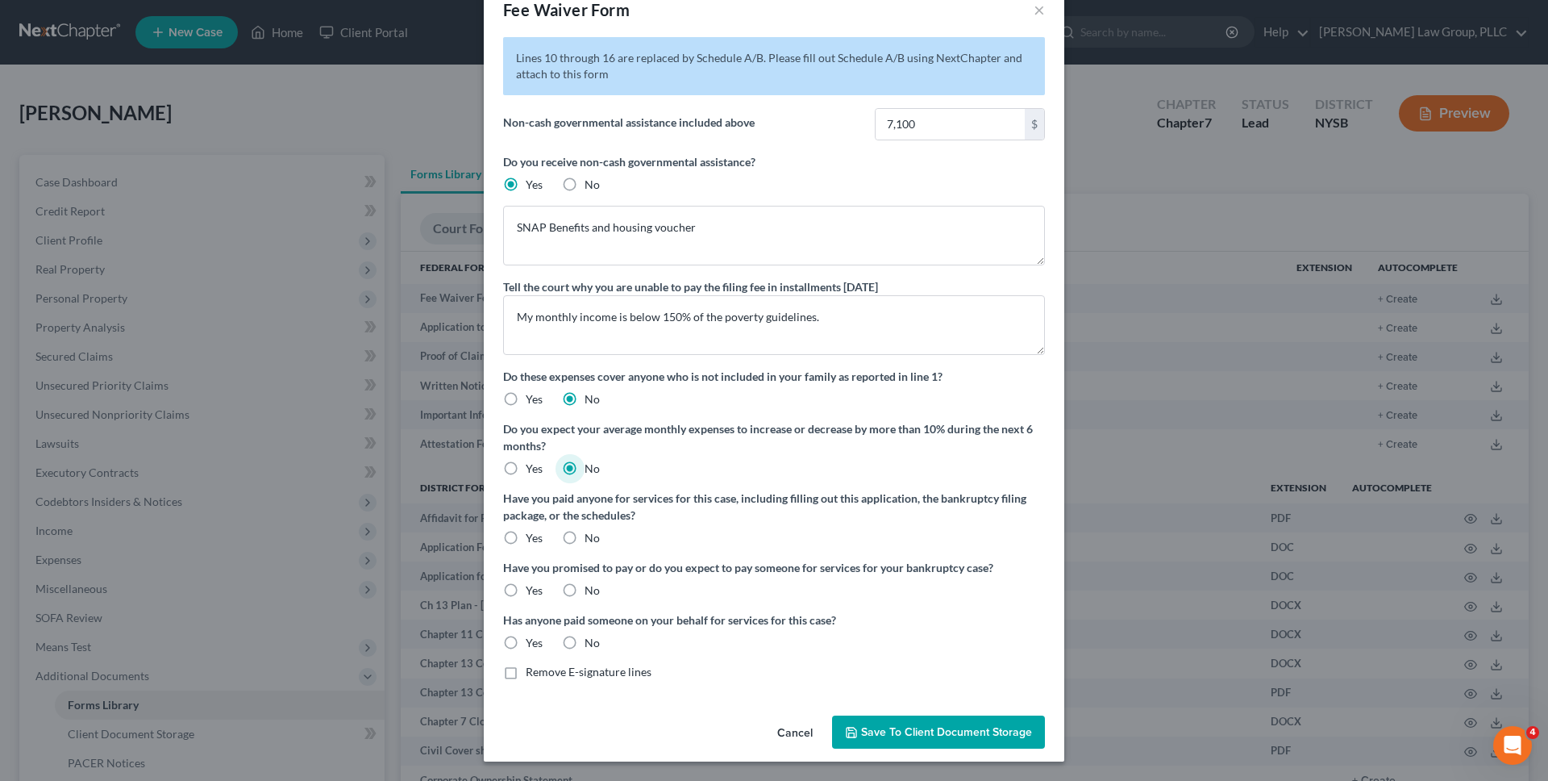
radio input "true"
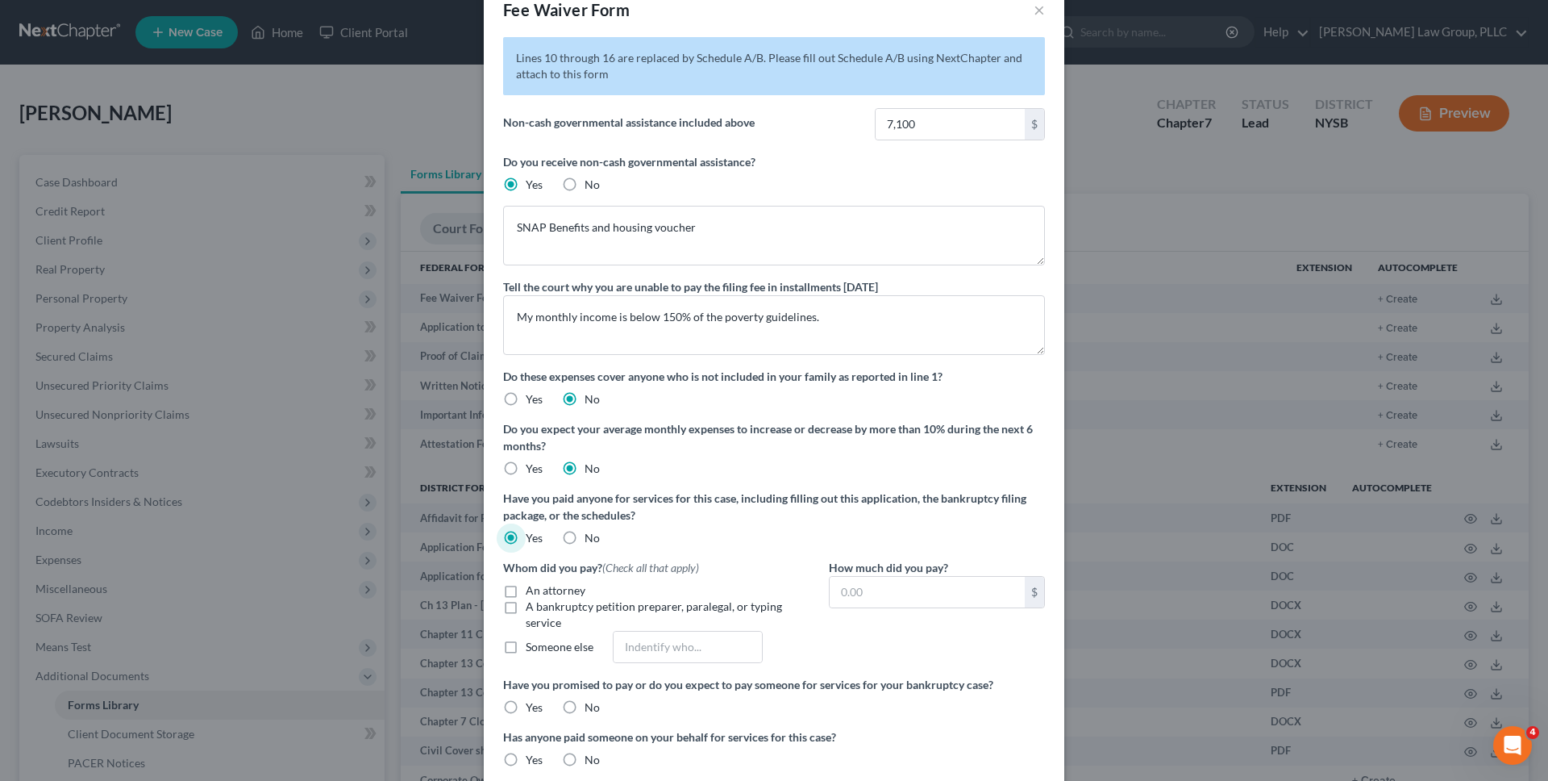
click at [540, 590] on span "An attorney" at bounding box center [556, 590] width 60 height 14
click at [540, 590] on input "An attorney" at bounding box center [537, 587] width 10 height 10
checkbox input "true"
click at [876, 599] on input "text" at bounding box center [927, 592] width 195 height 31
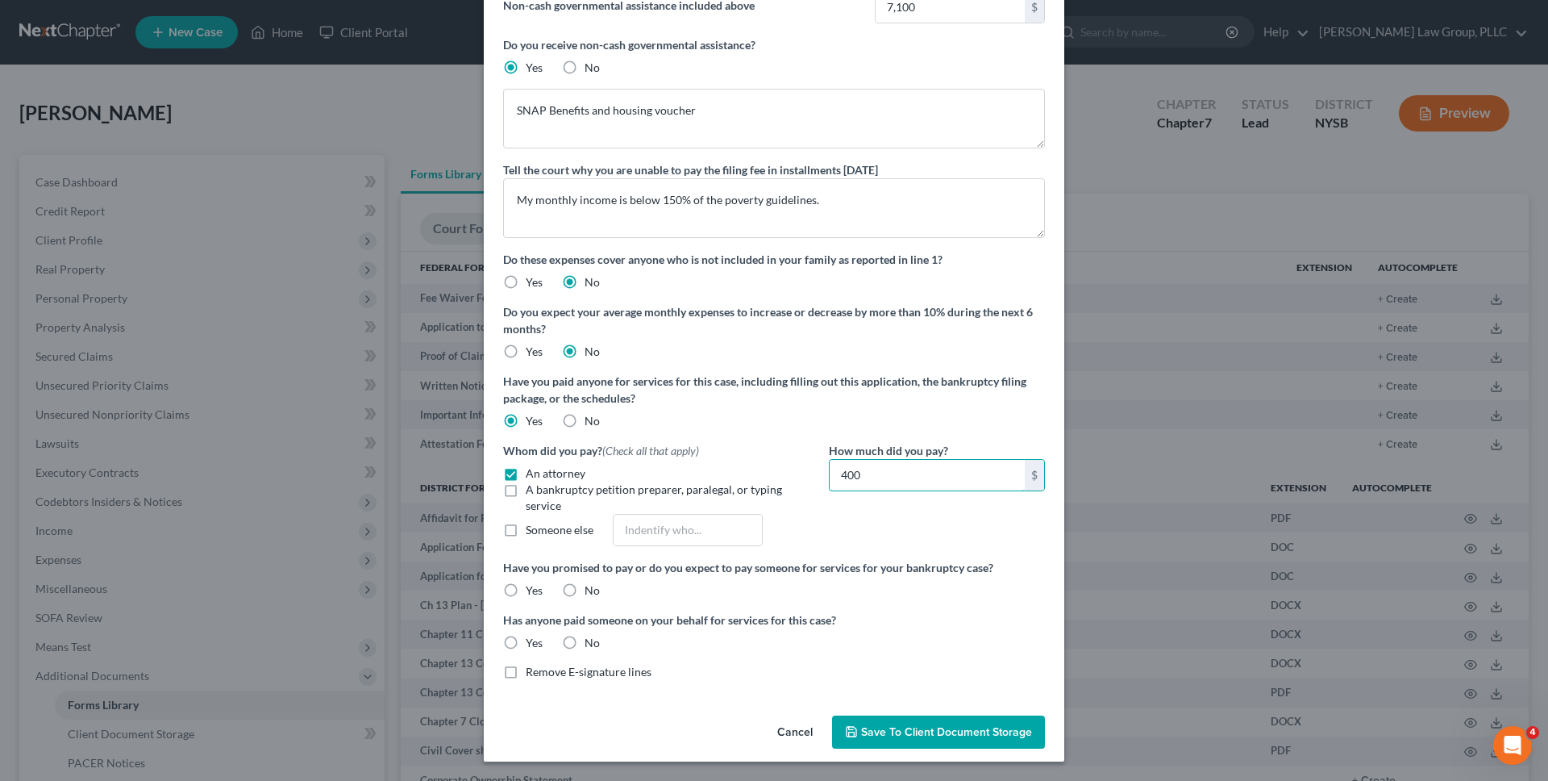
type input "400"
drag, startPoint x: 519, startPoint y: 585, endPoint x: 540, endPoint y: 585, distance: 21.0
click at [526, 585] on label "Yes" at bounding box center [534, 590] width 17 height 16
click at [532, 585] on input "Yes" at bounding box center [537, 587] width 10 height 10
radio input "true"
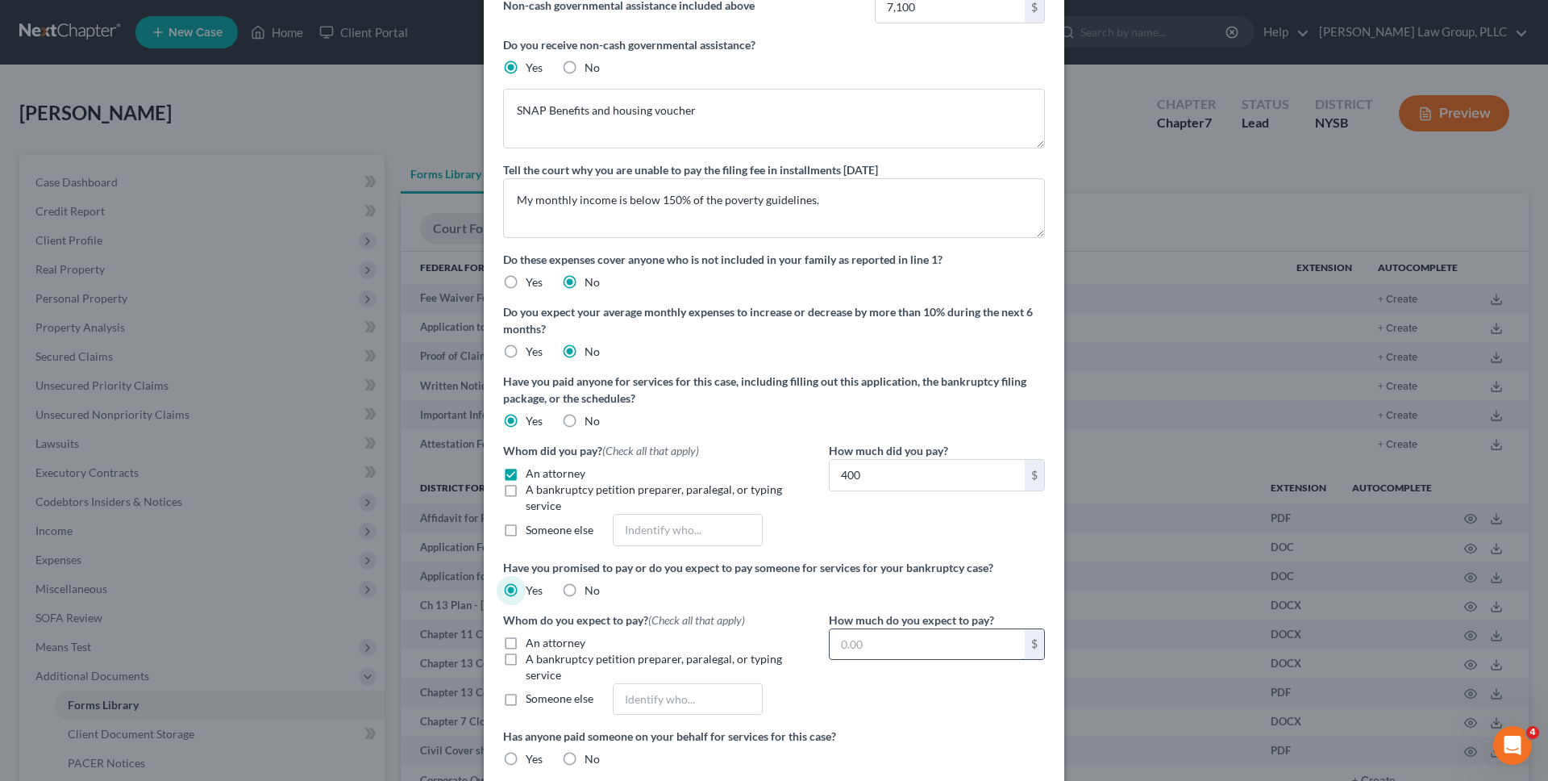
click at [854, 645] on input "text" at bounding box center [927, 644] width 195 height 31
type input "2,000"
click at [566, 648] on span "An attorney" at bounding box center [556, 642] width 60 height 14
click at [543, 645] on input "An attorney" at bounding box center [537, 640] width 10 height 10
checkbox input "true"
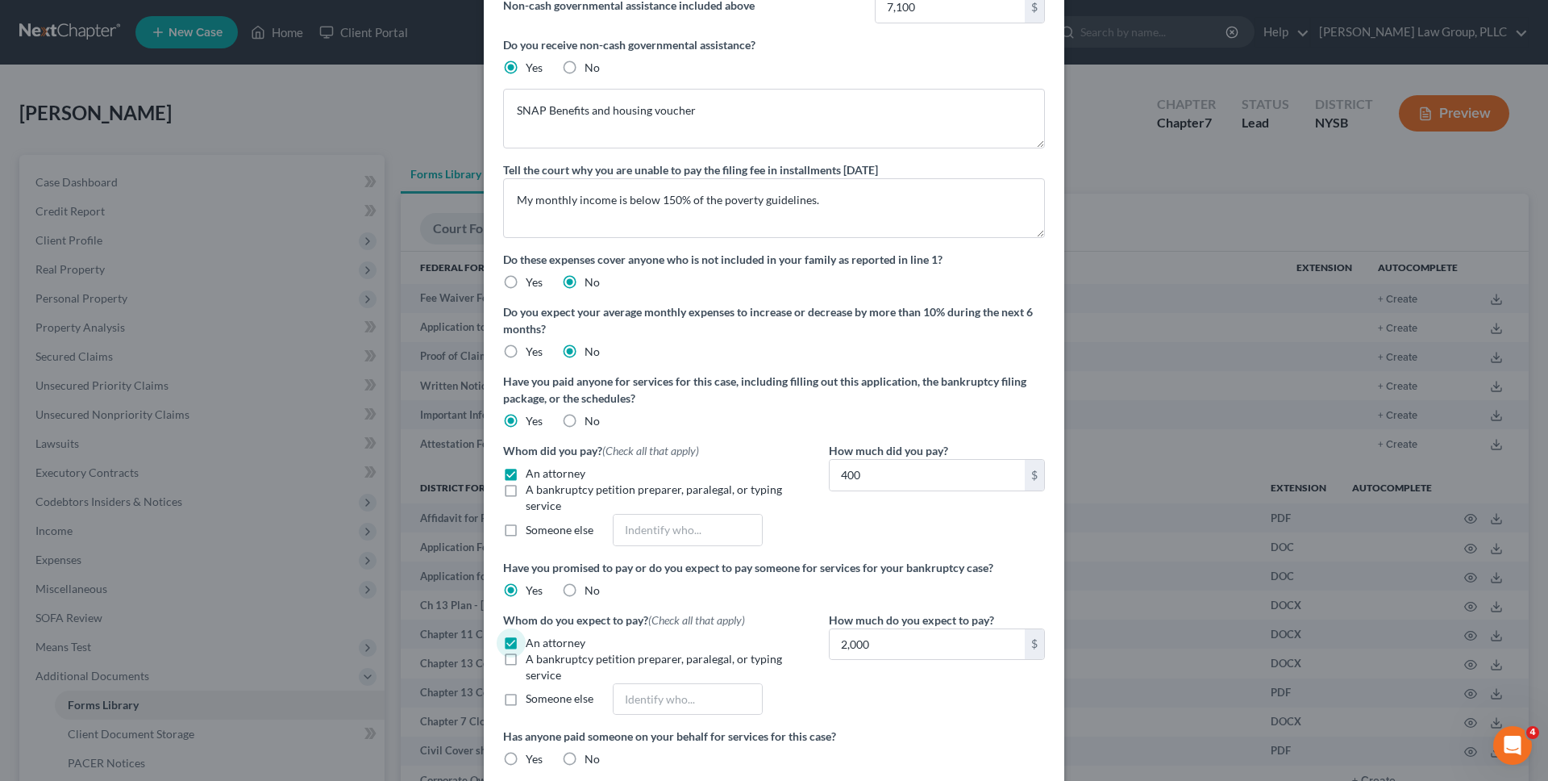
click at [585, 756] on label "No" at bounding box center [592, 759] width 15 height 16
click at [591, 756] on input "No" at bounding box center [596, 756] width 10 height 10
radio input "true"
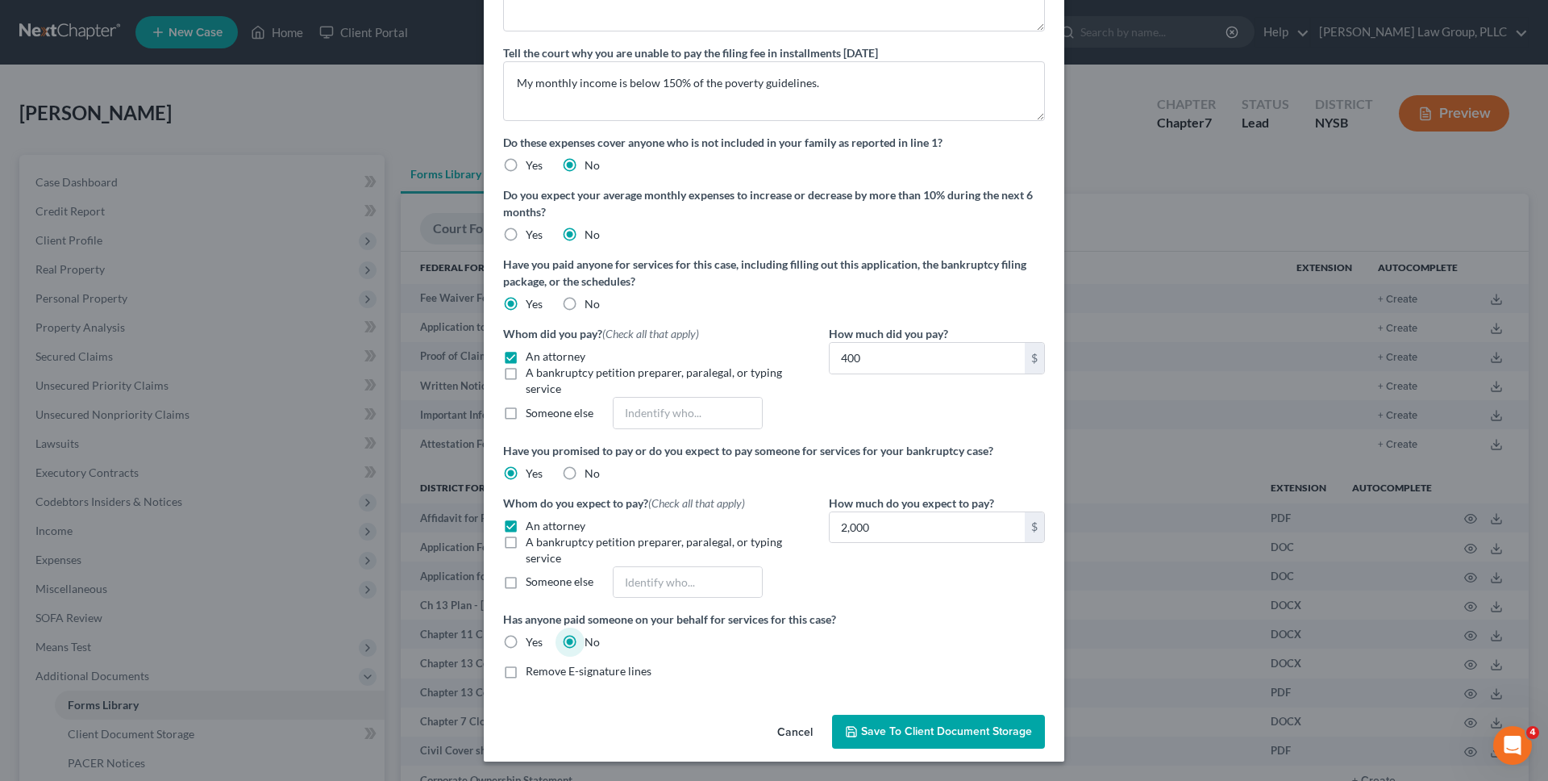
click at [601, 669] on span "Remove E-signature lines" at bounding box center [589, 671] width 126 height 14
click at [543, 669] on input "Remove E-signature lines" at bounding box center [537, 668] width 10 height 10
checkbox input "true"
click at [1000, 740] on button "Save to Client Document Storage" at bounding box center [938, 732] width 213 height 34
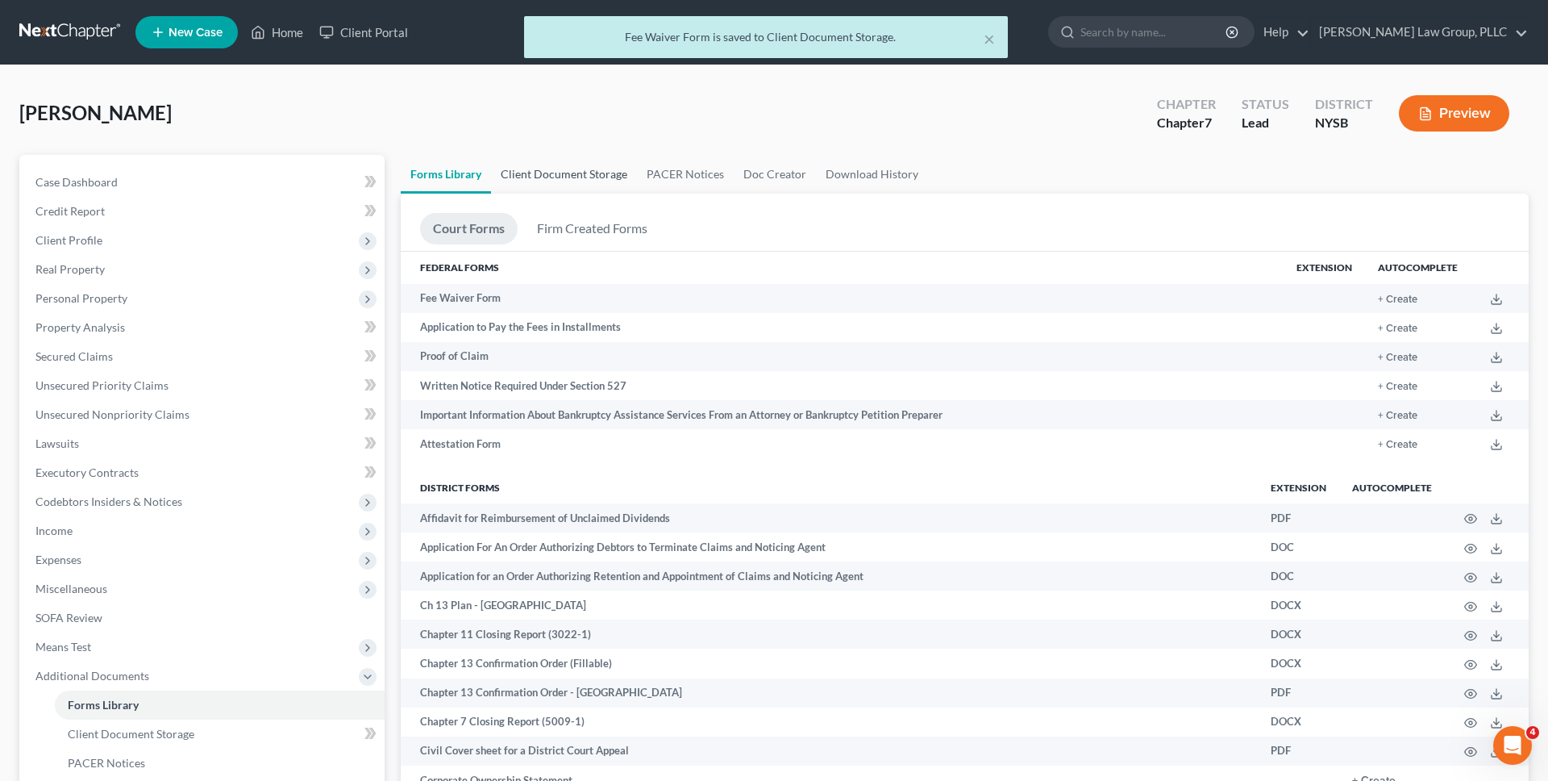
click at [575, 171] on link "Client Document Storage" at bounding box center [564, 174] width 146 height 39
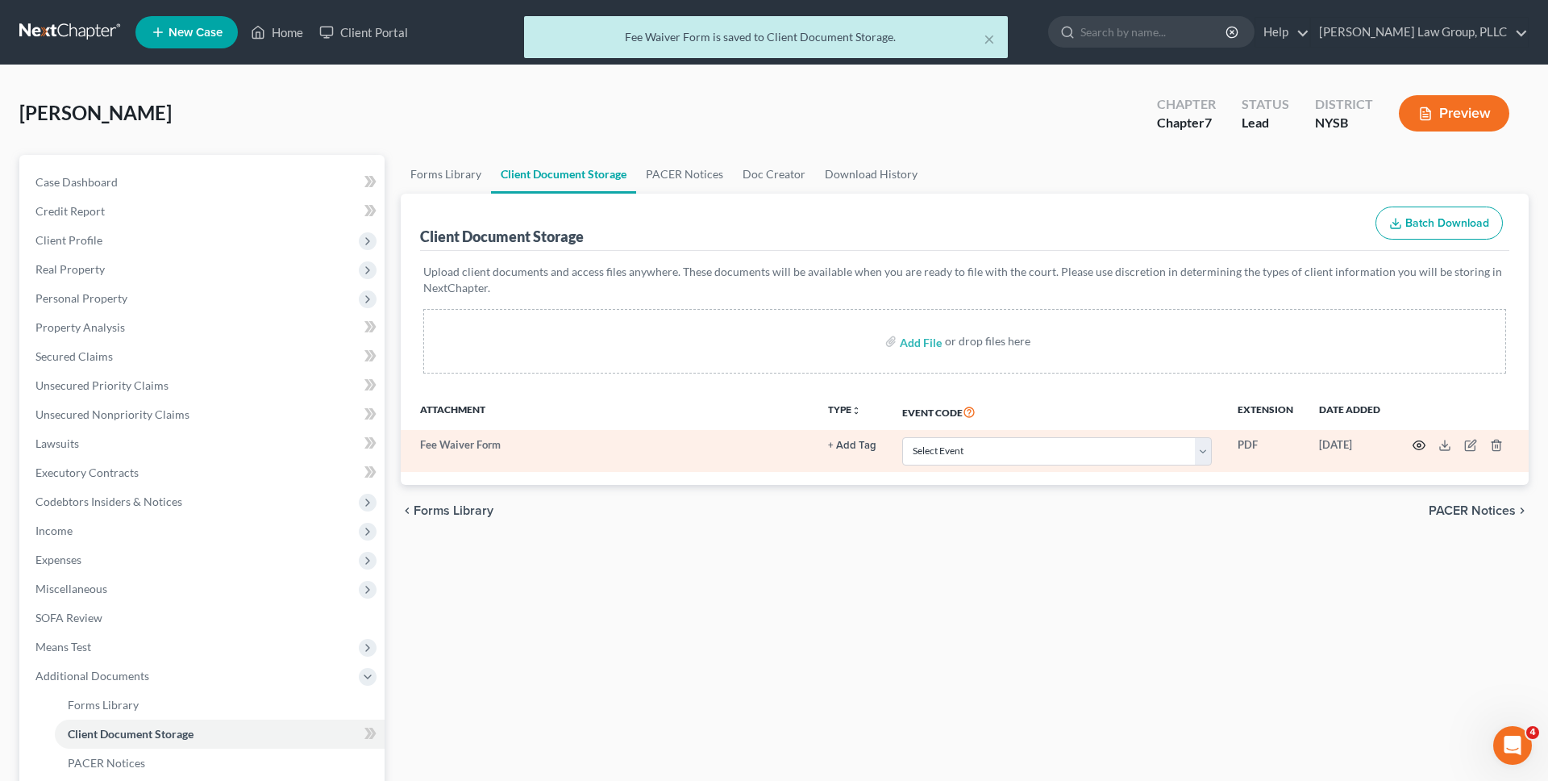
click at [1422, 446] on icon "button" at bounding box center [1419, 445] width 13 height 13
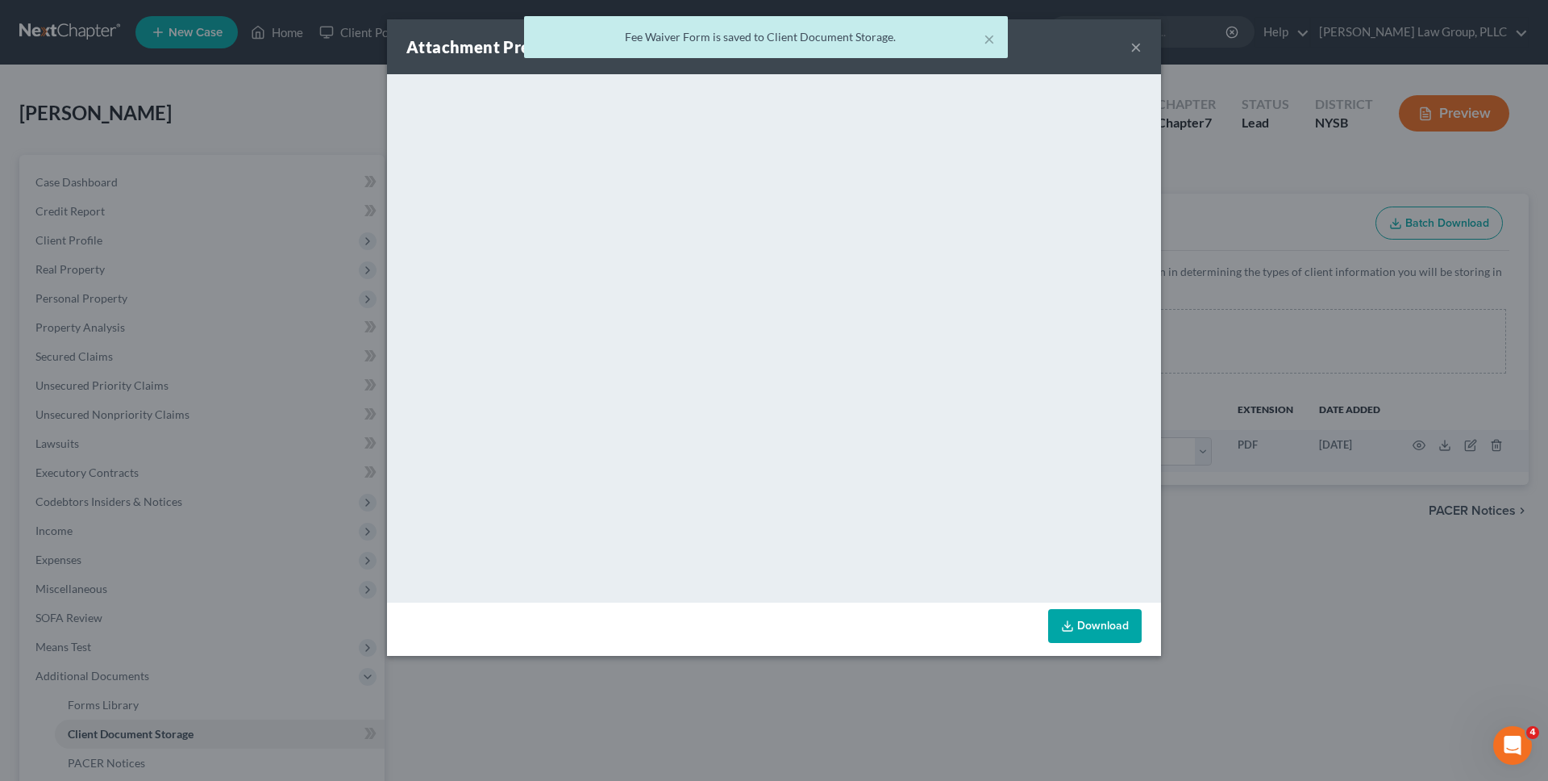
click at [1092, 629] on link "Download" at bounding box center [1095, 626] width 94 height 34
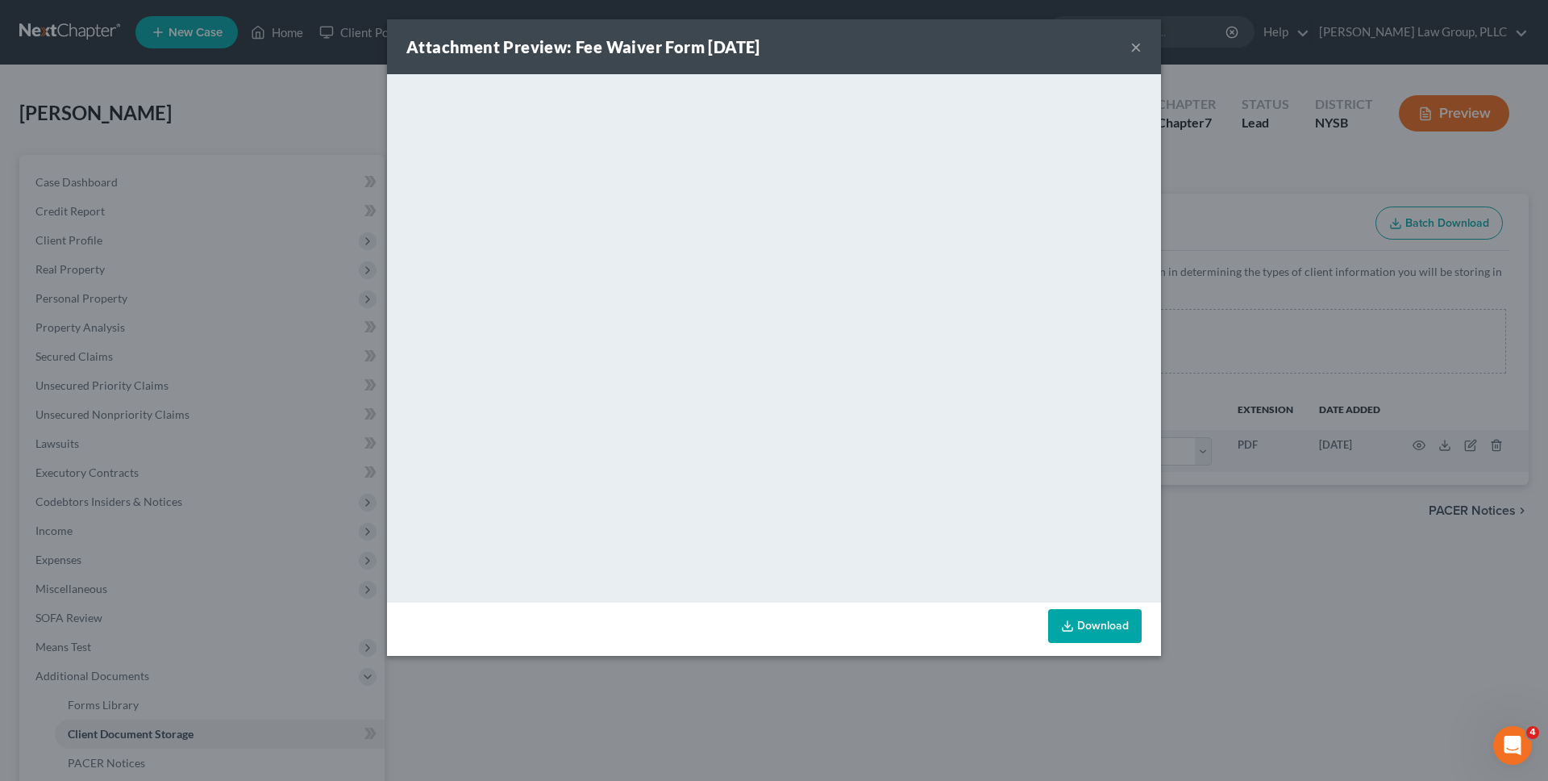
click at [300, 219] on div "Attachment Preview: Fee Waiver Form [DATE] × <object ng-attr-data='[URL][DOMAIN…" at bounding box center [774, 390] width 1548 height 781
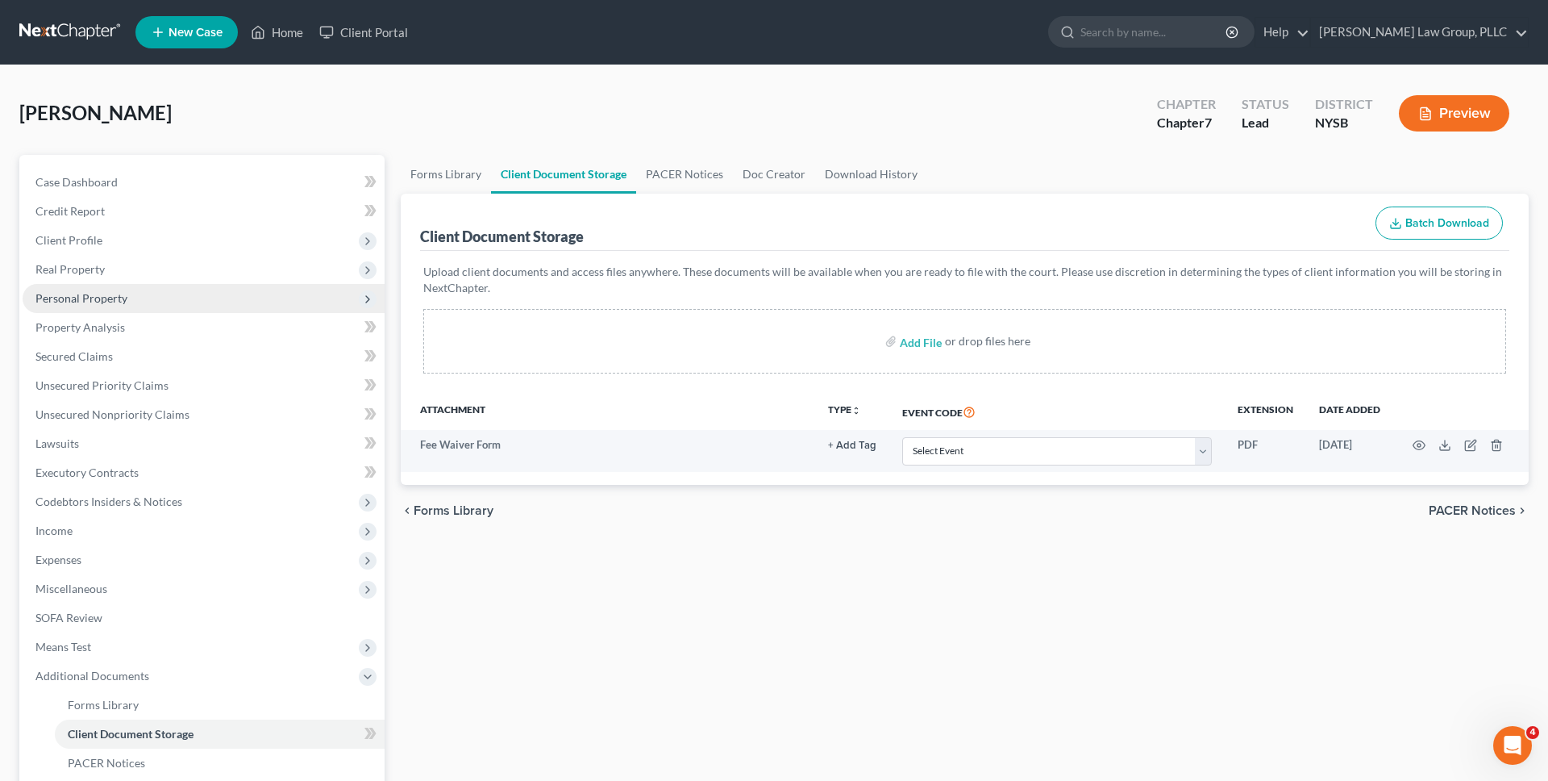
drag, startPoint x: 110, startPoint y: 248, endPoint x: 112, endPoint y: 289, distance: 40.4
click at [110, 248] on span "Client Profile" at bounding box center [204, 240] width 362 height 29
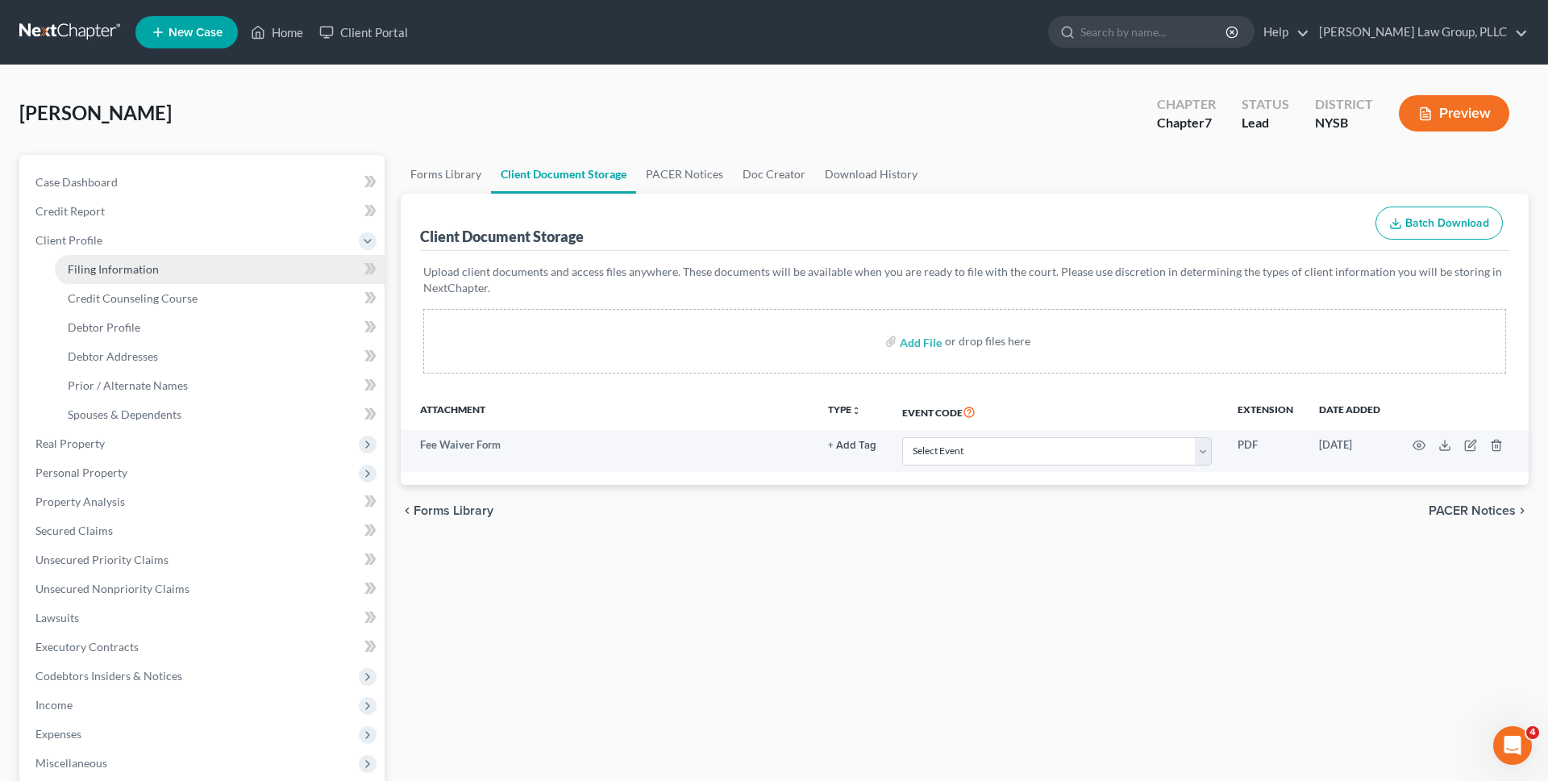
click at [114, 272] on span "Filing Information" at bounding box center [113, 269] width 91 height 14
select select "1"
select select "0"
select select "55"
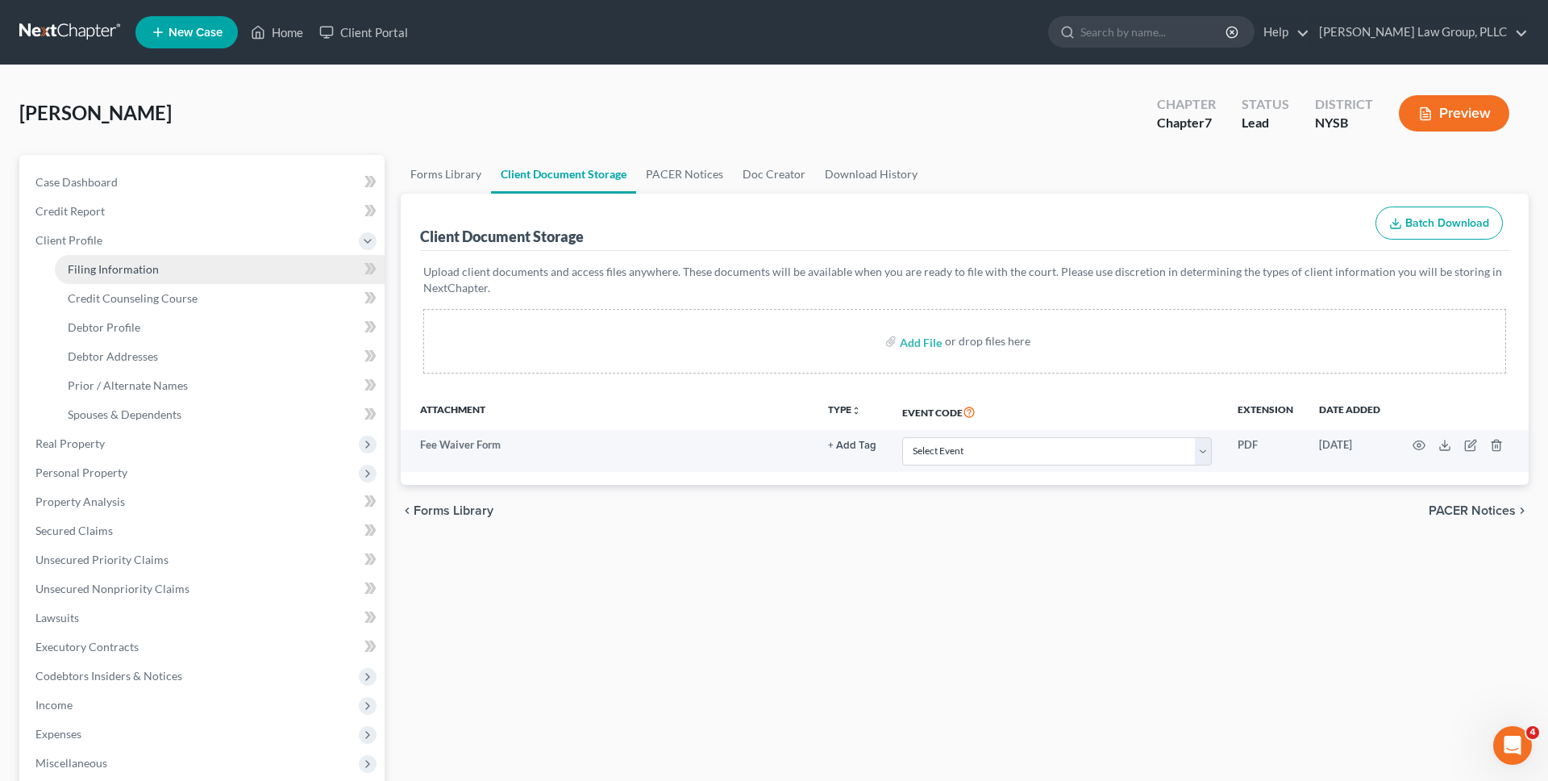
select select "0"
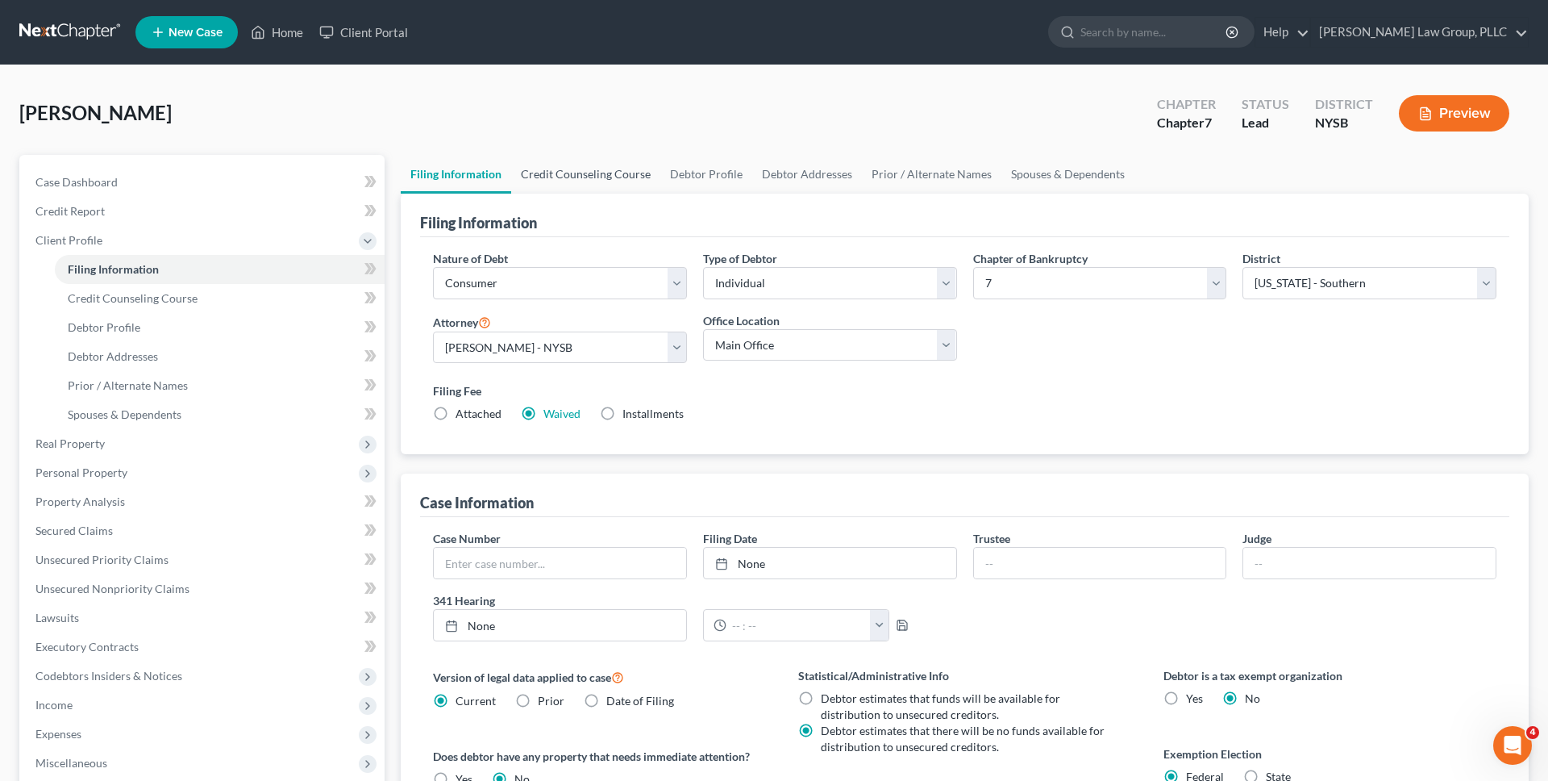
click at [585, 167] on link "Credit Counseling Course" at bounding box center [585, 174] width 149 height 39
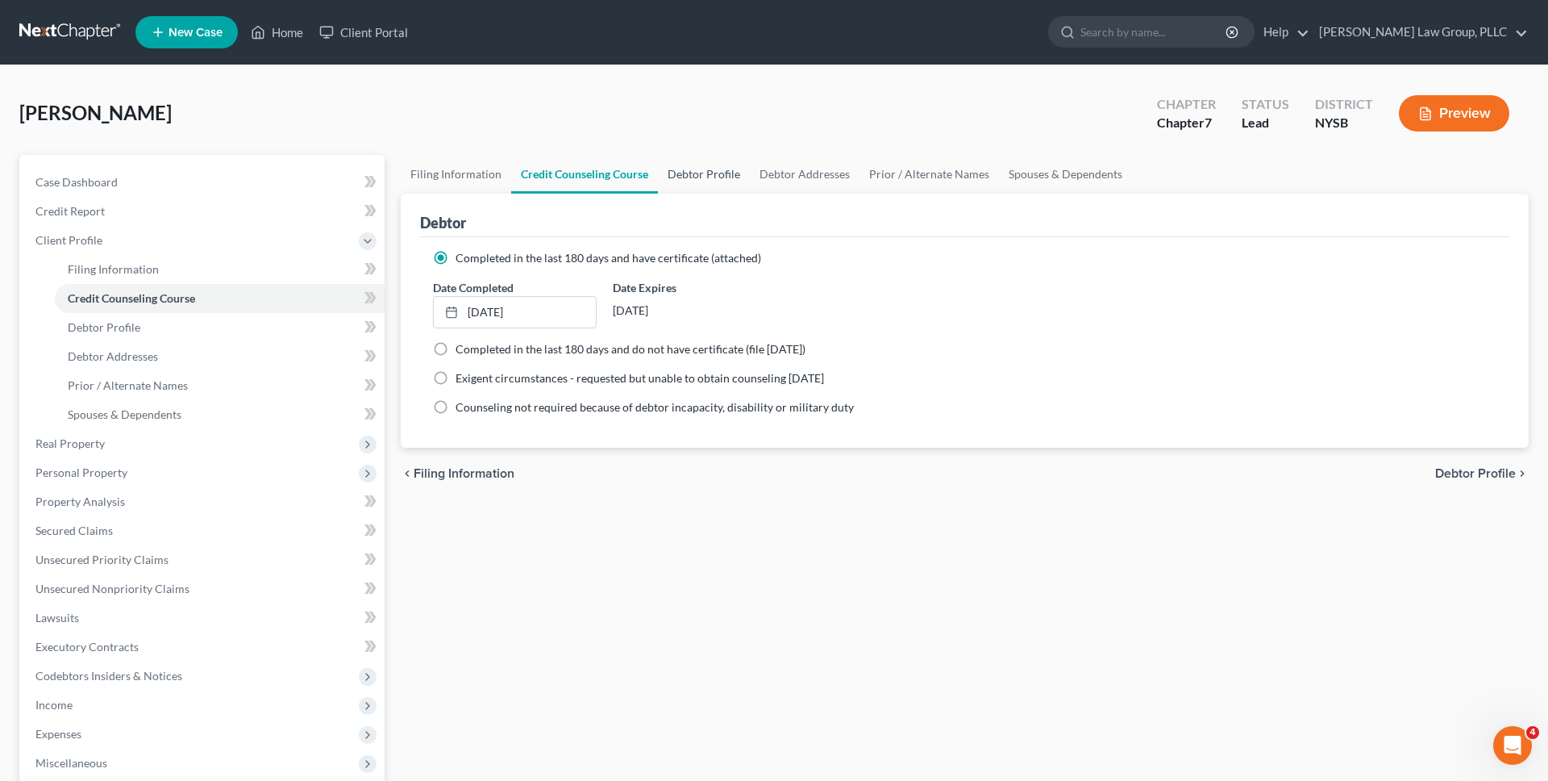
click at [740, 182] on link "Debtor Profile" at bounding box center [704, 174] width 92 height 39
select select "1"
select select "6"
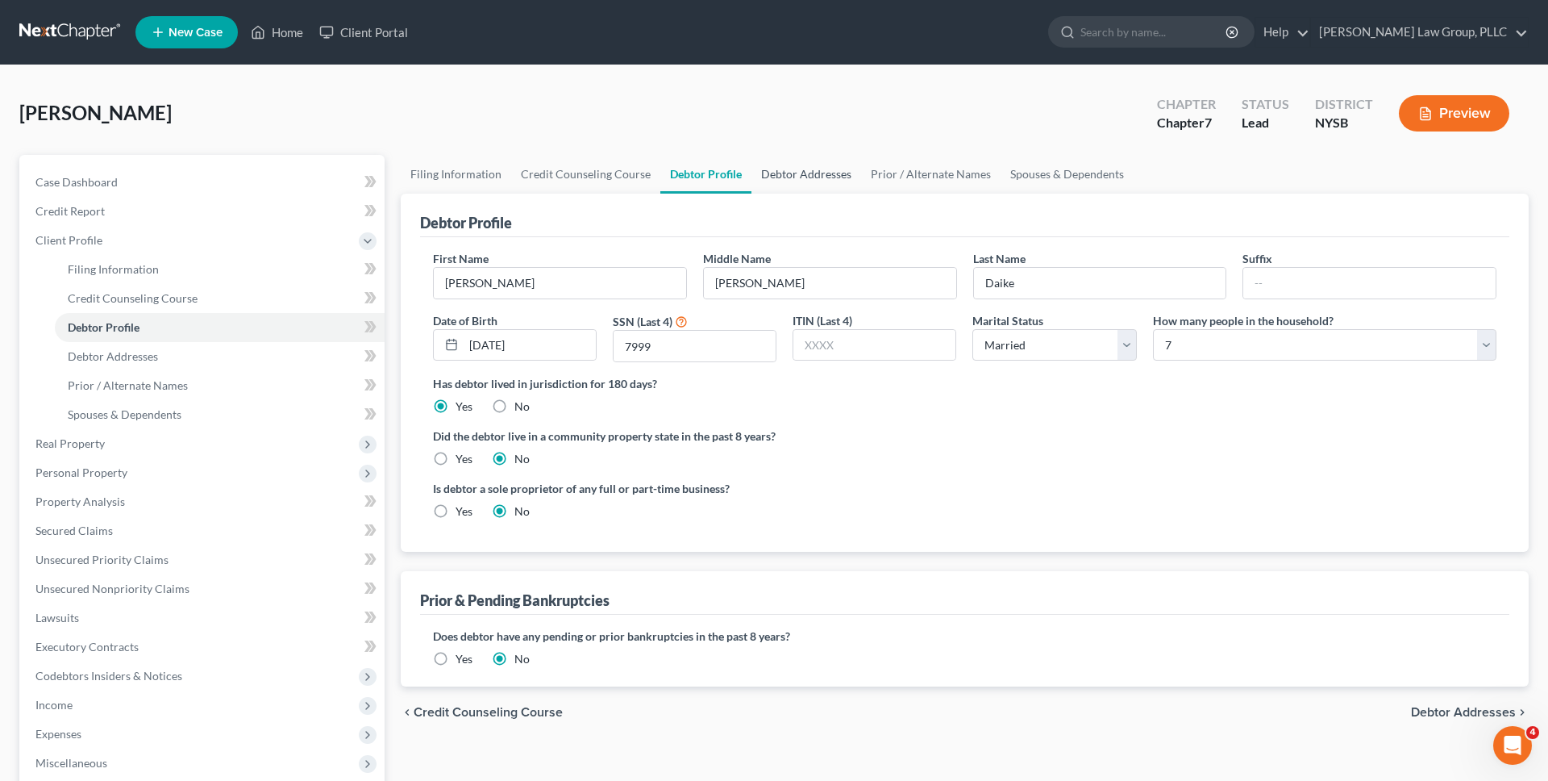
click at [790, 180] on link "Debtor Addresses" at bounding box center [807, 174] width 110 height 39
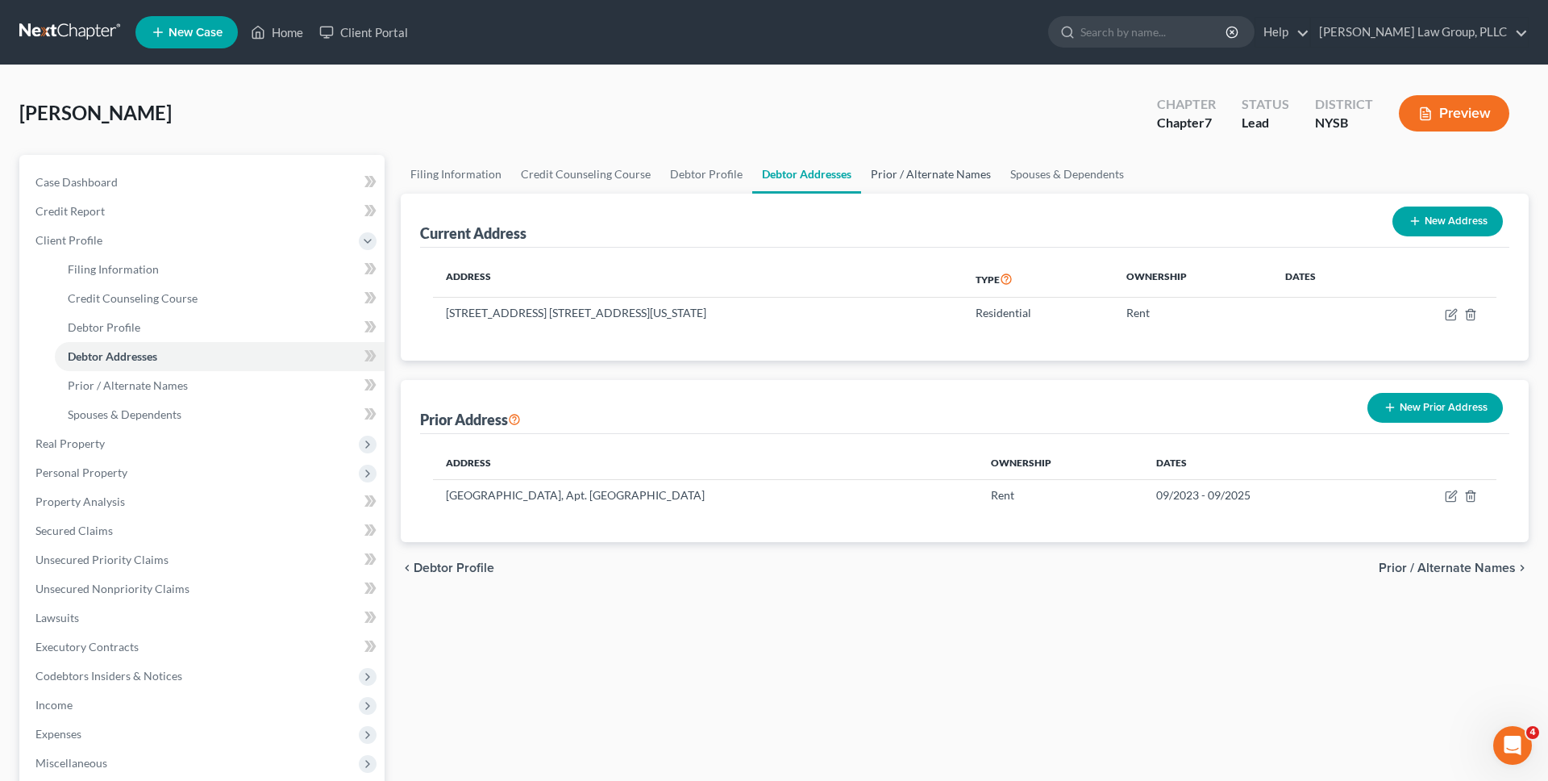
click at [874, 181] on link "Prior / Alternate Names" at bounding box center [931, 174] width 140 height 39
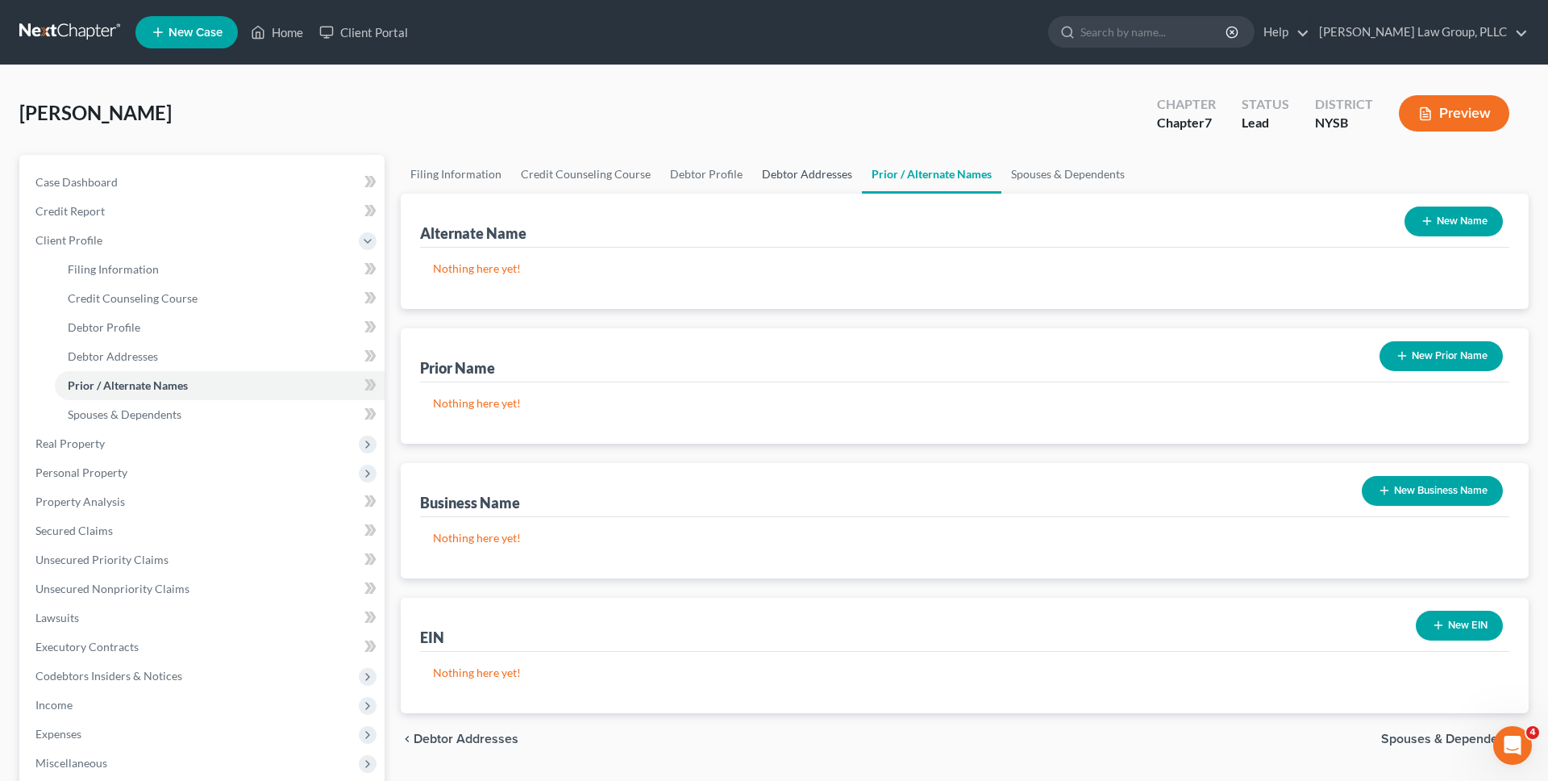
click at [840, 165] on link "Debtor Addresses" at bounding box center [807, 174] width 110 height 39
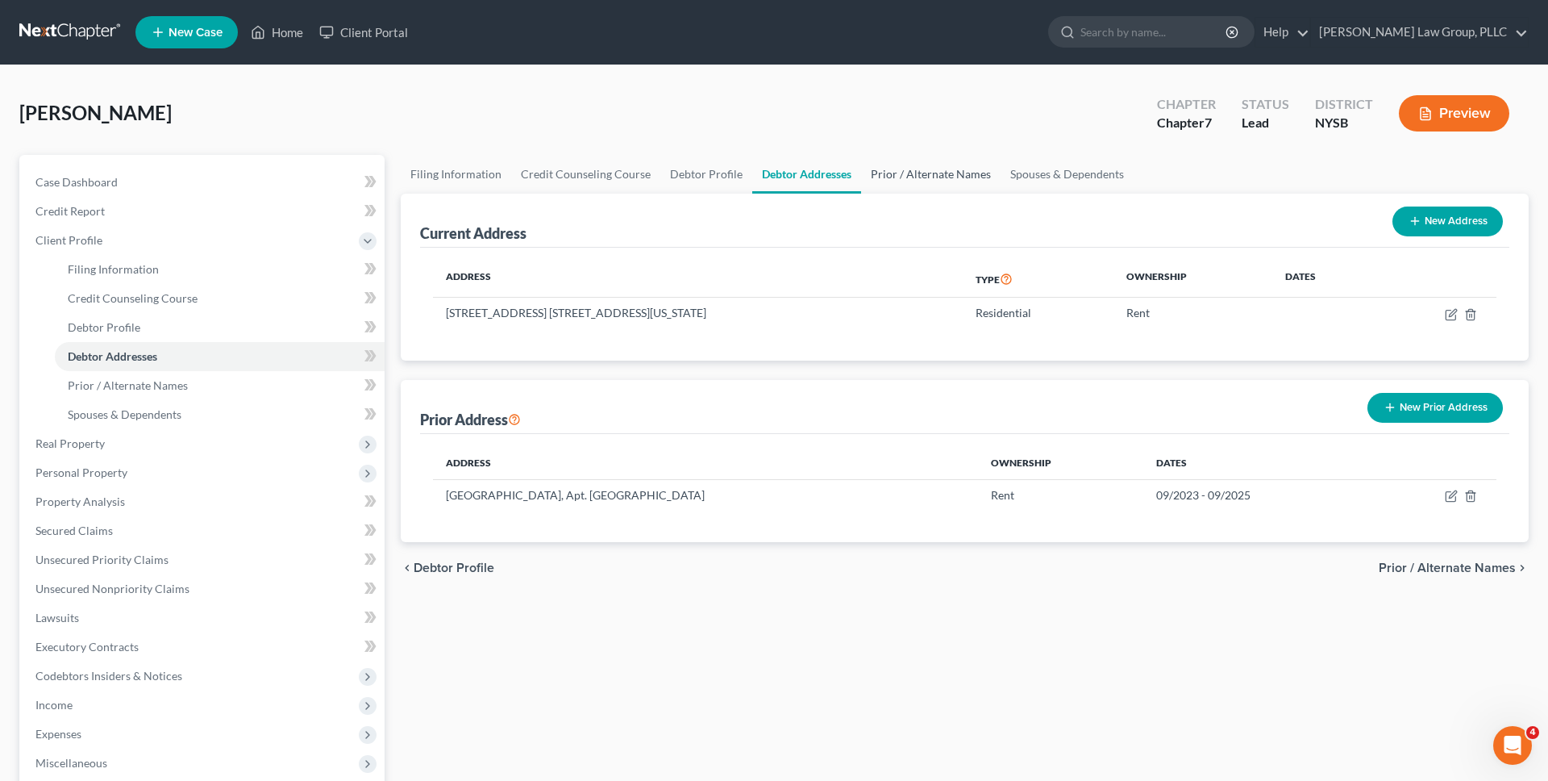
click at [914, 185] on link "Prior / Alternate Names" at bounding box center [931, 174] width 140 height 39
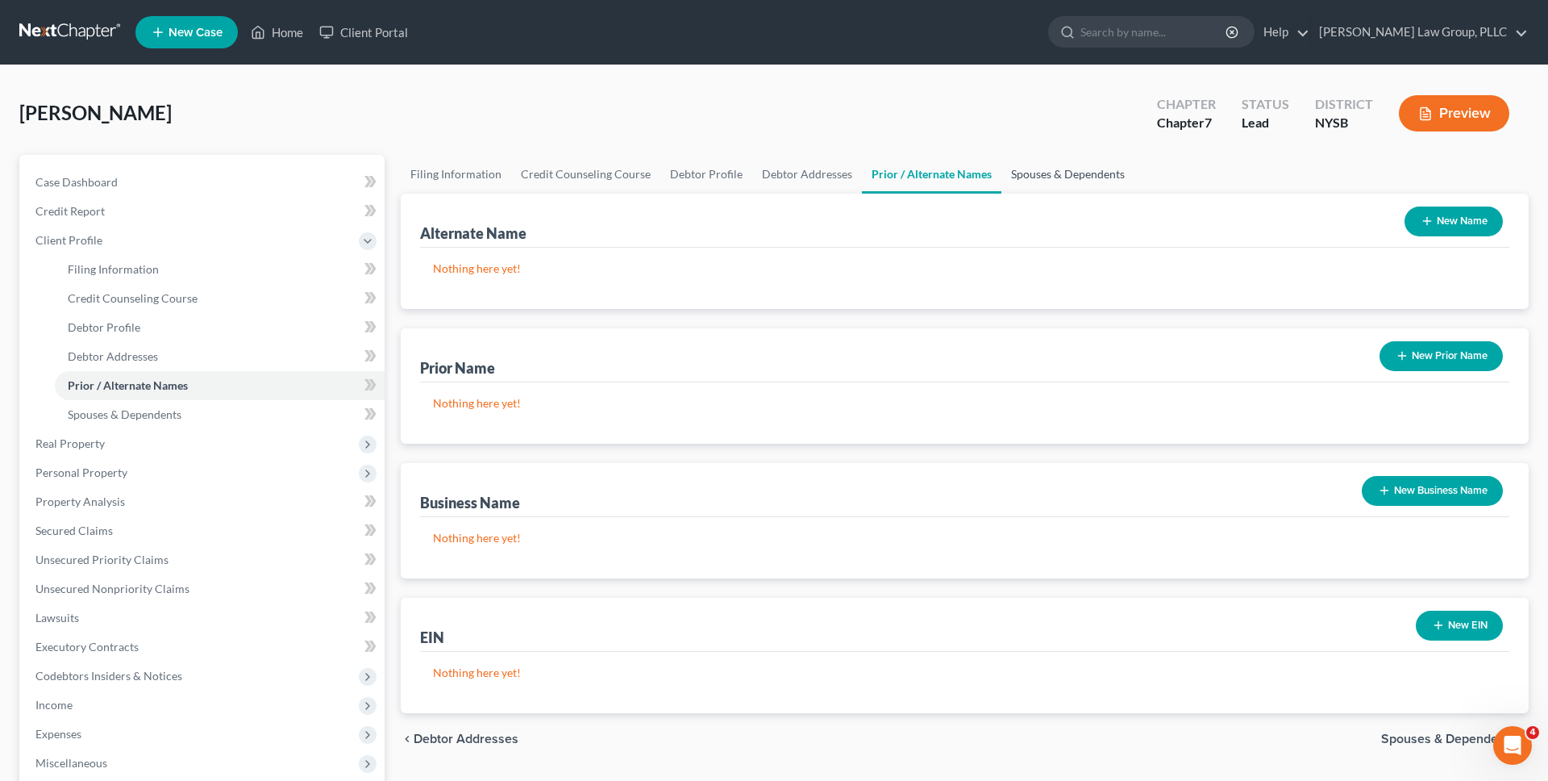
click at [1069, 164] on link "Spouses & Dependents" at bounding box center [1068, 174] width 133 height 39
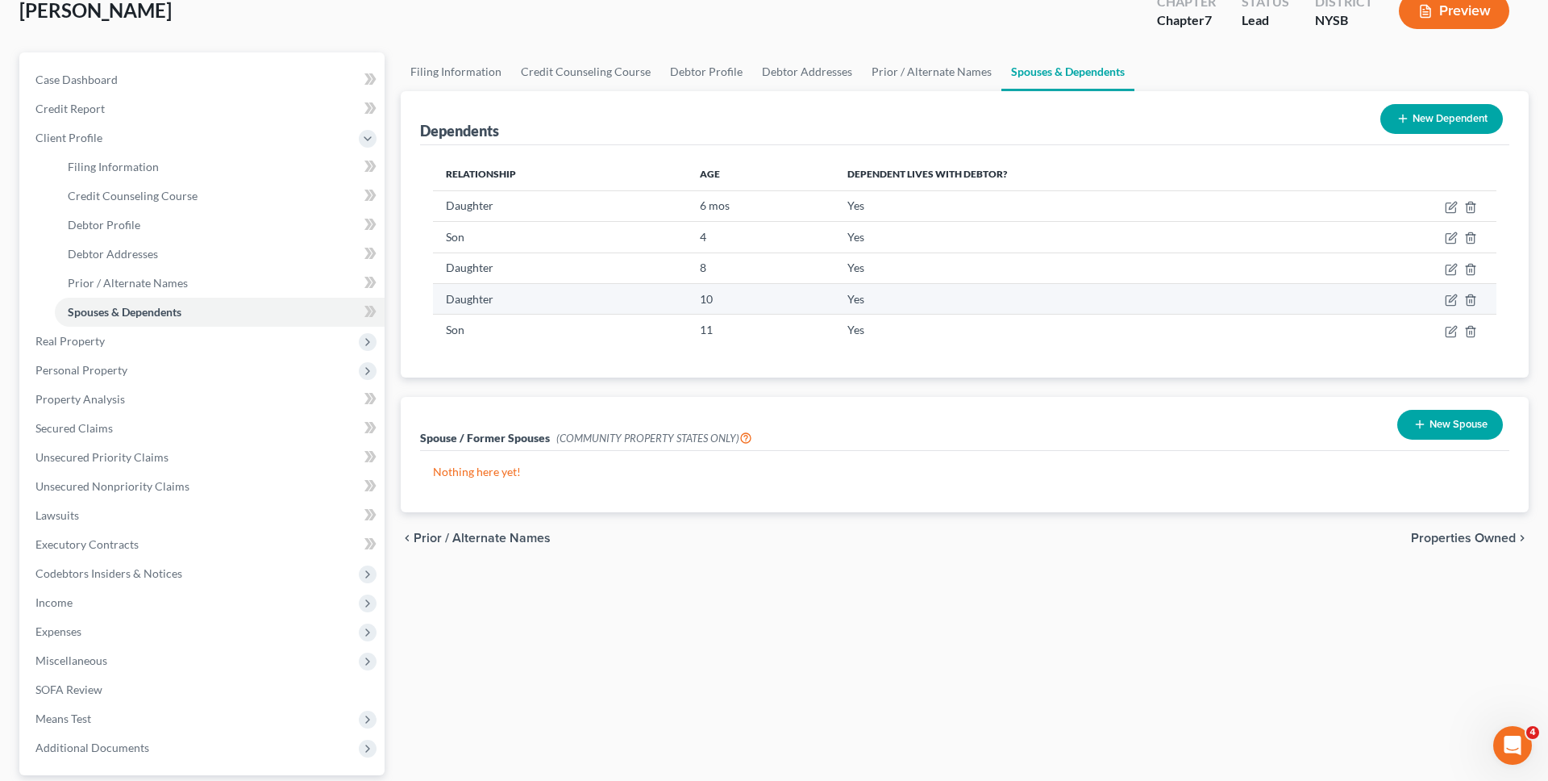
scroll to position [132, 0]
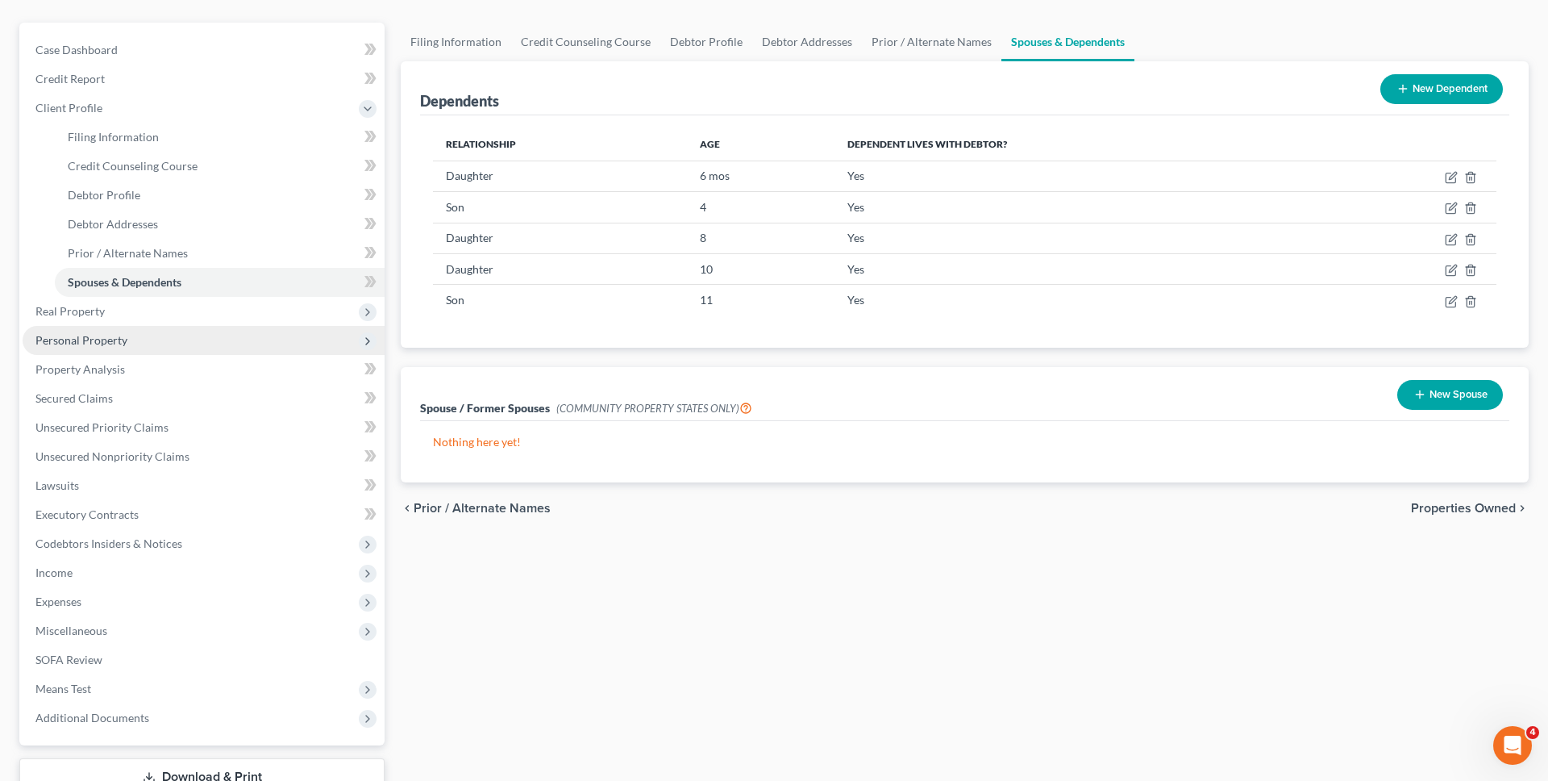
click at [249, 348] on span "Personal Property" at bounding box center [204, 340] width 362 height 29
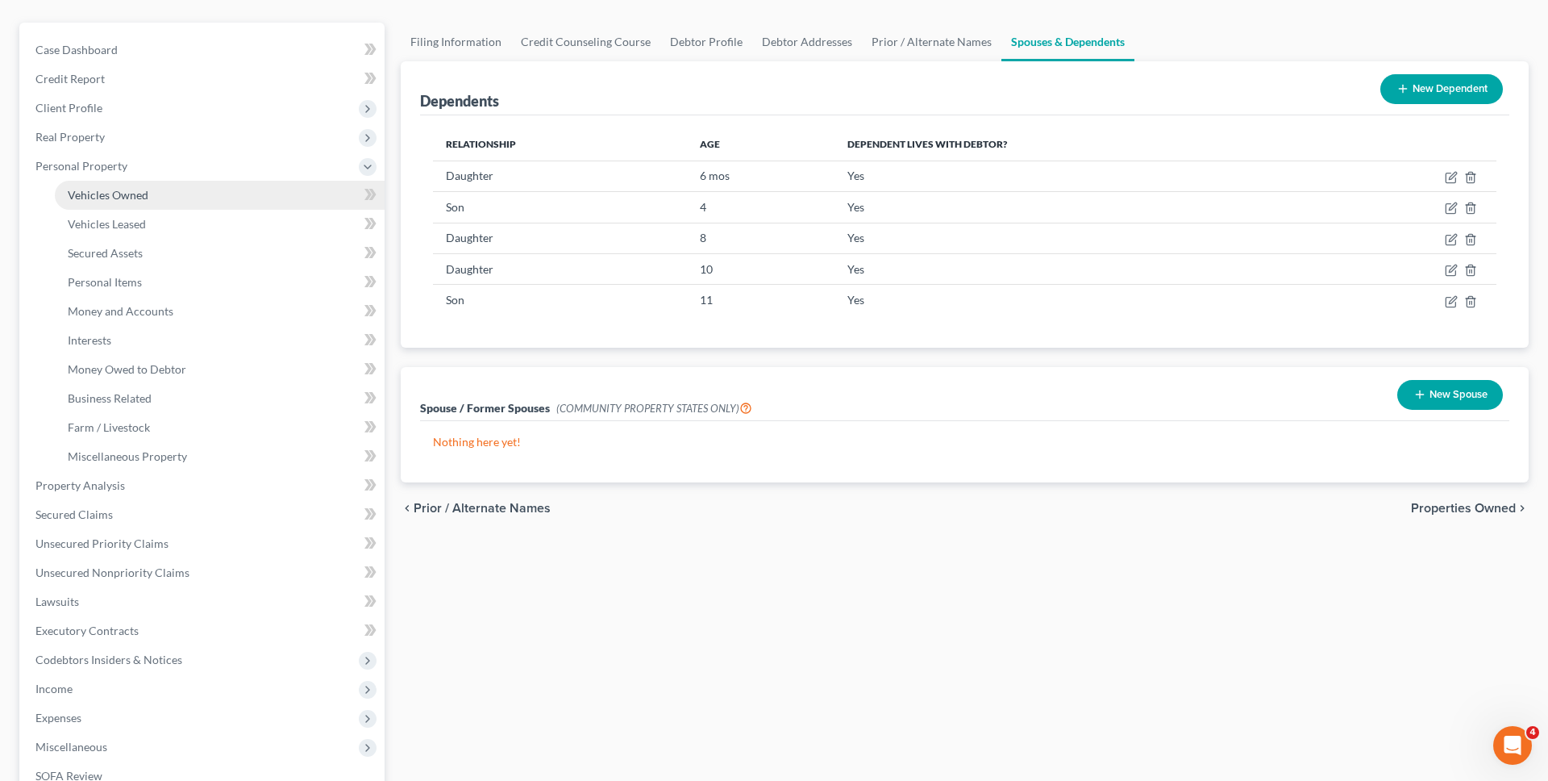
click at [206, 206] on link "Vehicles Owned" at bounding box center [220, 195] width 330 height 29
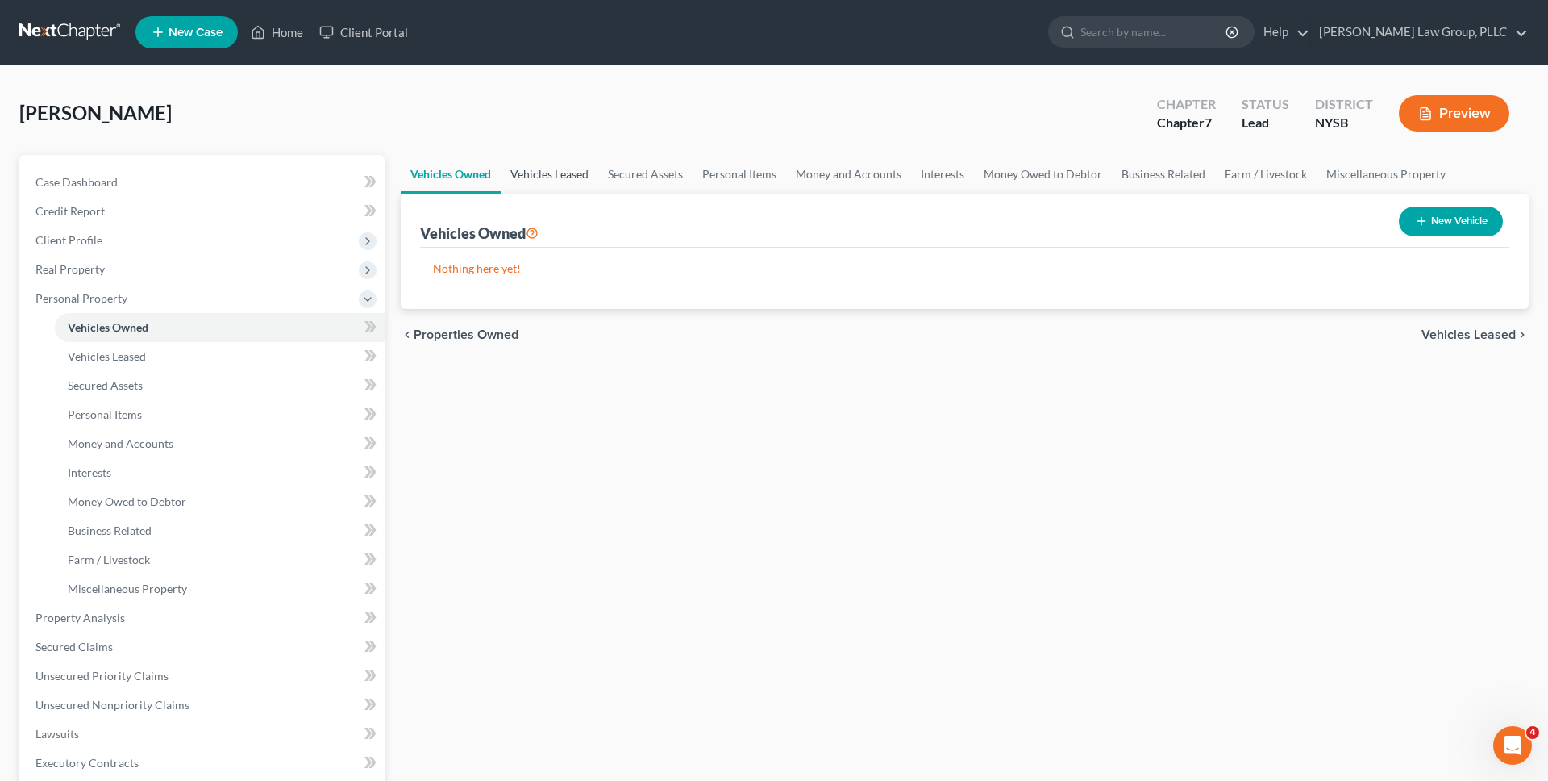
click at [565, 177] on link "Vehicles Leased" at bounding box center [550, 174] width 98 height 39
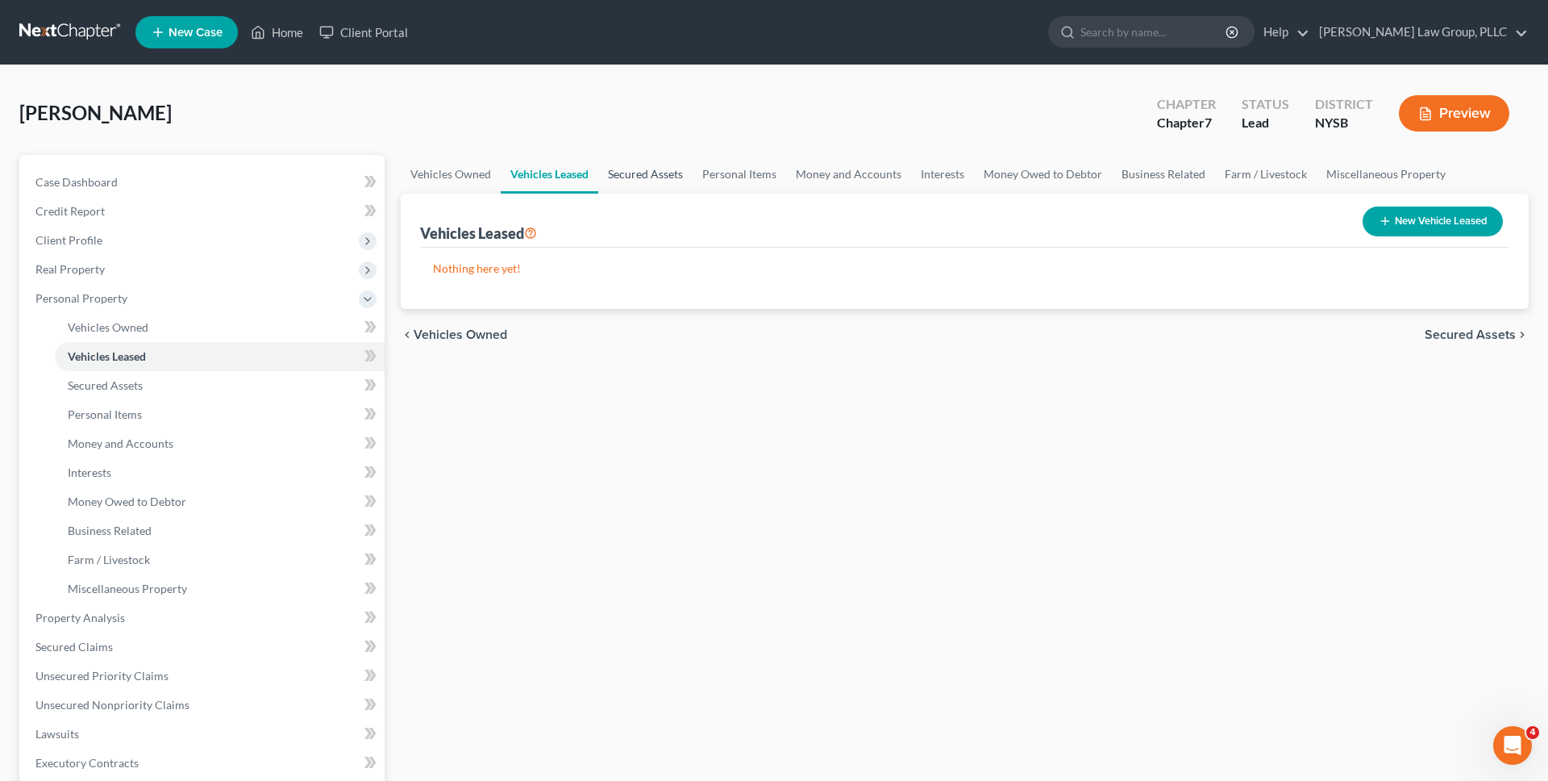
click at [654, 185] on link "Secured Assets" at bounding box center [645, 174] width 94 height 39
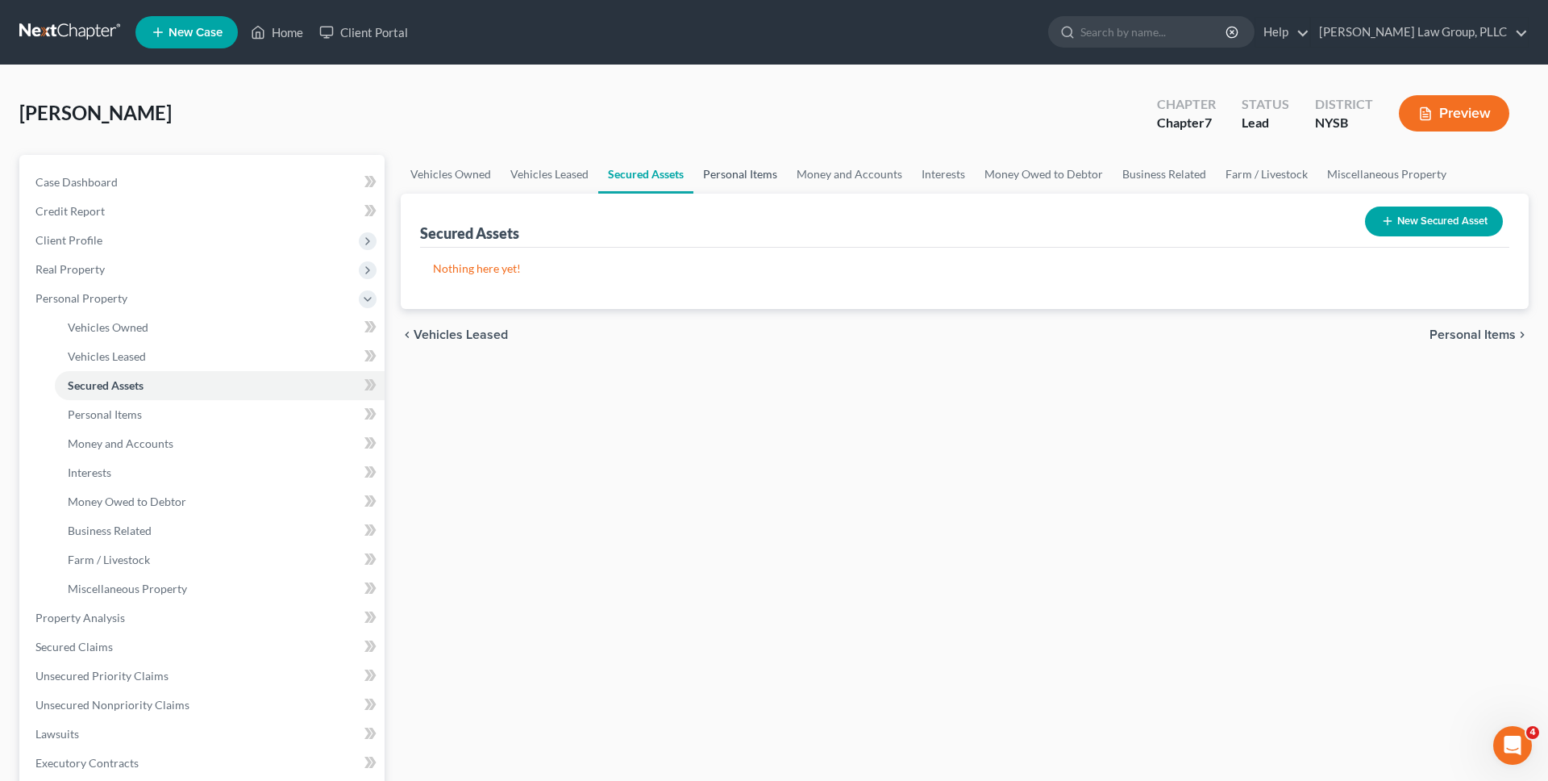
click at [717, 179] on link "Personal Items" at bounding box center [741, 174] width 94 height 39
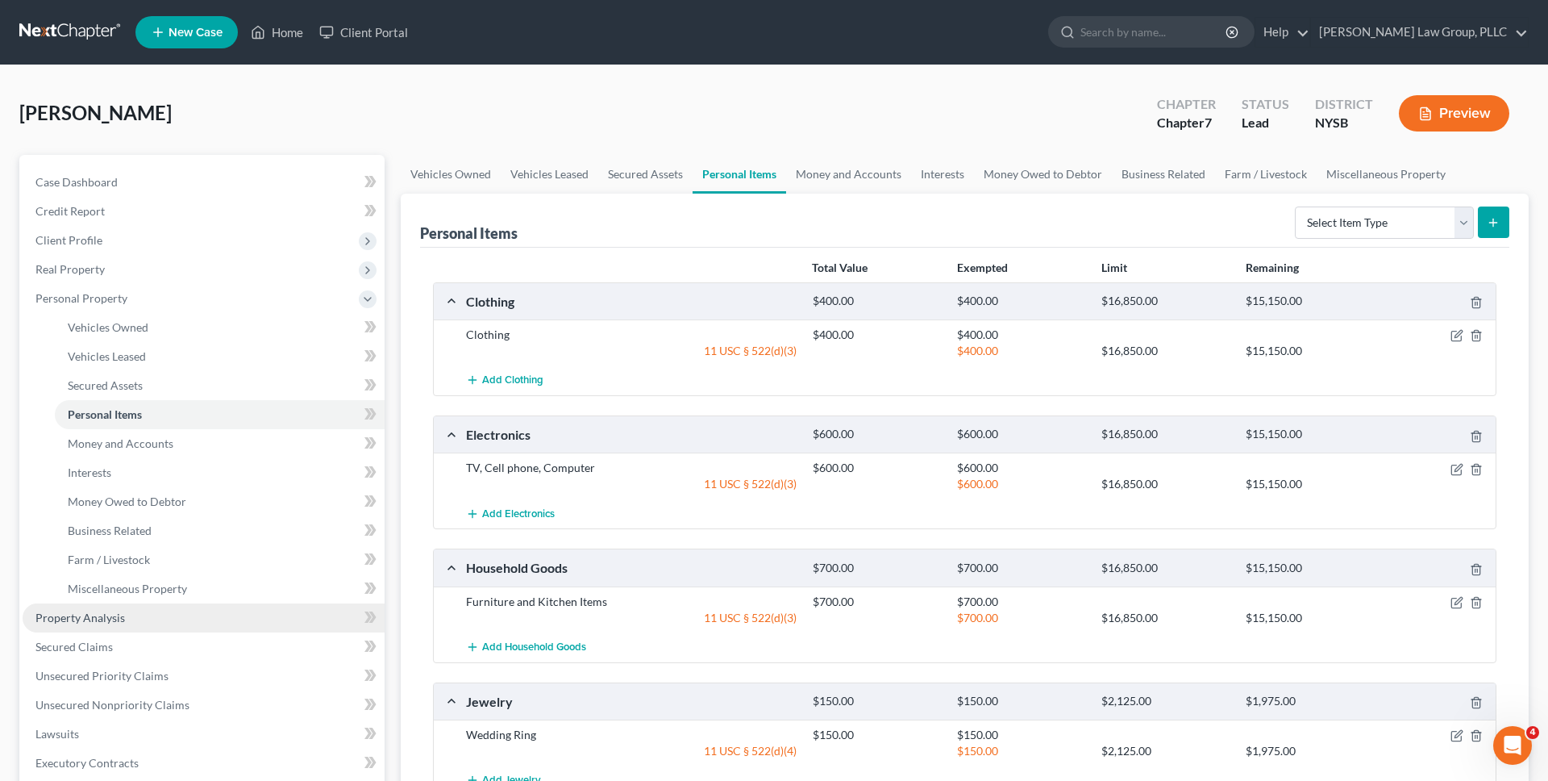
click at [195, 624] on link "Property Analysis" at bounding box center [204, 617] width 362 height 29
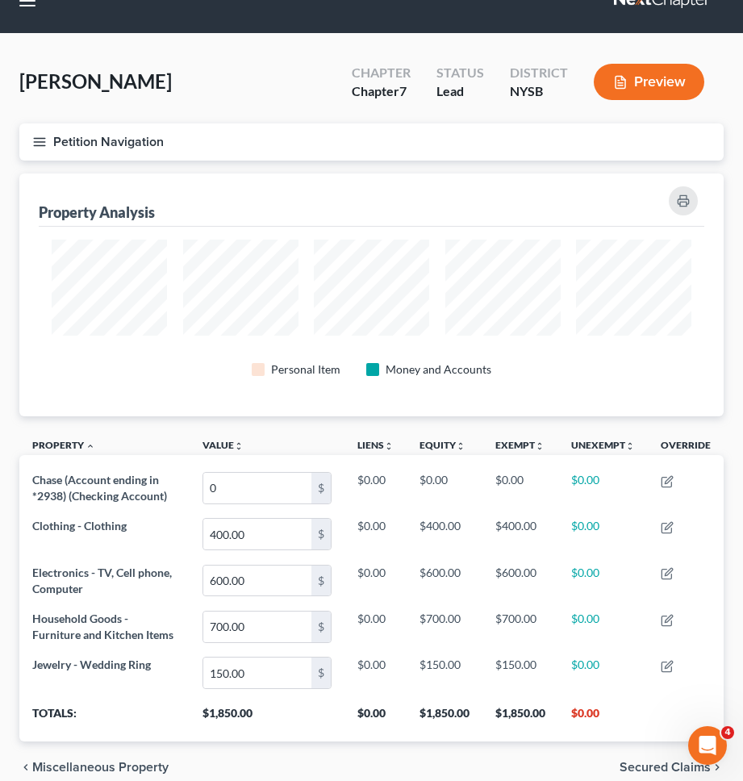
click at [476, 140] on button "Petition Navigation" at bounding box center [371, 141] width 704 height 37
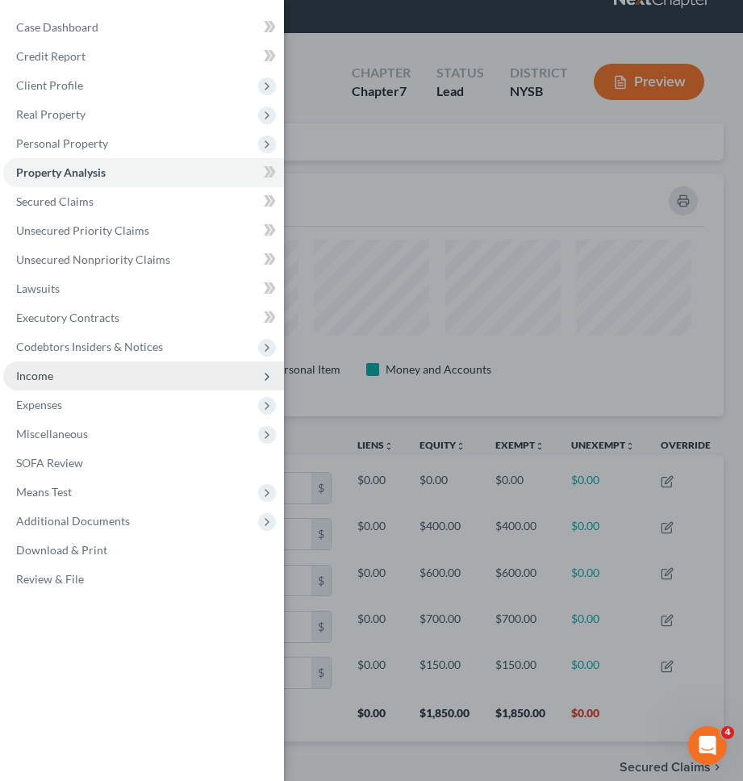
click at [88, 363] on span "Income" at bounding box center [143, 375] width 281 height 29
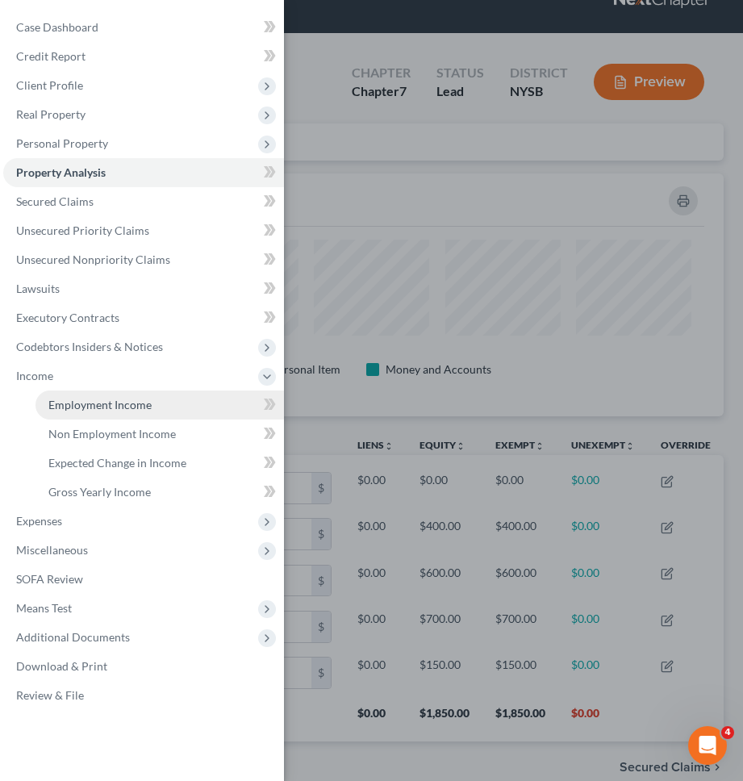
click at [88, 400] on span "Employment Income" at bounding box center [99, 405] width 103 height 14
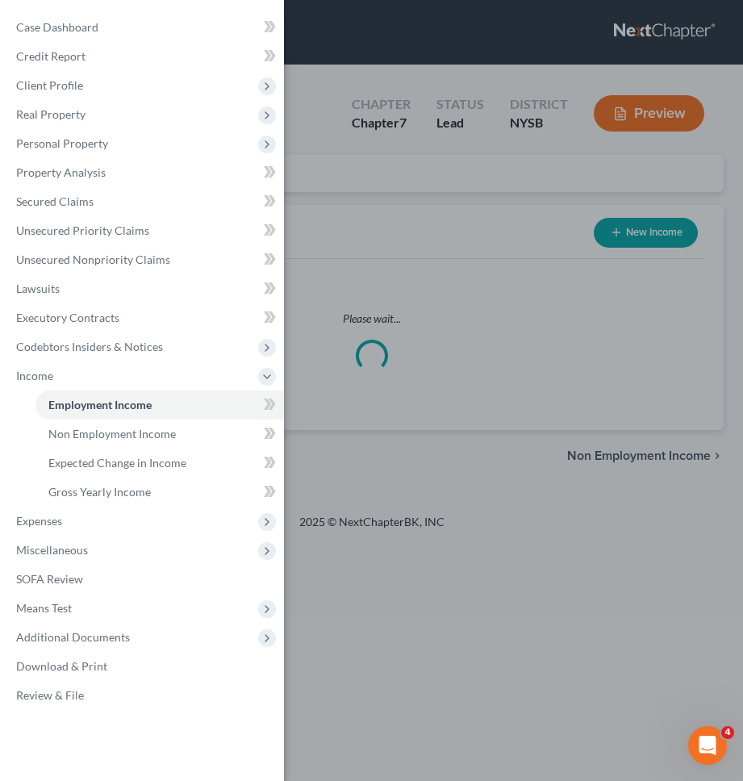
click at [534, 221] on div "Case Dashboard Payments Invoices Payments Payments Credit Report Client Profile" at bounding box center [371, 390] width 743 height 781
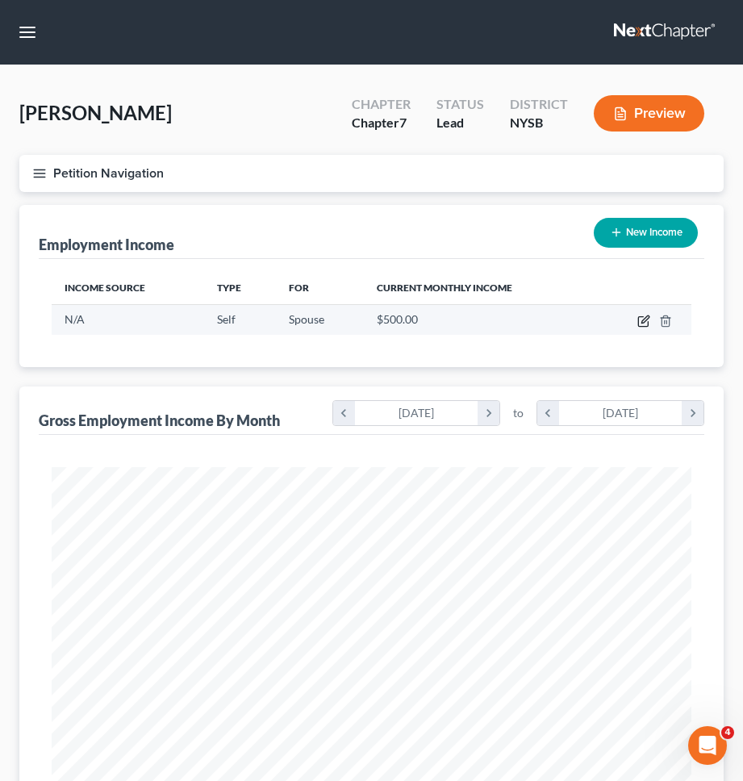
click at [643, 319] on icon "button" at bounding box center [643, 321] width 13 height 13
select select "1"
select select "0"
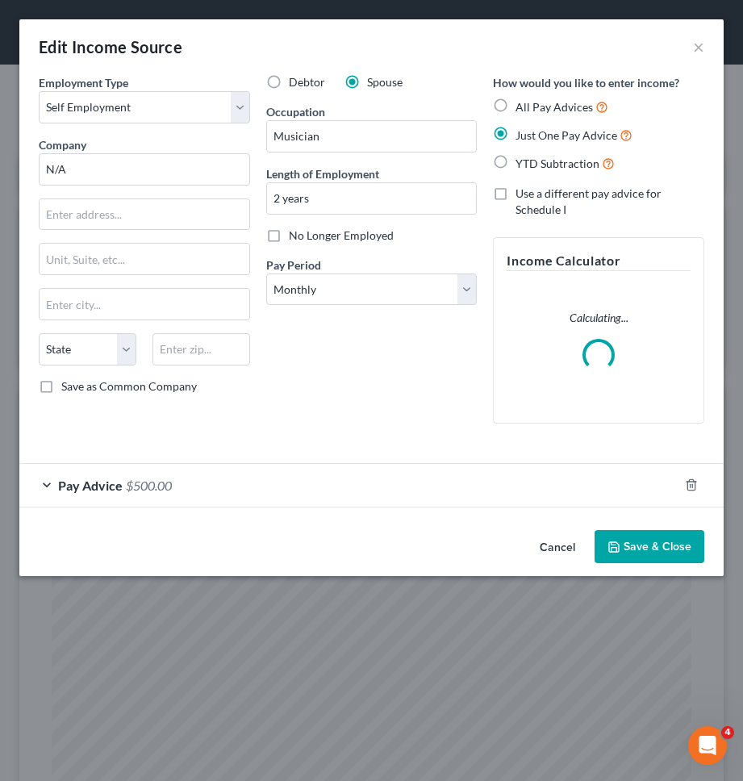
click at [545, 548] on button "Cancel" at bounding box center [557, 547] width 61 height 32
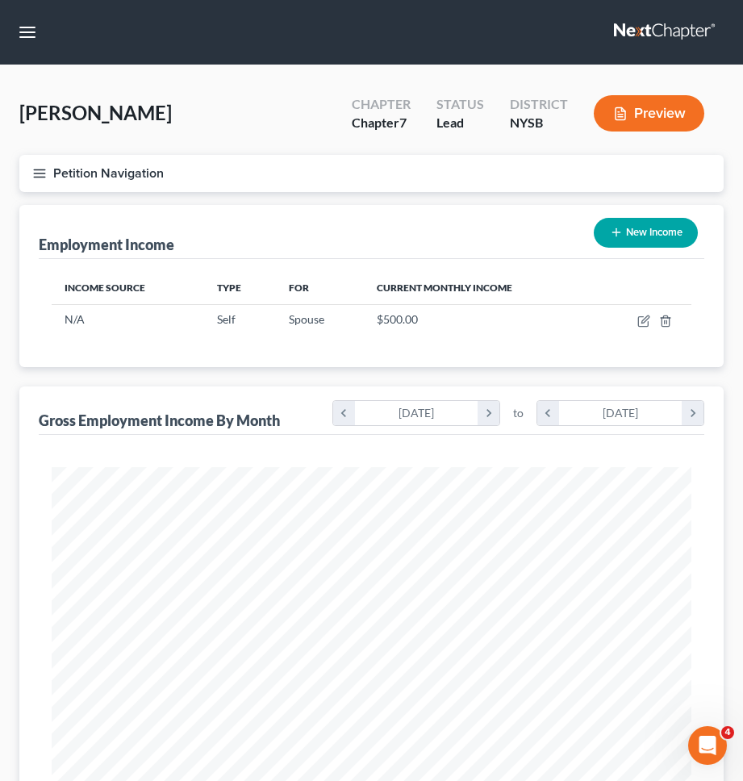
click at [435, 168] on button "Petition Navigation" at bounding box center [371, 173] width 704 height 37
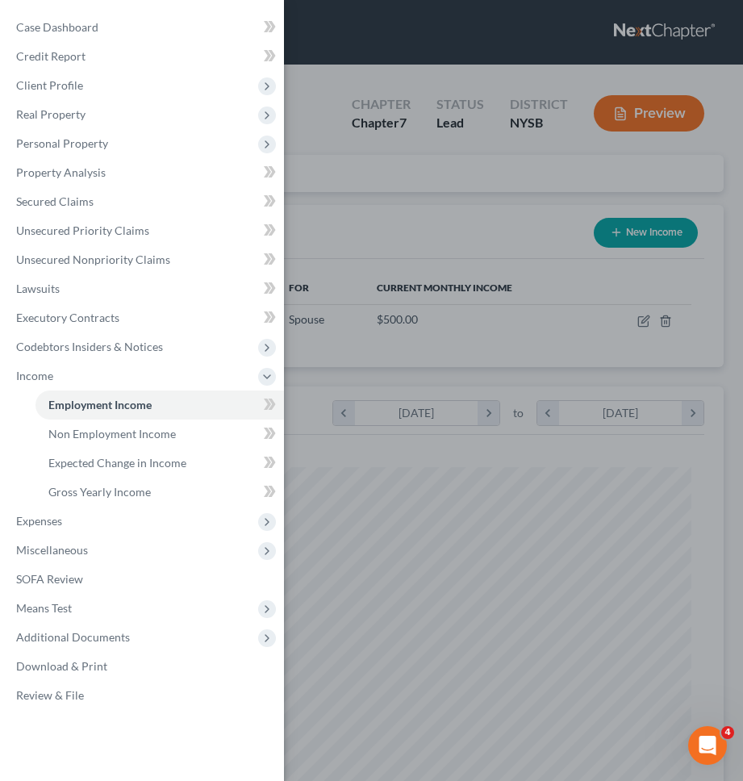
click at [415, 342] on div "Case Dashboard Payments Invoices Payments Payments Credit Report Client Profile" at bounding box center [371, 390] width 743 height 781
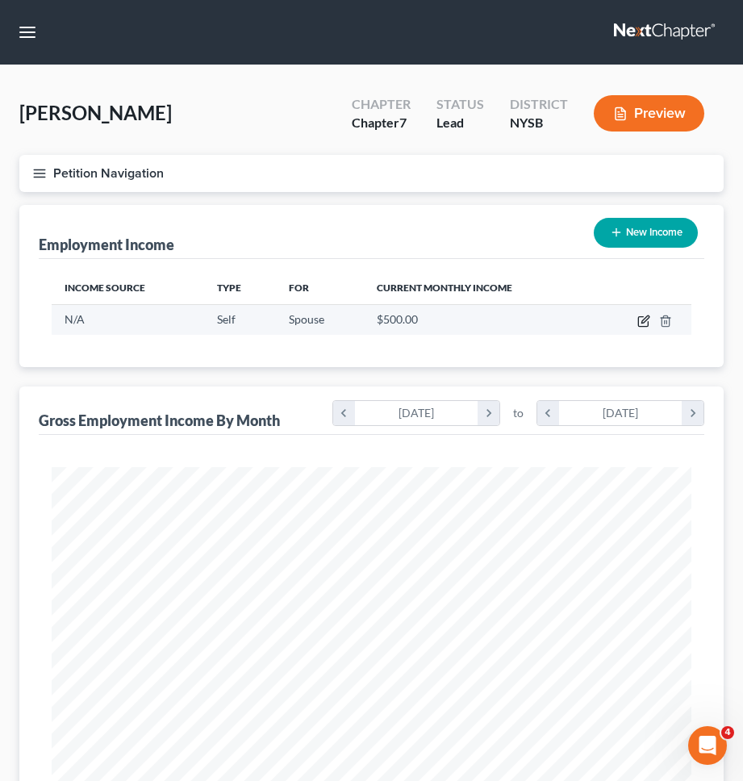
click at [644, 316] on icon "button" at bounding box center [643, 321] width 13 height 13
select select "1"
select select "0"
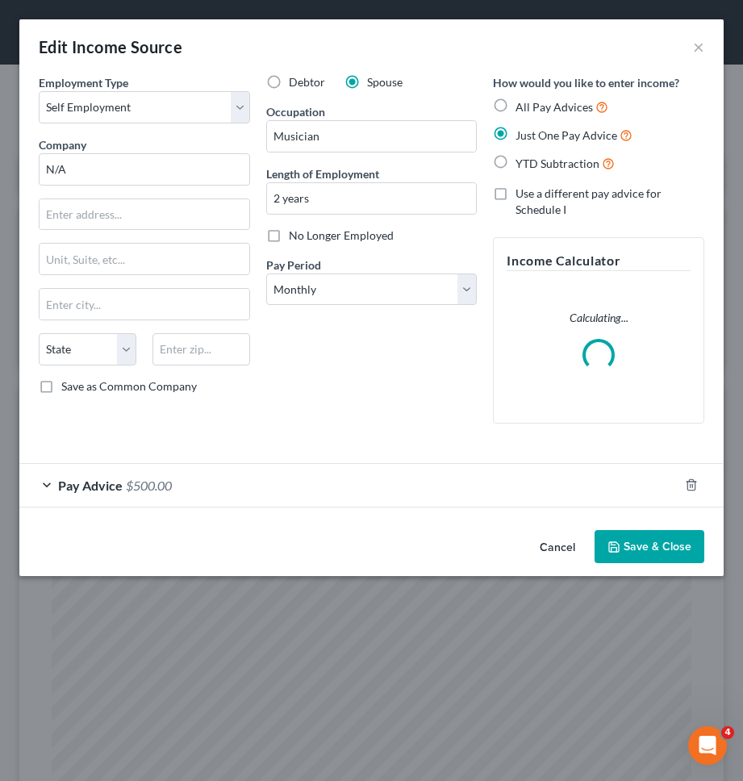
click at [555, 552] on button "Cancel" at bounding box center [557, 547] width 61 height 32
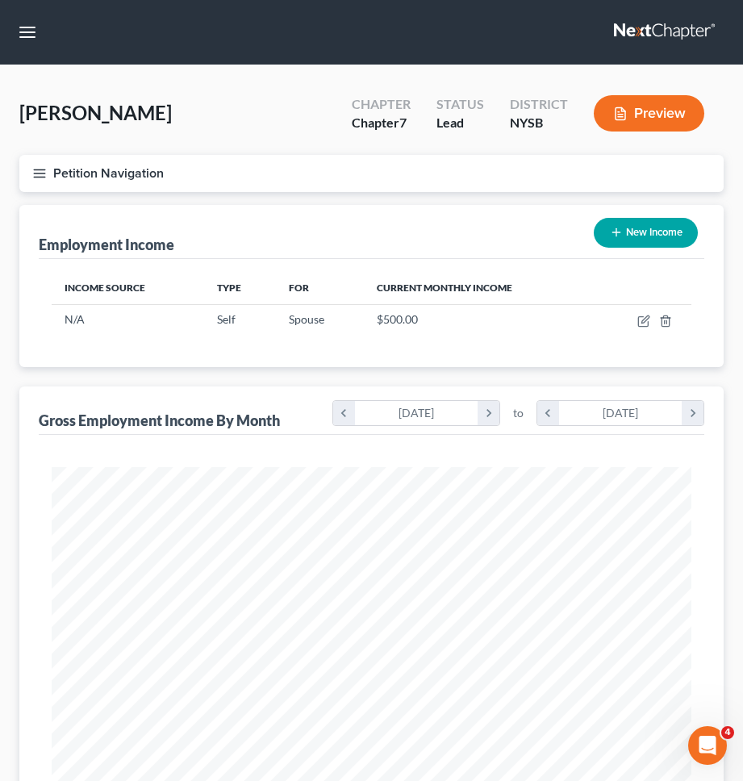
click at [367, 170] on button "Petition Navigation" at bounding box center [371, 173] width 704 height 37
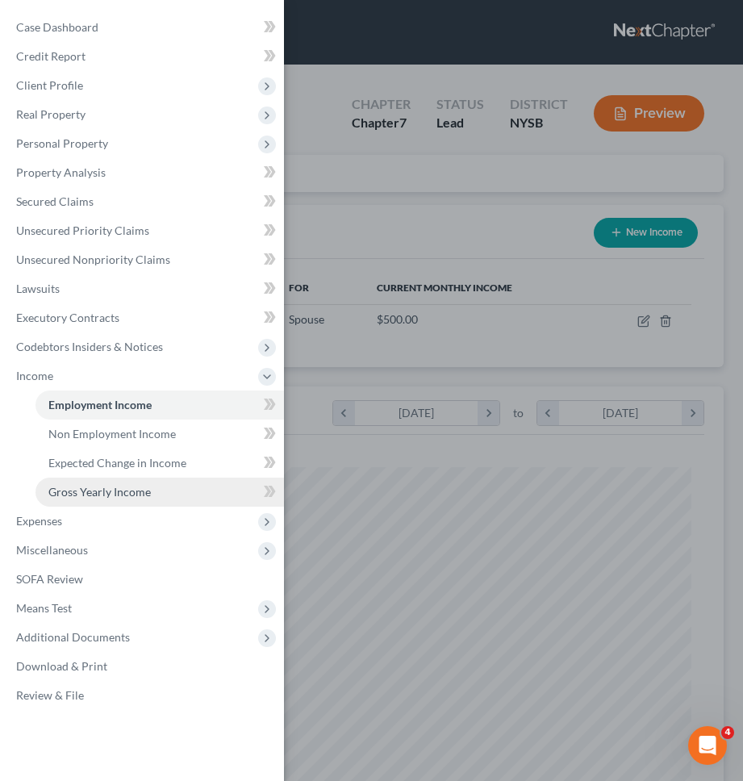
click at [144, 493] on span "Gross Yearly Income" at bounding box center [99, 492] width 102 height 14
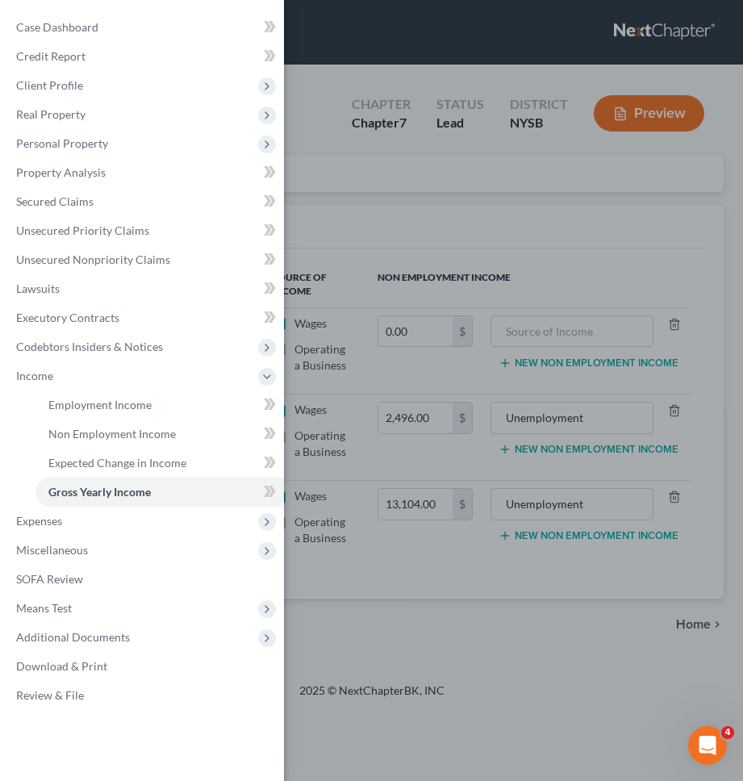
click at [442, 340] on div "Case Dashboard Payments Invoices Payments Payments Credit Report Client Profile" at bounding box center [371, 390] width 743 height 781
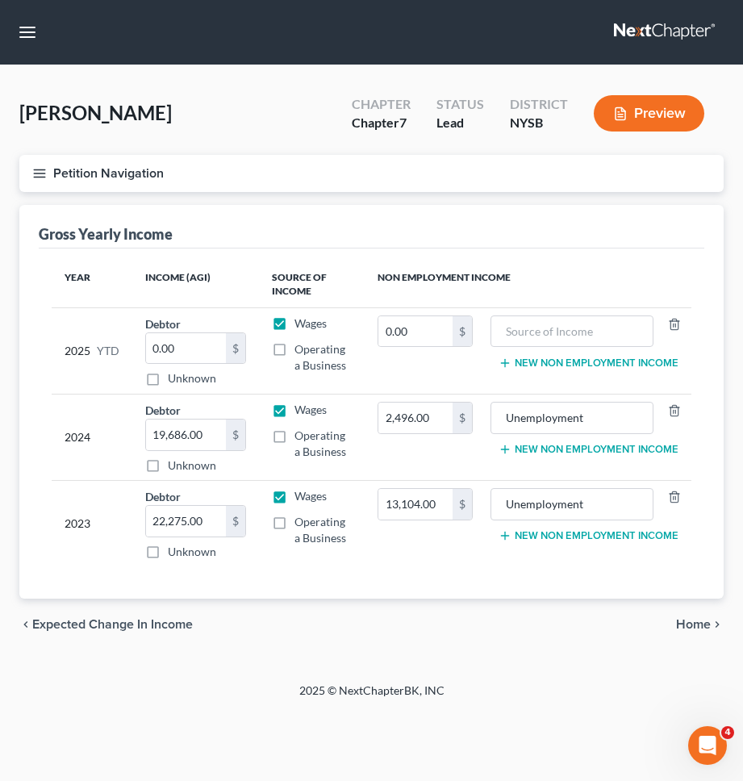
click at [694, 619] on span "Home" at bounding box center [693, 624] width 35 height 13
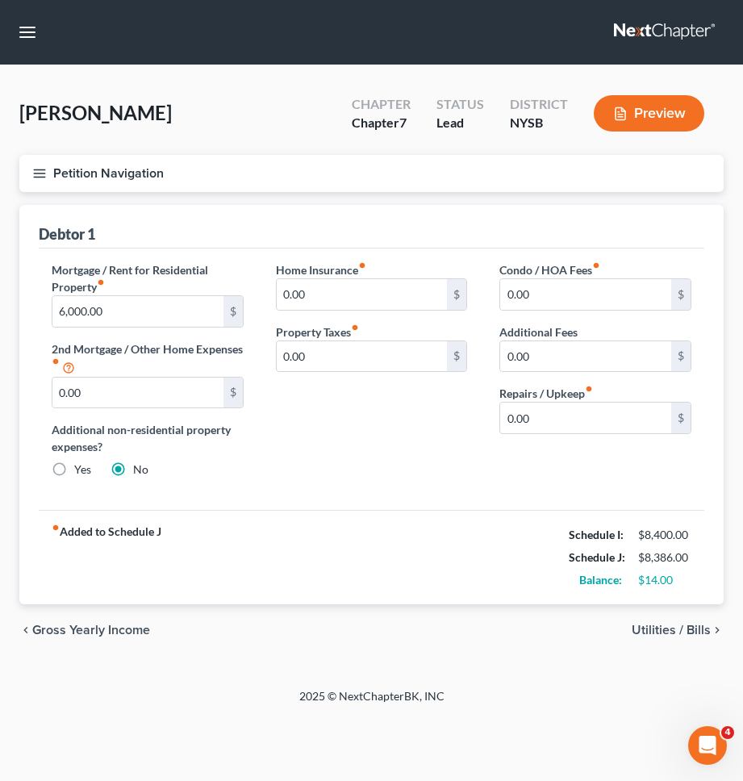
click at [660, 623] on span "Utilities / Bills" at bounding box center [670, 629] width 79 height 13
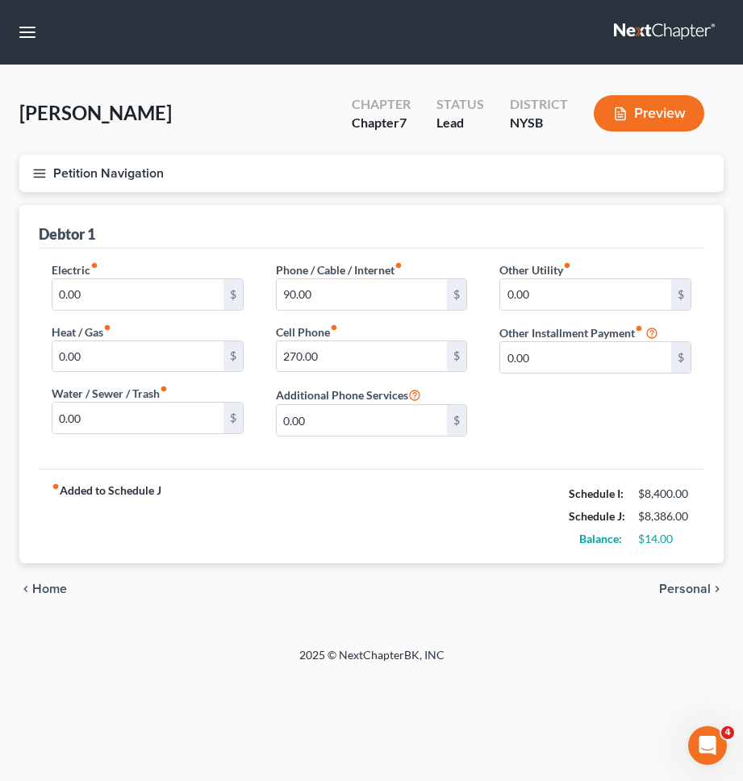
click at [431, 171] on button "Petition Navigation" at bounding box center [371, 173] width 704 height 37
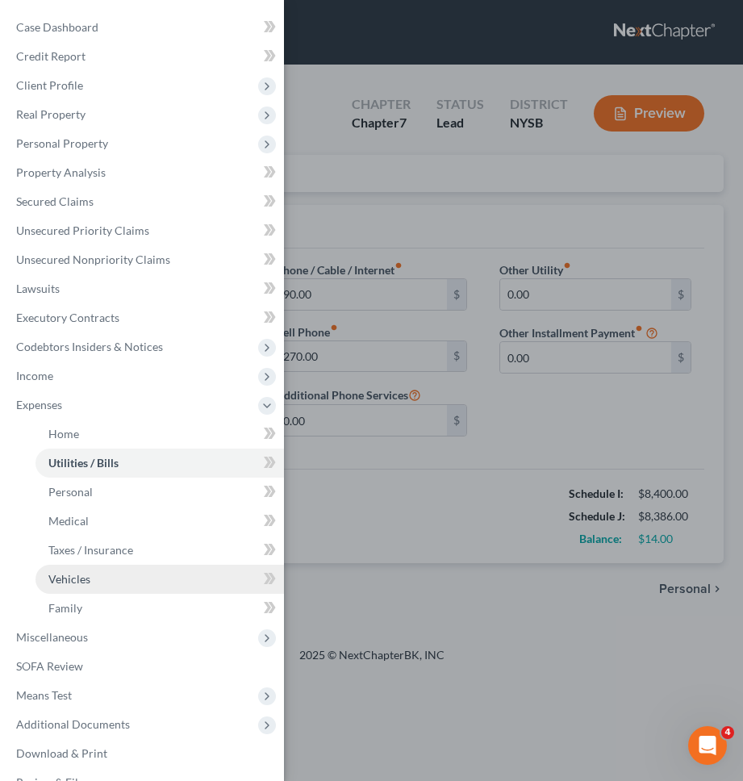
scroll to position [29, 0]
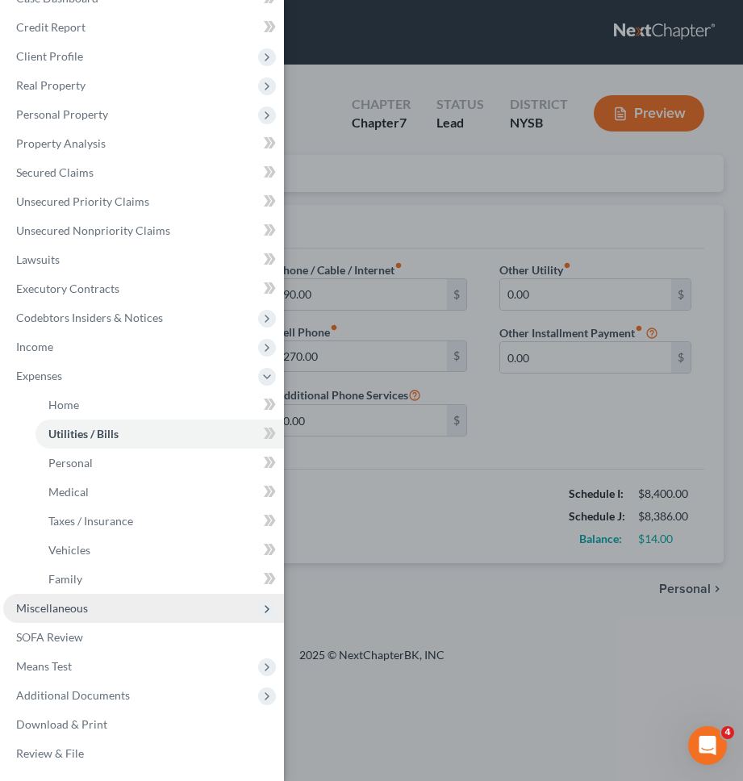
click at [193, 607] on span "Miscellaneous" at bounding box center [143, 608] width 281 height 29
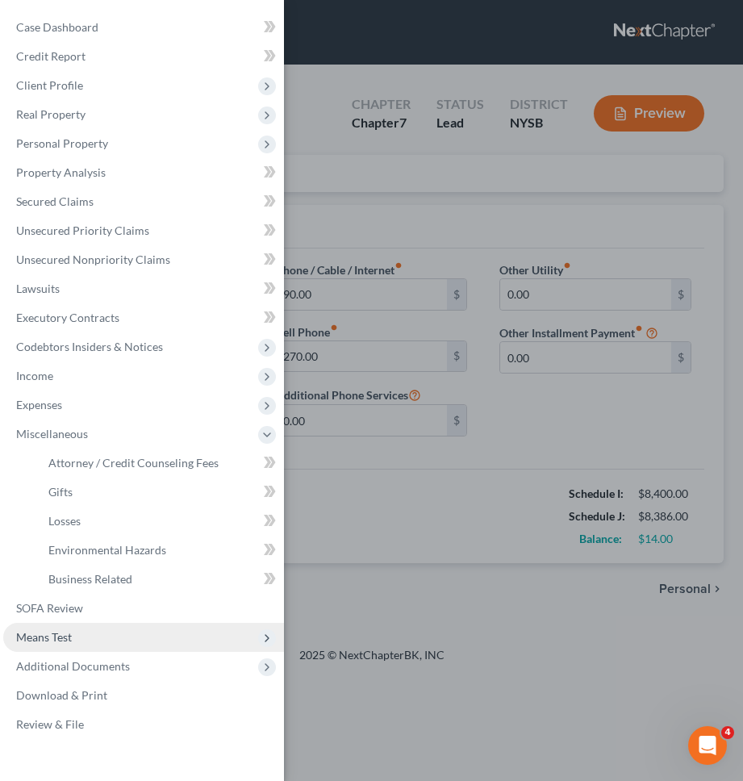
scroll to position [0, 0]
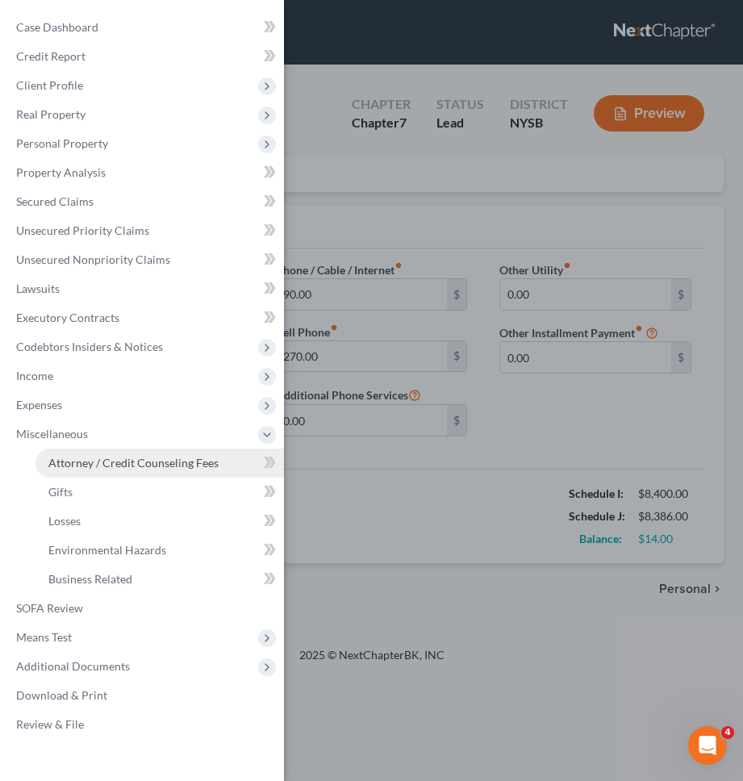
click at [170, 467] on span "Attorney / Credit Counseling Fees" at bounding box center [133, 463] width 170 height 14
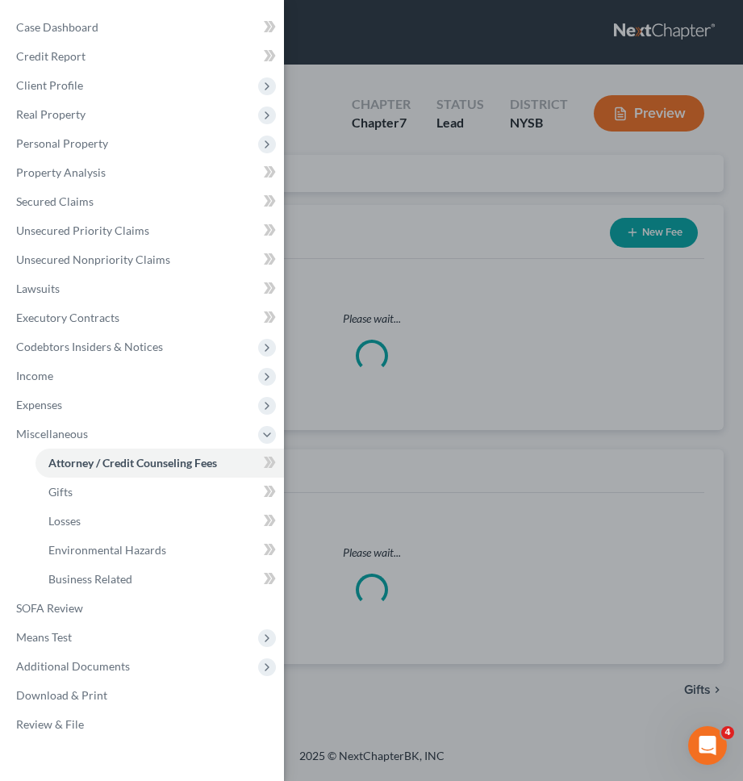
select select "0"
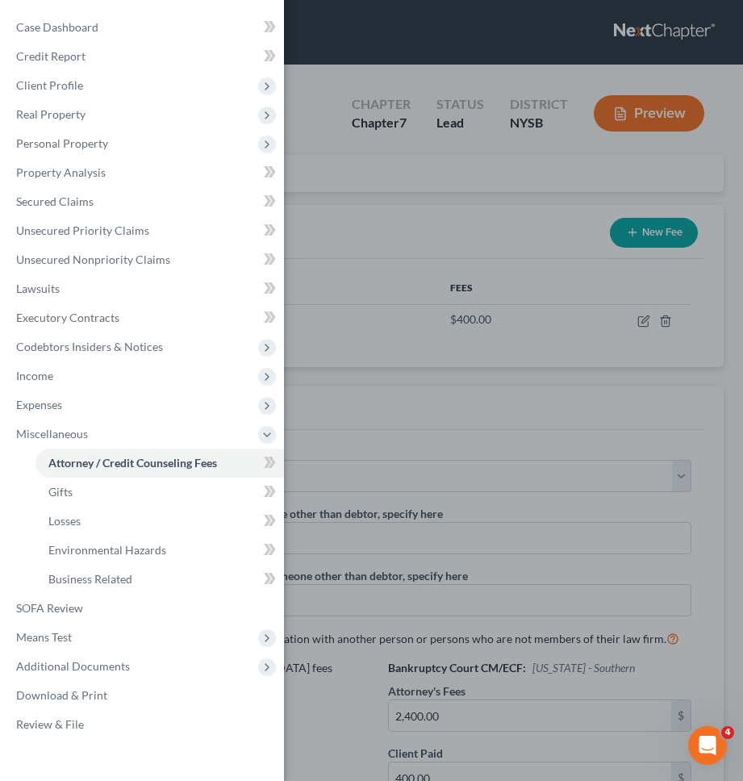
click at [470, 319] on div "Case Dashboard Payments Invoices Payments Payments Credit Report Client Profile" at bounding box center [371, 390] width 743 height 781
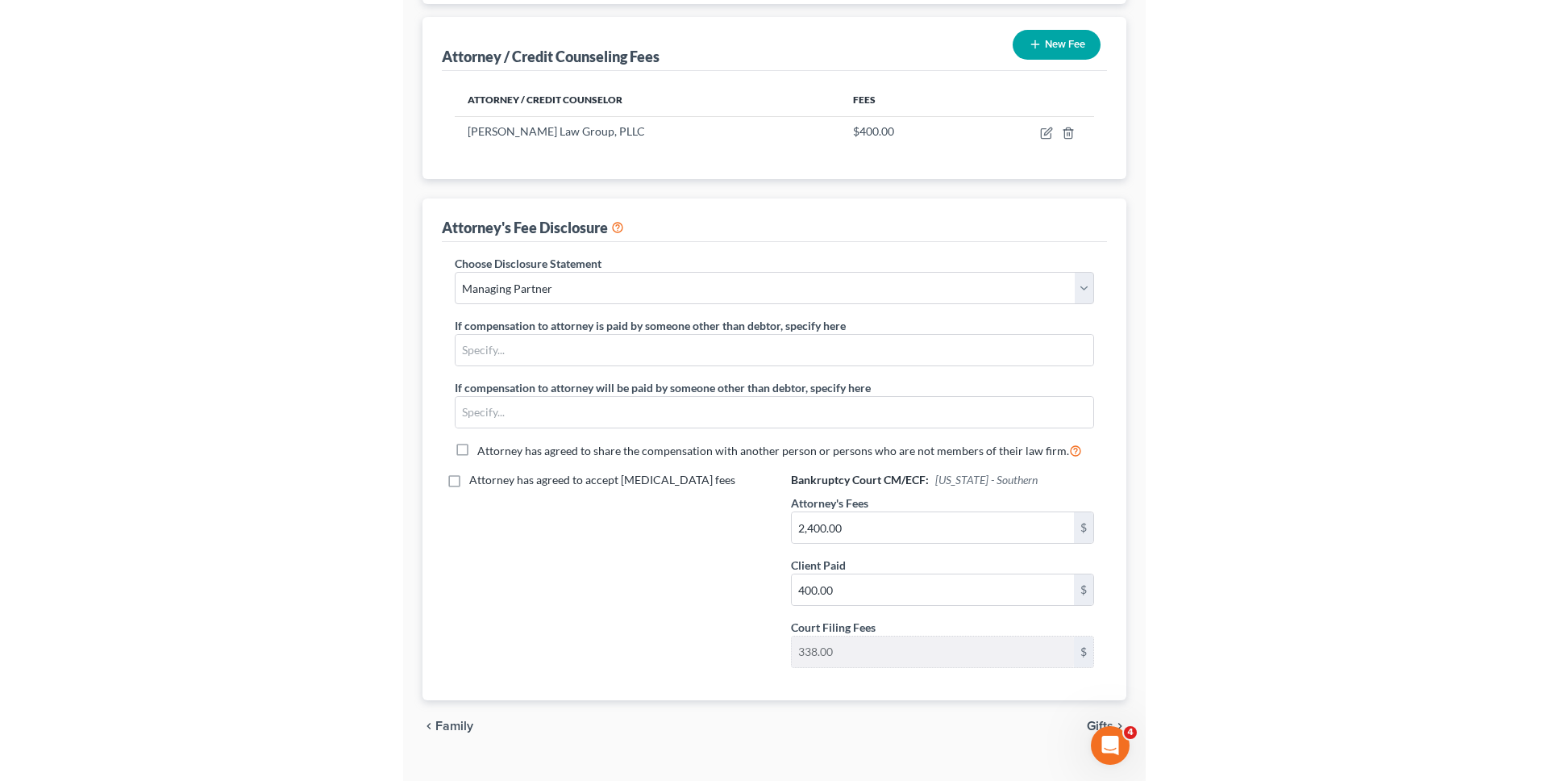
scroll to position [220, 0]
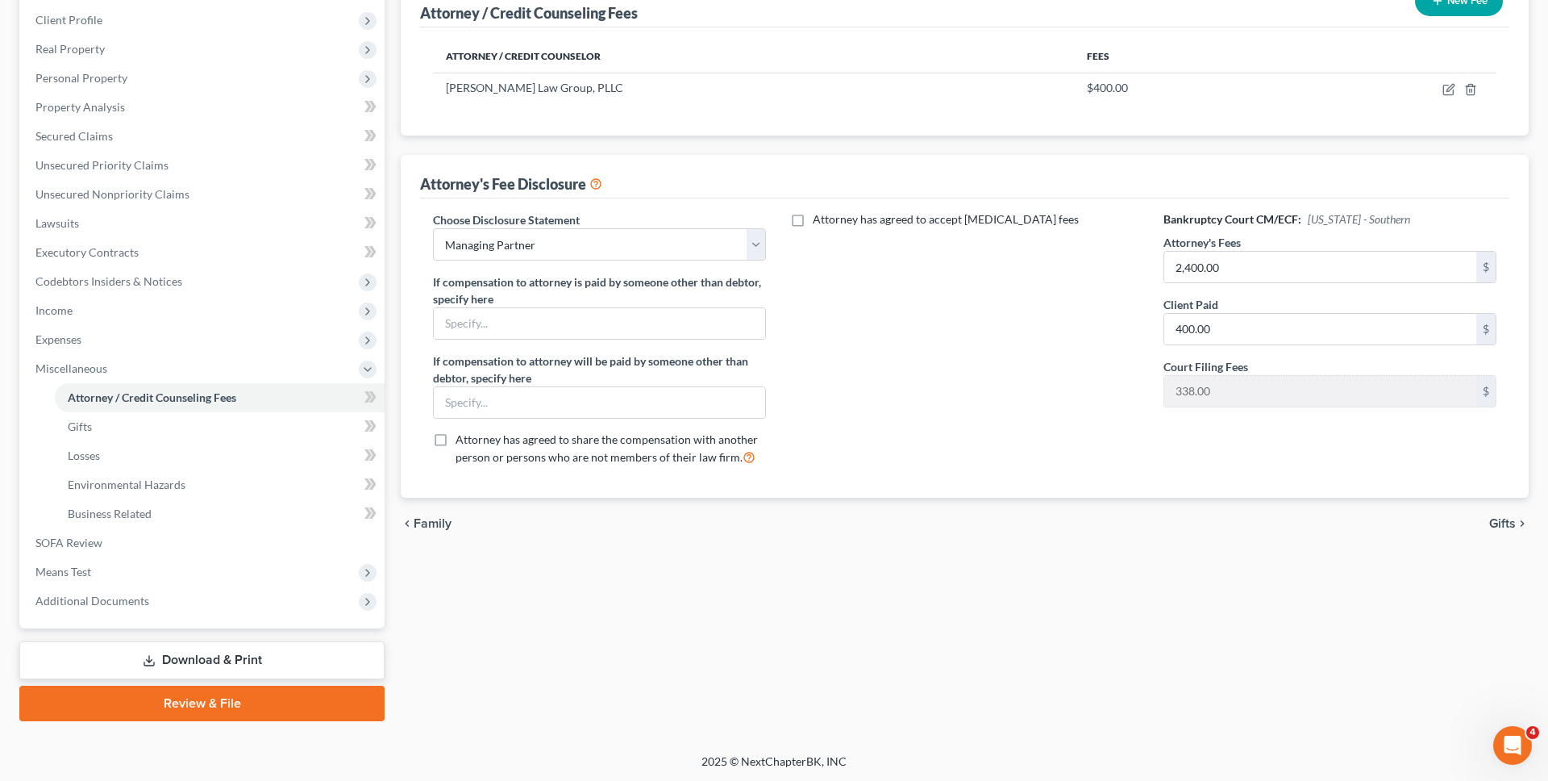
click at [169, 670] on link "Download & Print" at bounding box center [201, 660] width 365 height 38
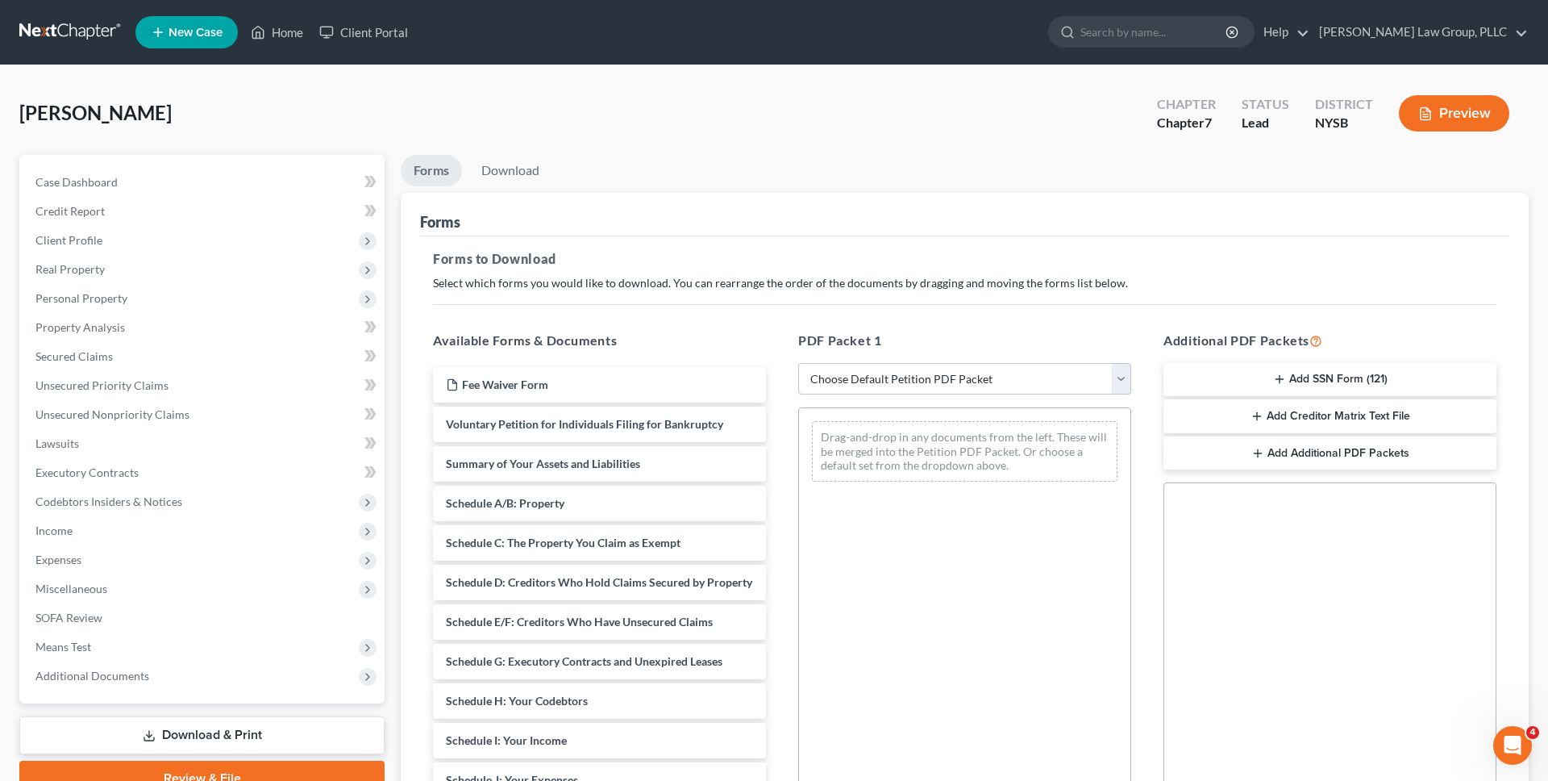
click at [846, 385] on select "Choose Default Petition PDF Packet Complete Bankruptcy Petition (all forms and …" at bounding box center [964, 379] width 333 height 32
select select "0"
click at [798, 363] on select "Choose Default Petition PDF Packet Complete Bankruptcy Petition (all forms and …" at bounding box center [964, 379] width 333 height 32
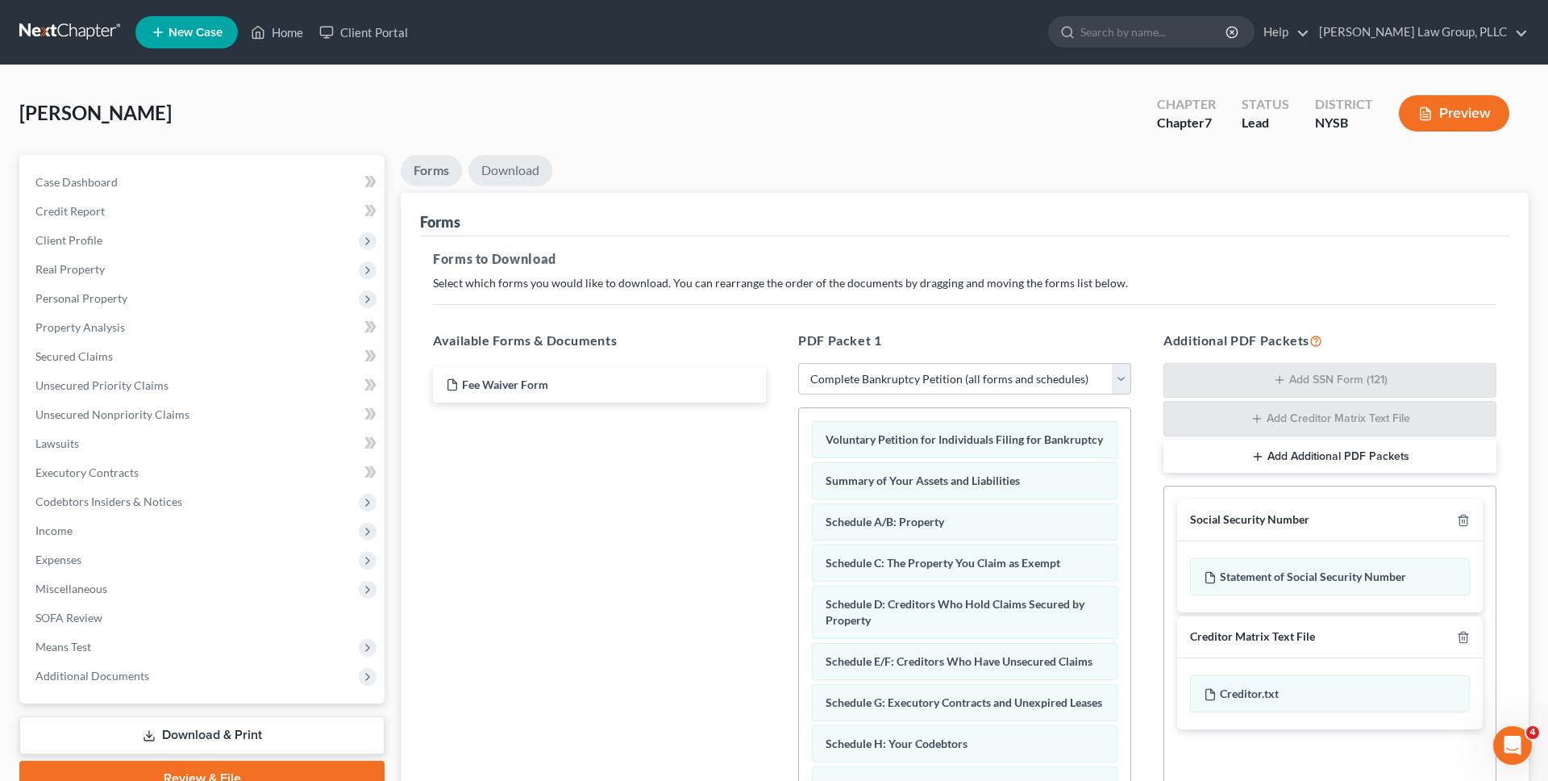
click at [514, 178] on link "Download" at bounding box center [511, 170] width 84 height 31
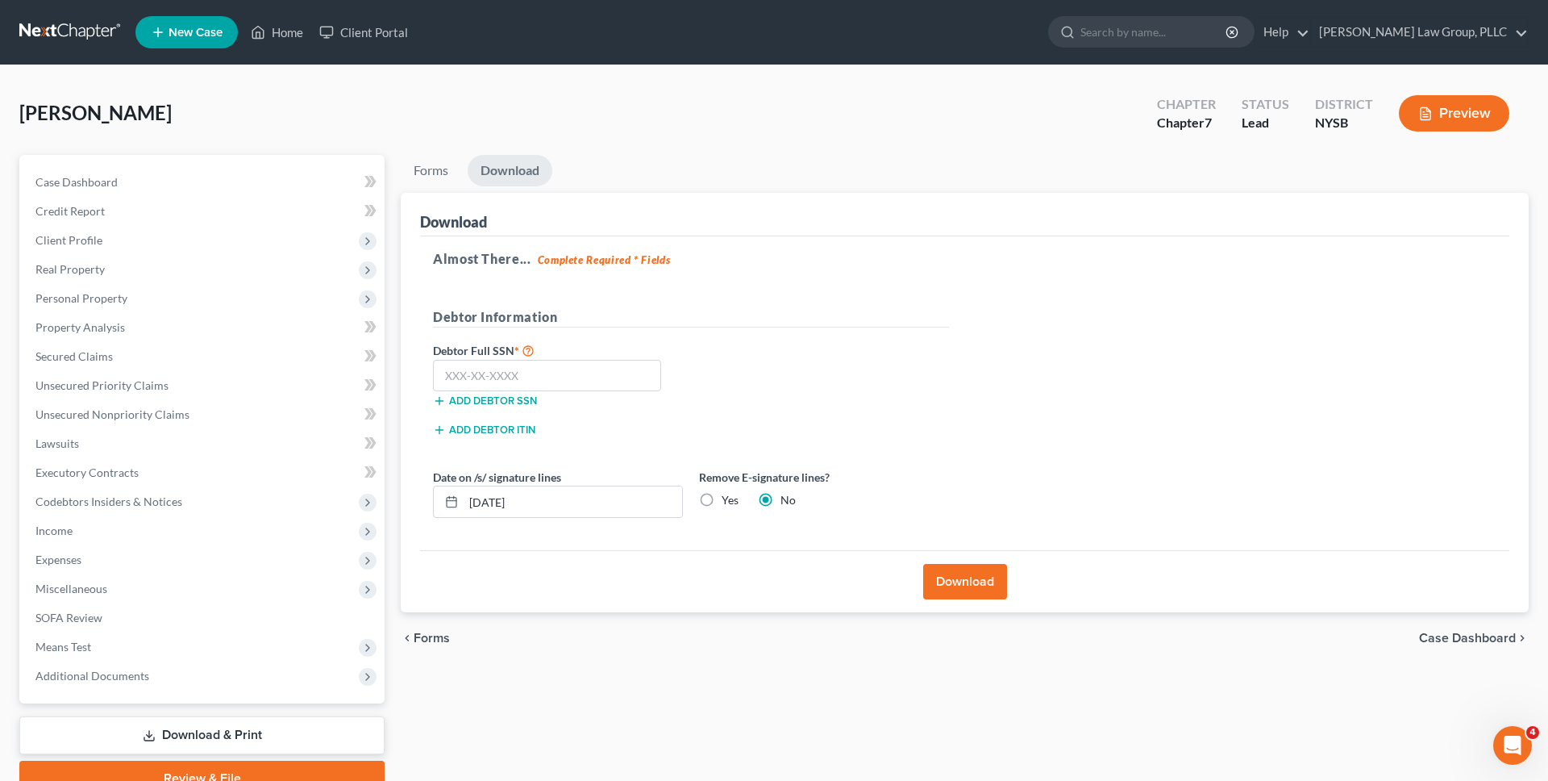
click at [722, 504] on label "Yes" at bounding box center [730, 500] width 17 height 16
click at [728, 502] on input "Yes" at bounding box center [733, 497] width 10 height 10
radio input "true"
radio input "false"
drag, startPoint x: 640, startPoint y: 498, endPoint x: 427, endPoint y: 498, distance: 213.7
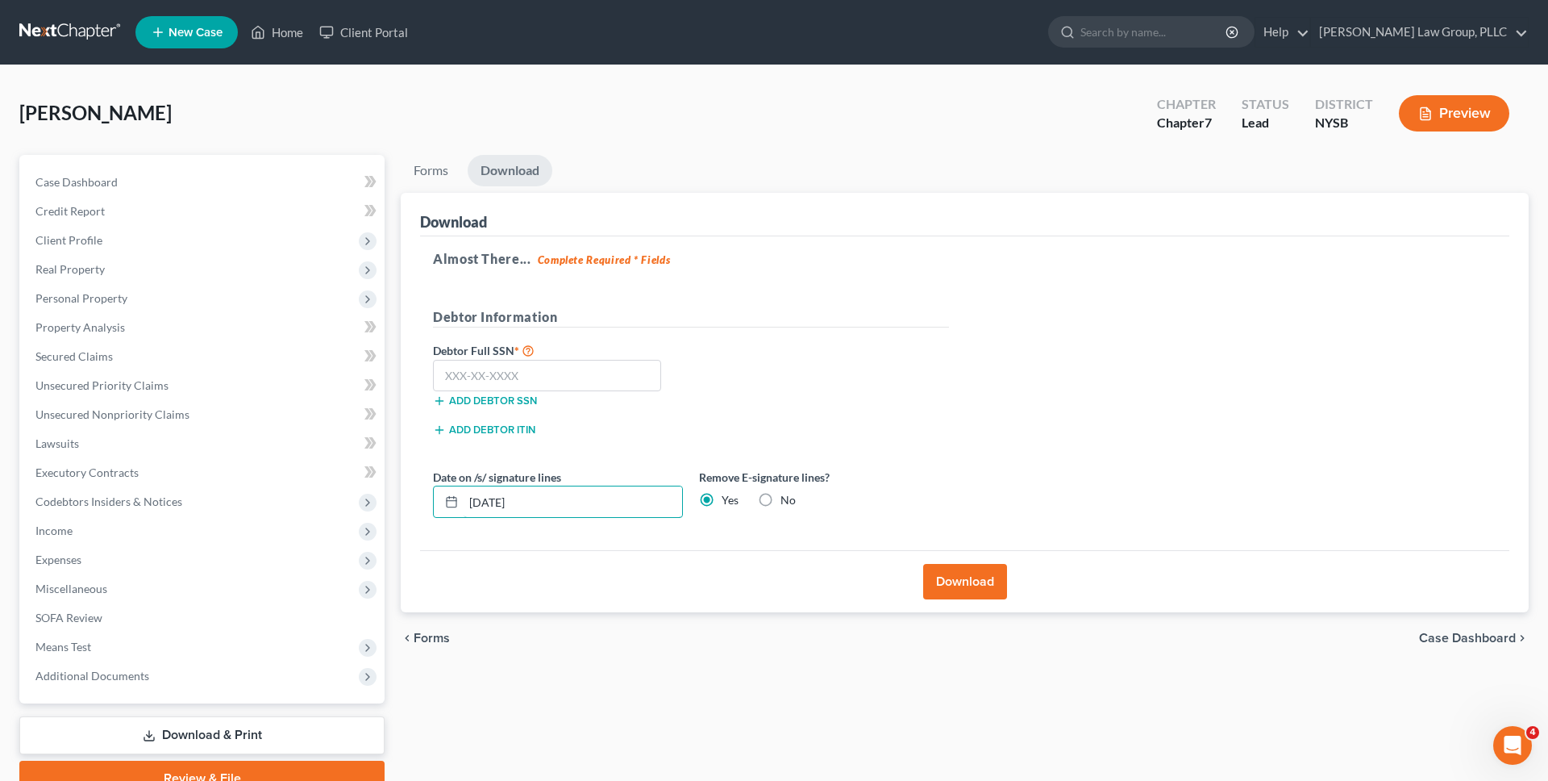
click at [430, 498] on div "Date on /s/ signature lines [DATE]" at bounding box center [558, 493] width 266 height 49
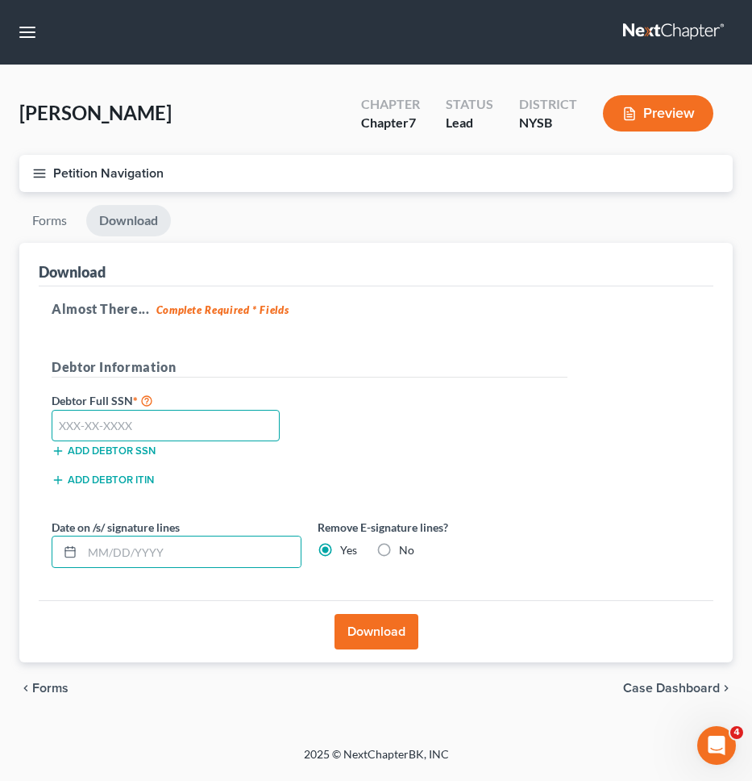
click at [222, 431] on input "text" at bounding box center [166, 426] width 228 height 32
type input "130-80-7999"
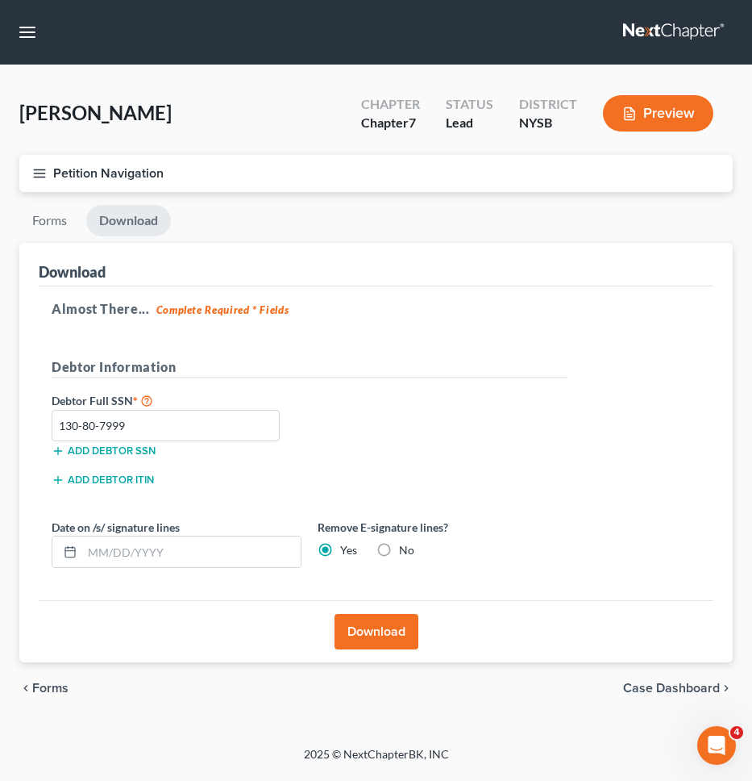
click at [358, 626] on button "Download" at bounding box center [377, 631] width 84 height 35
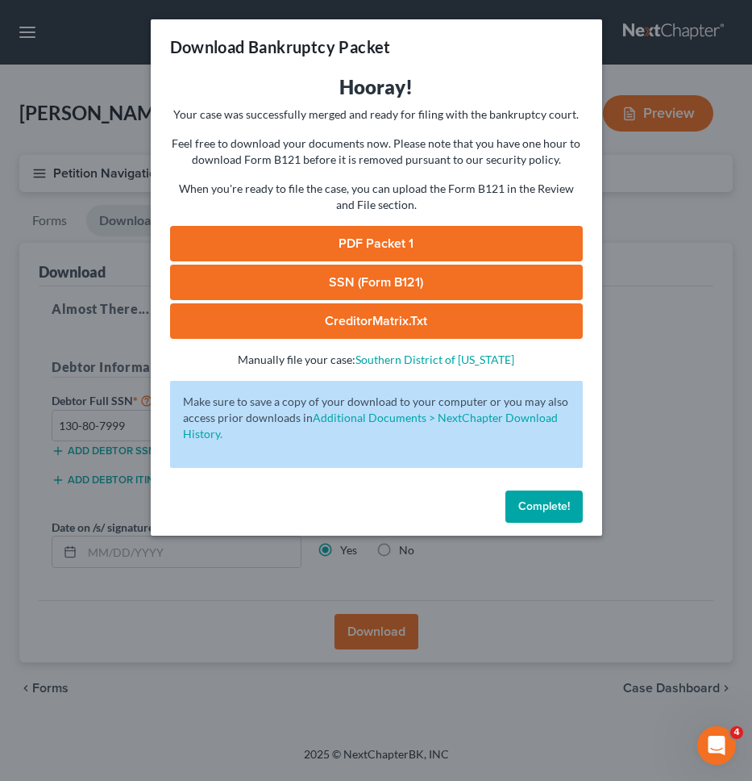
click at [368, 289] on link "SSN (Form B121)" at bounding box center [376, 282] width 413 height 35
click at [404, 244] on link "PDF Packet 1" at bounding box center [376, 243] width 413 height 35
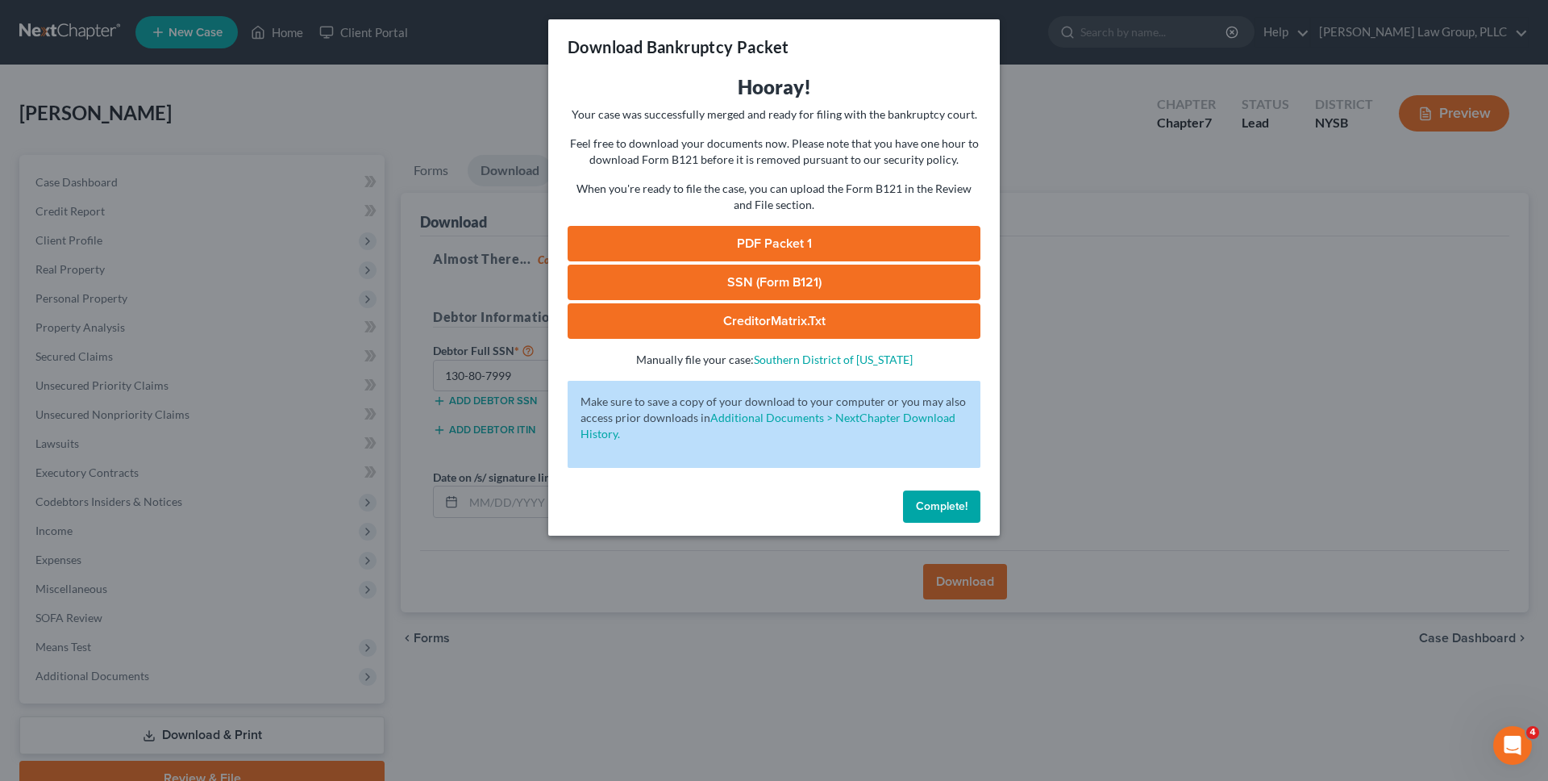
click at [937, 502] on span "Complete!" at bounding box center [942, 506] width 52 height 14
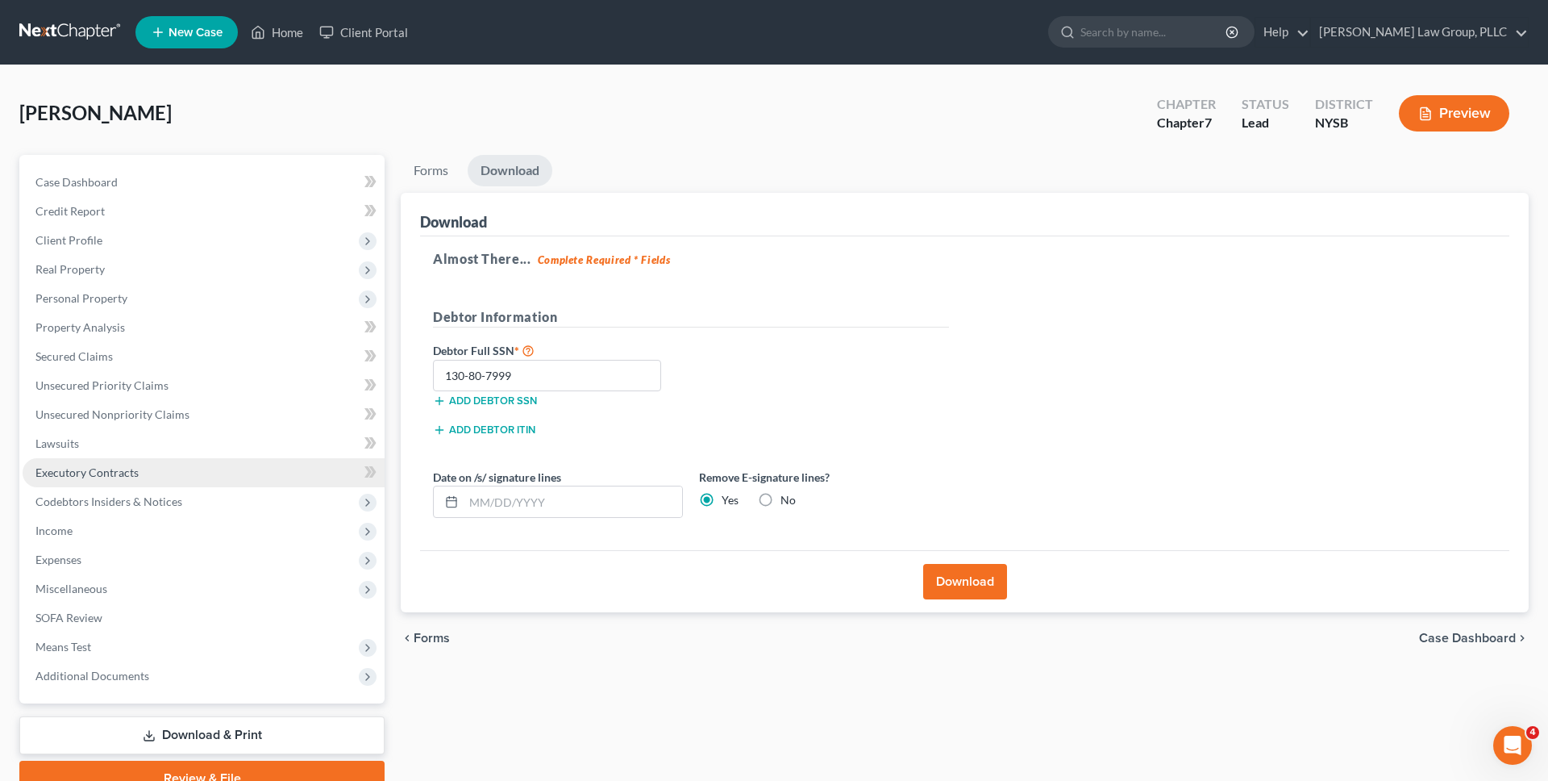
click at [202, 476] on link "Executory Contracts" at bounding box center [204, 472] width 362 height 29
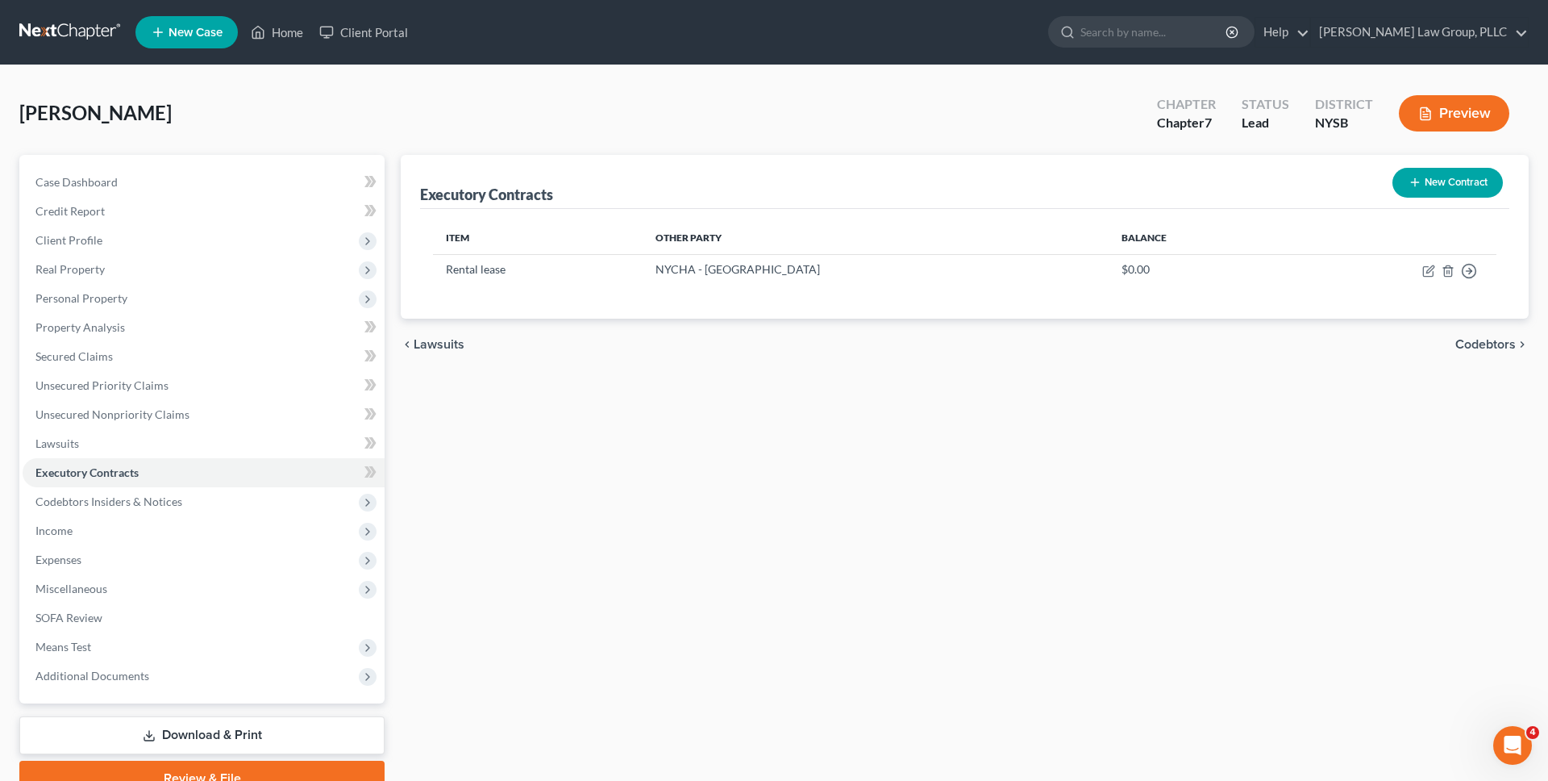
click at [69, 32] on link at bounding box center [70, 32] width 103 height 29
